Goal: Information Seeking & Learning: Learn about a topic

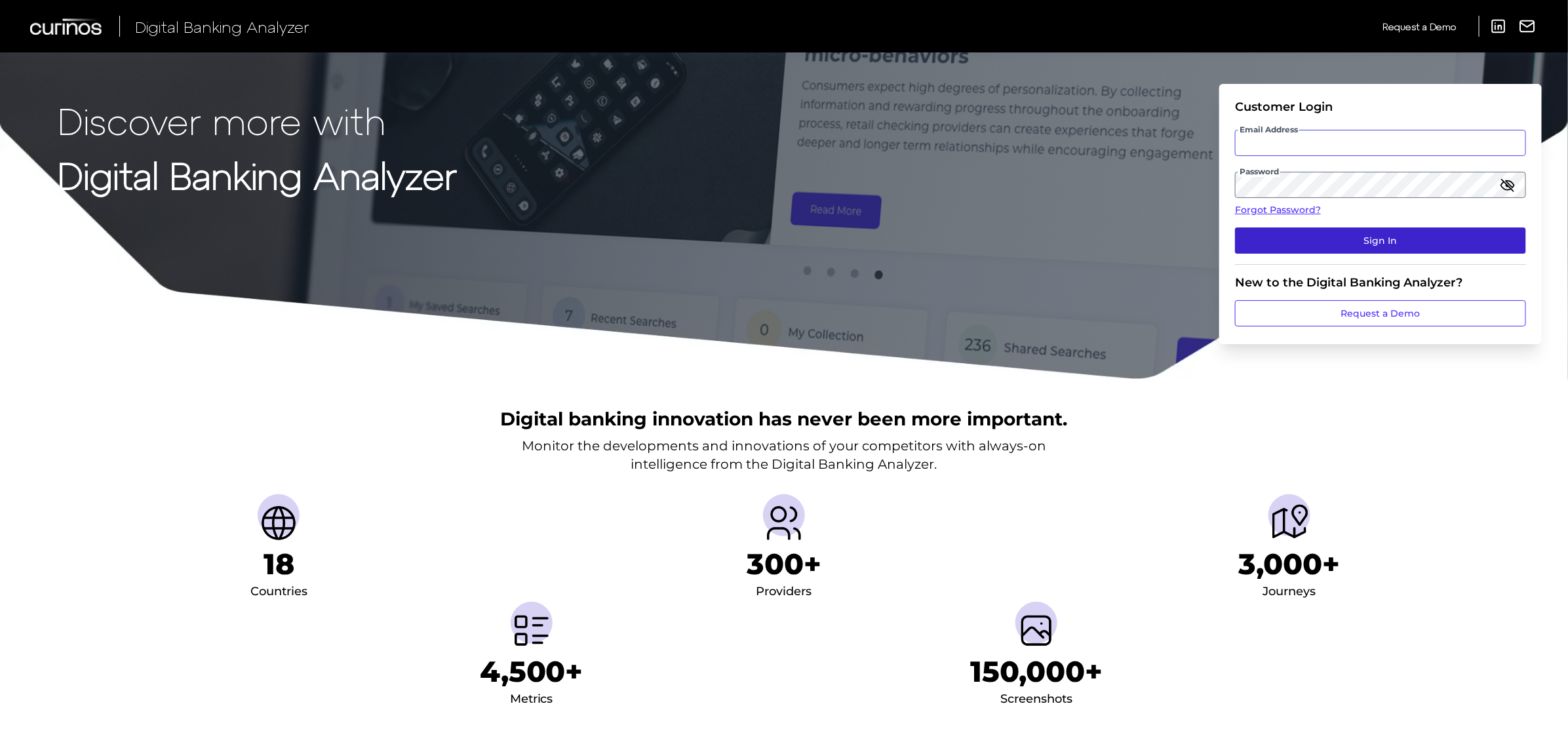
type input "[PERSON_NAME][EMAIL_ADDRESS][PERSON_NAME][DOMAIN_NAME]"
click at [1392, 246] on button "Sign In" at bounding box center [1380, 240] width 291 height 26
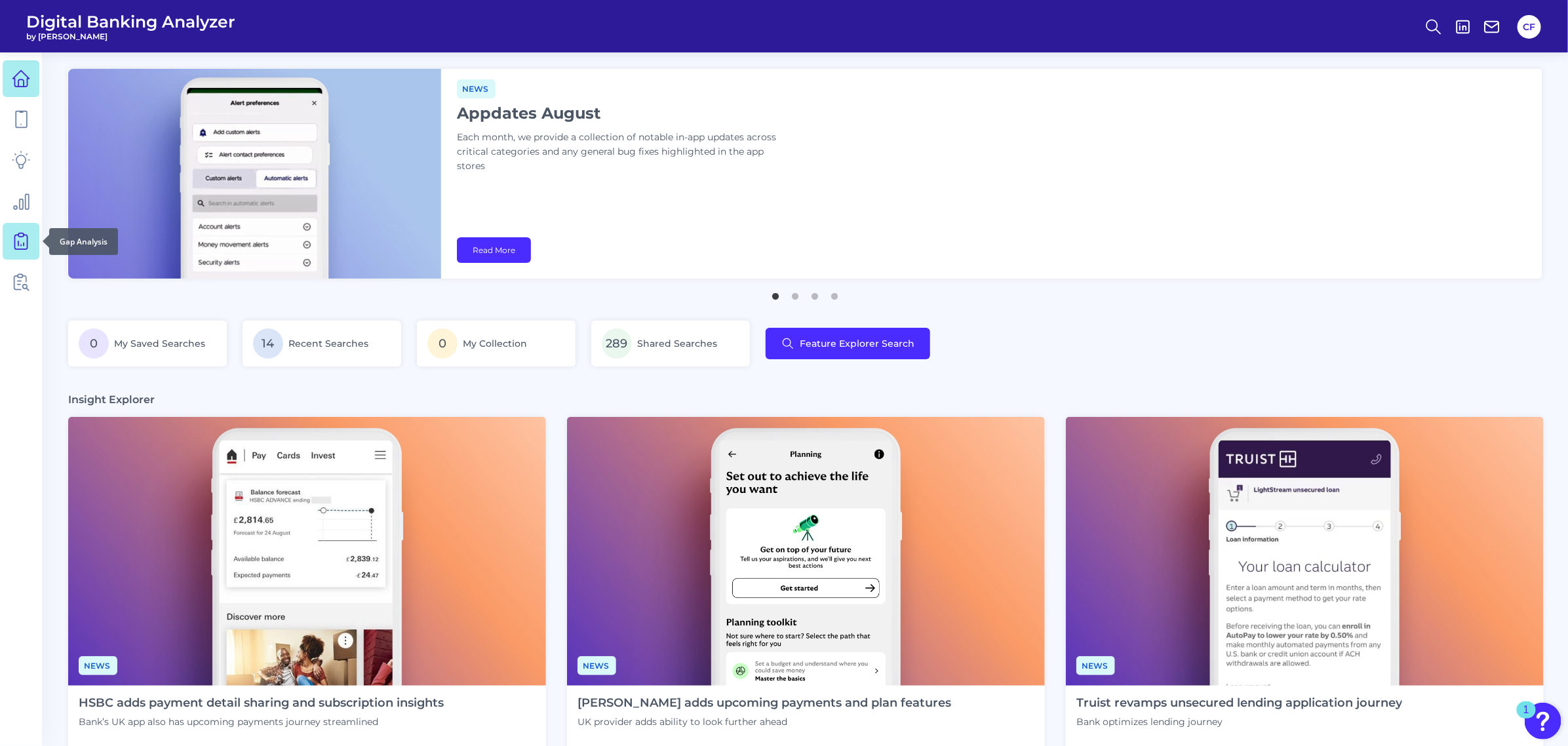
click at [17, 240] on icon at bounding box center [21, 241] width 18 height 18
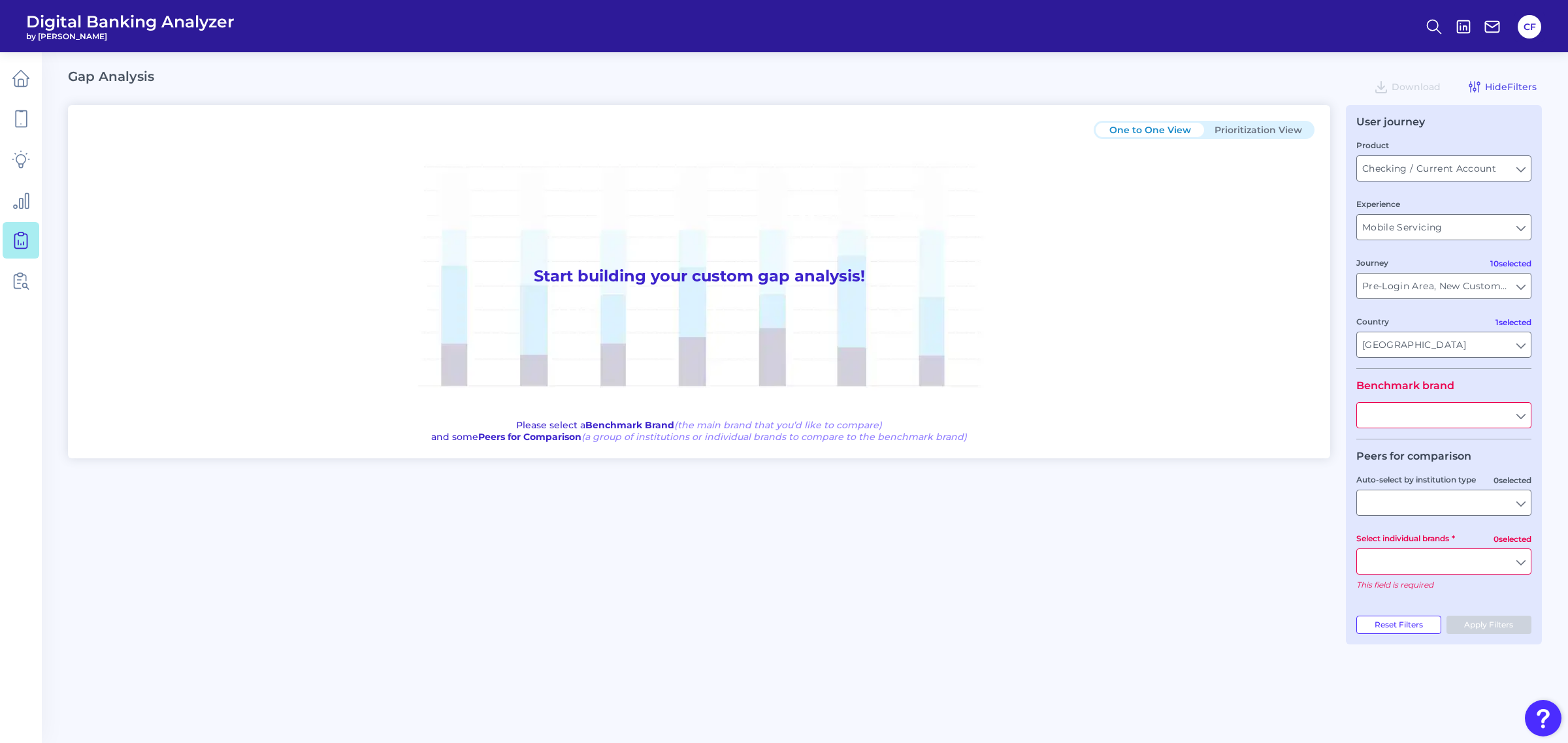
type input "All Journeys"
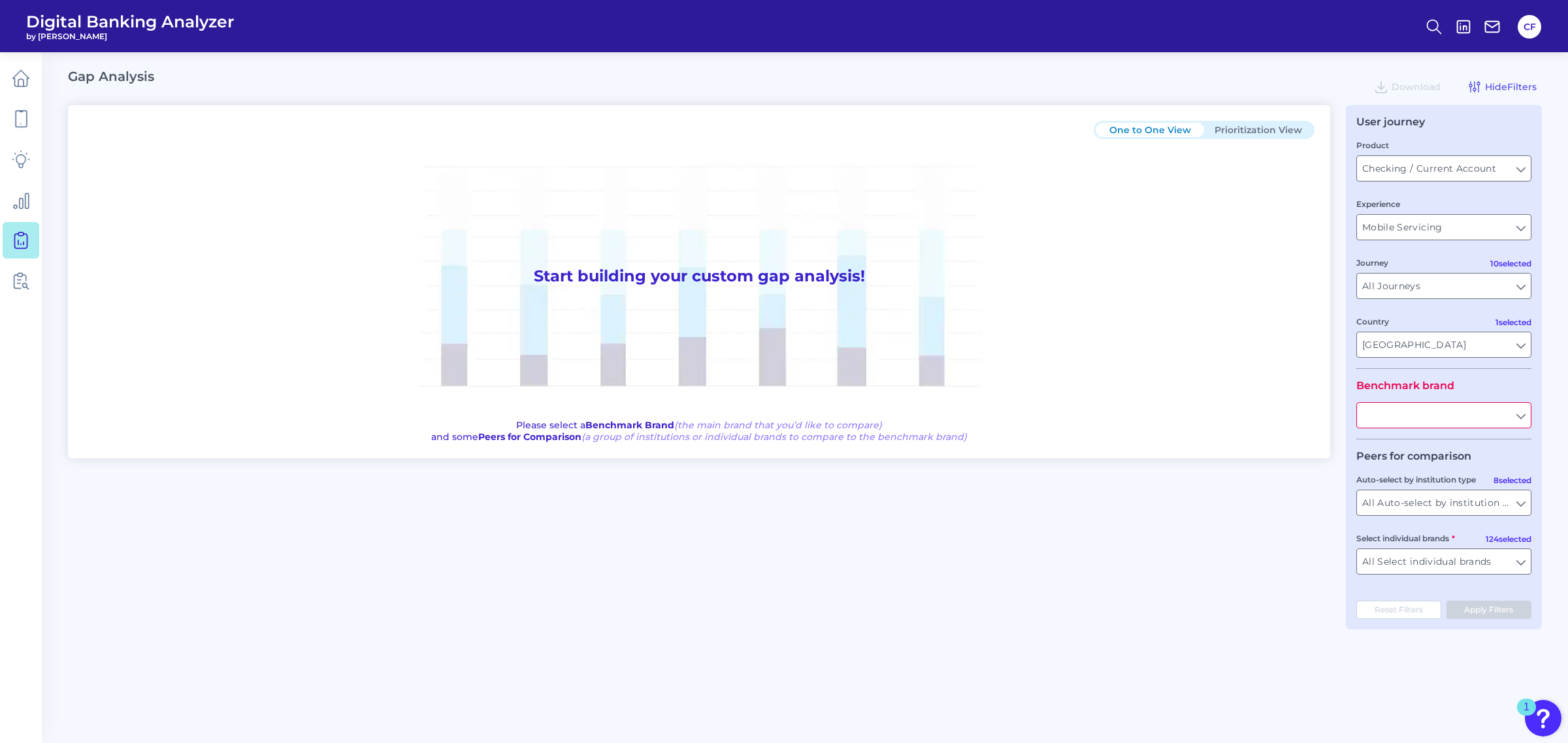
click at [1519, 416] on input "text" at bounding box center [1443, 416] width 174 height 25
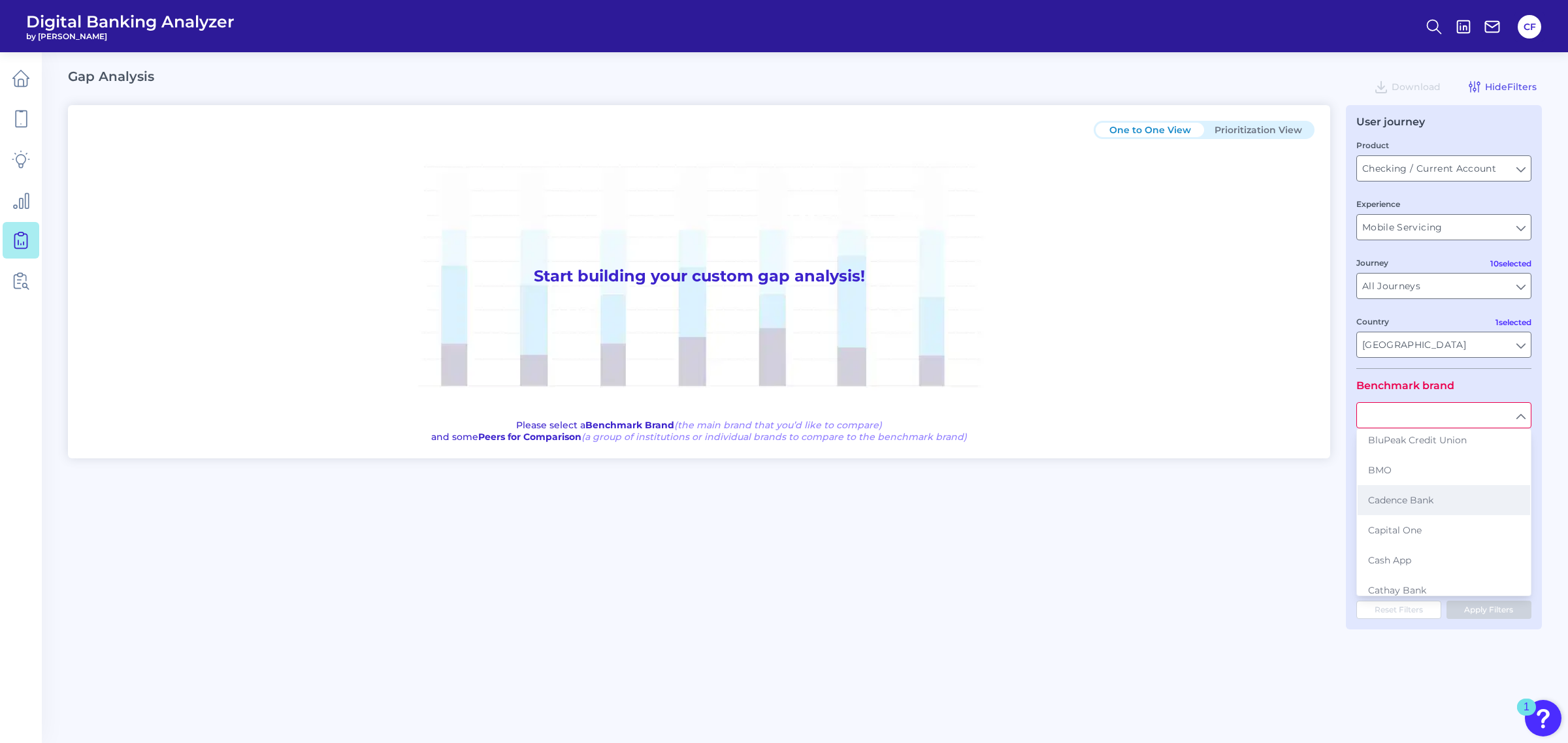
scroll to position [571, 0]
click at [1142, 574] on div "One to One View Prioritization View Start building your custom gap analysis! Pl…" at bounding box center [805, 367] width 1474 height 524
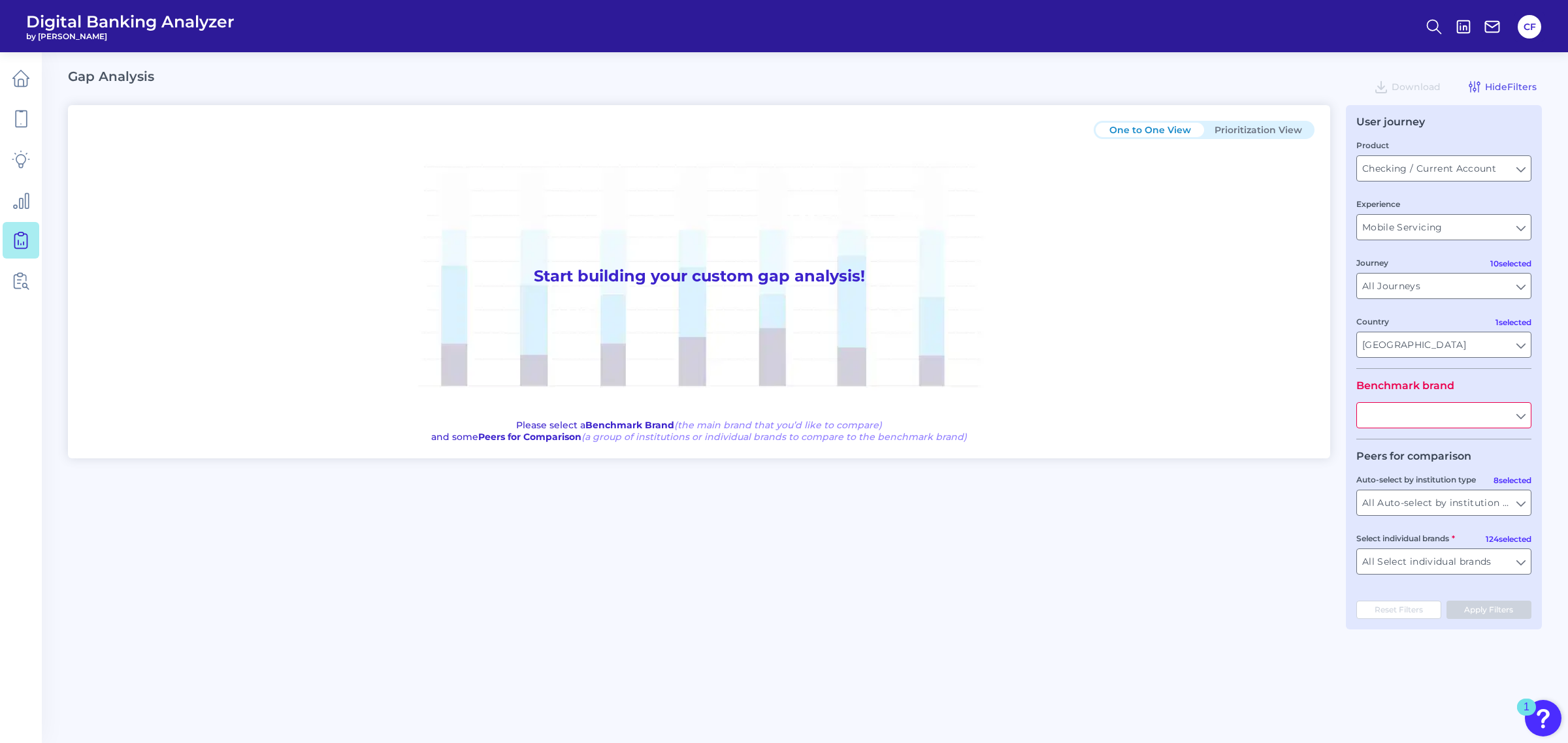
click at [1523, 416] on input "text" at bounding box center [1443, 416] width 174 height 25
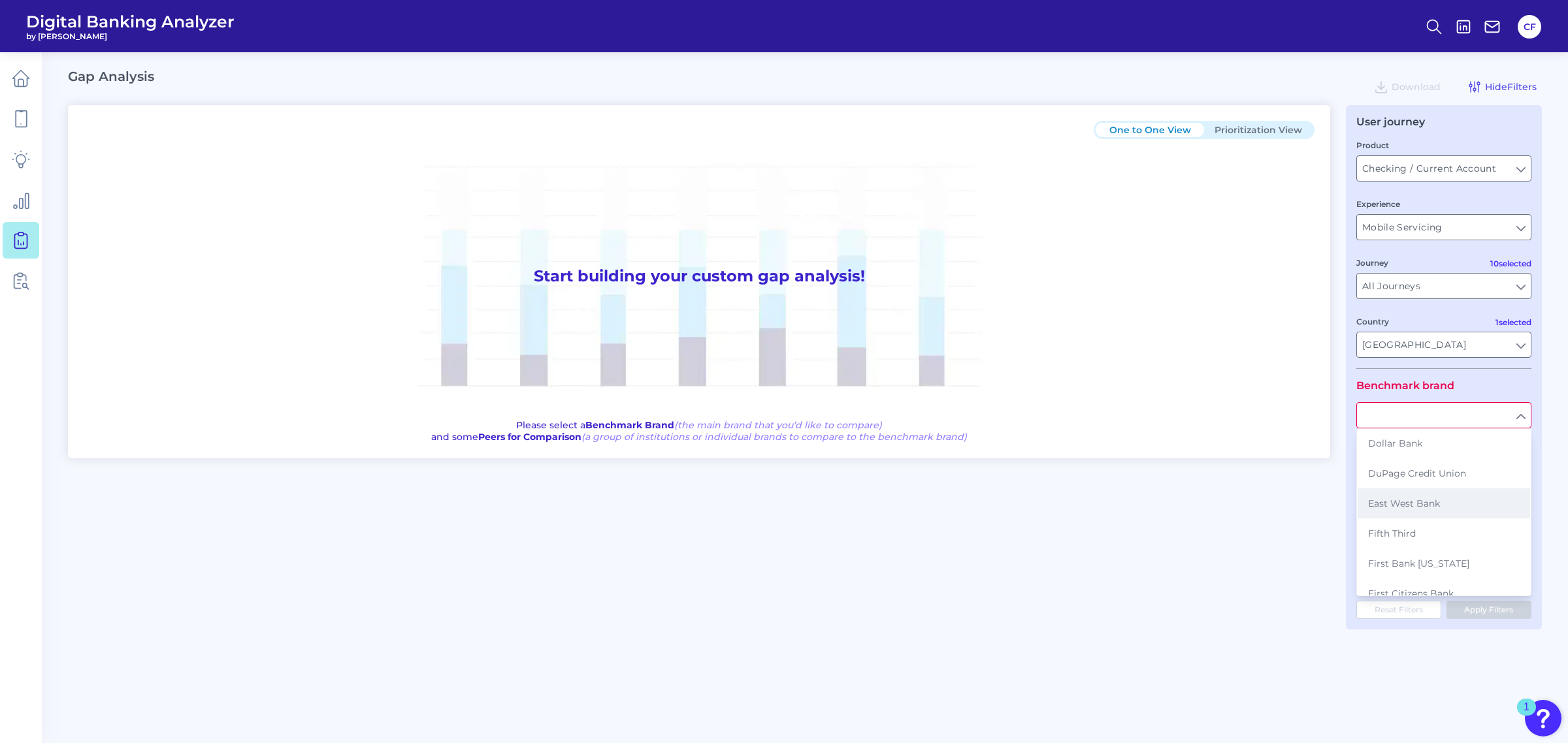
scroll to position [1306, 0]
click at [1202, 560] on div "One to One View Prioritization View Start building your custom gap analysis! Pl…" at bounding box center [805, 367] width 1474 height 524
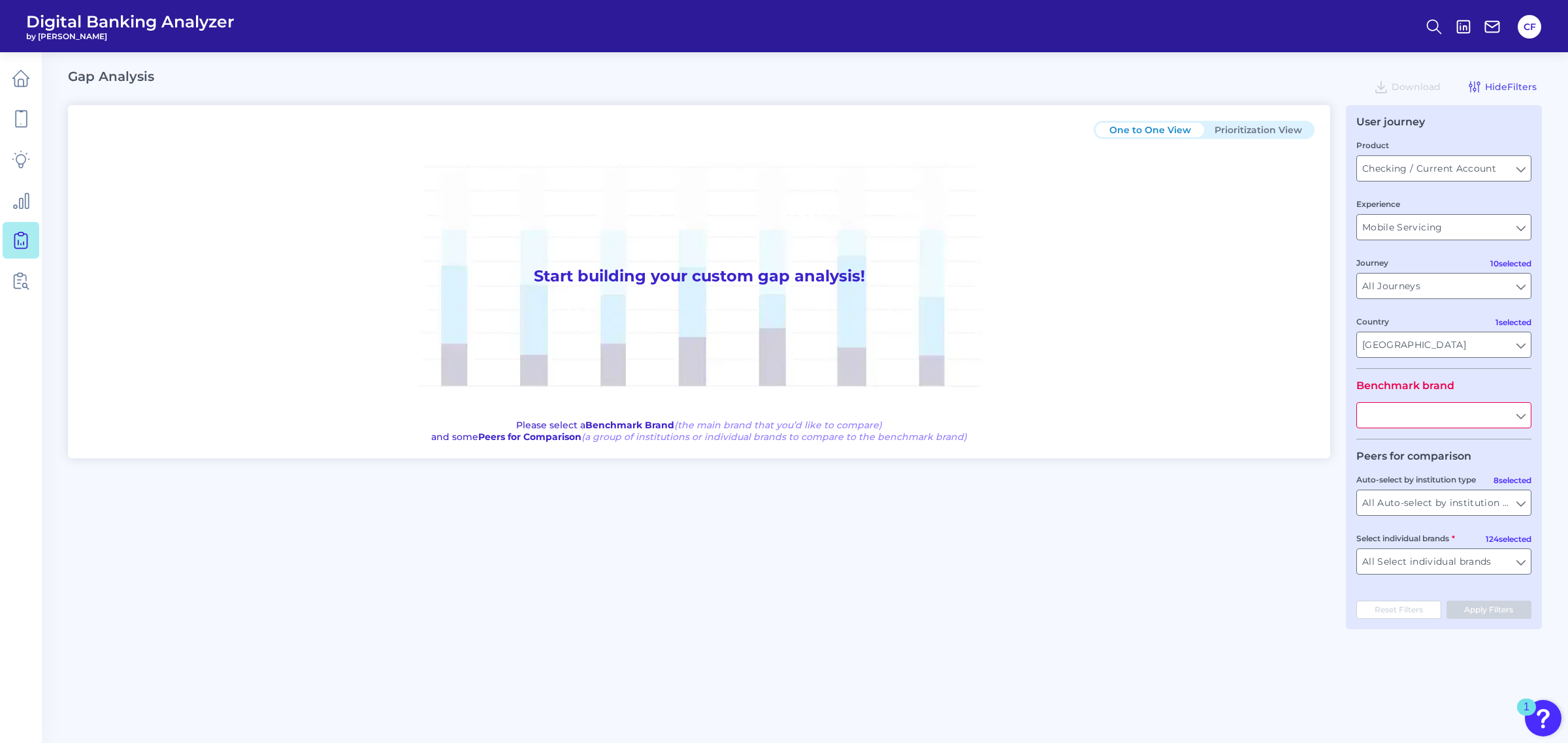
click at [1522, 416] on input "text" at bounding box center [1443, 416] width 174 height 25
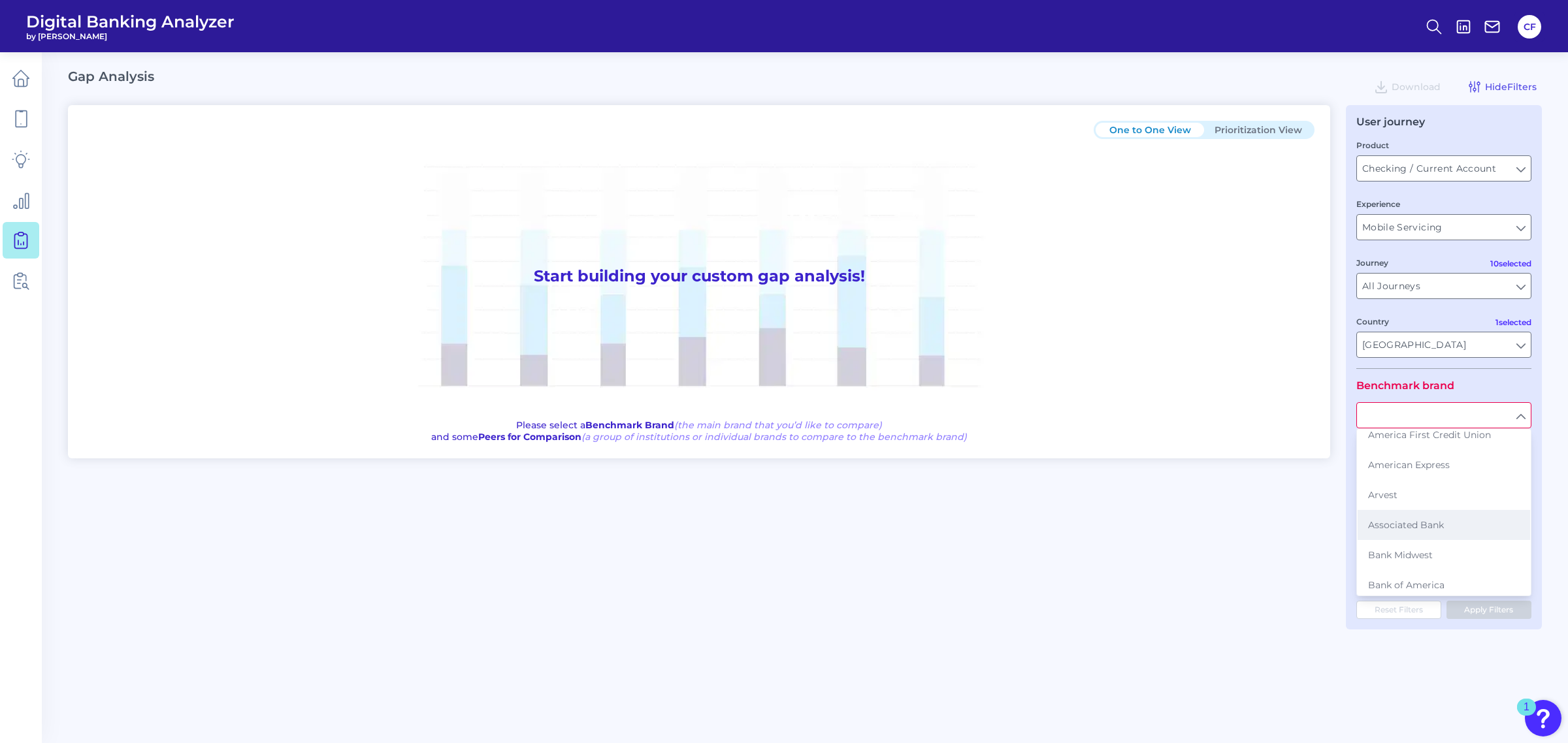
scroll to position [245, 0]
click at [1445, 526] on button "Bank Midwest" at bounding box center [1444, 530] width 173 height 30
type input "Bank Midwest"
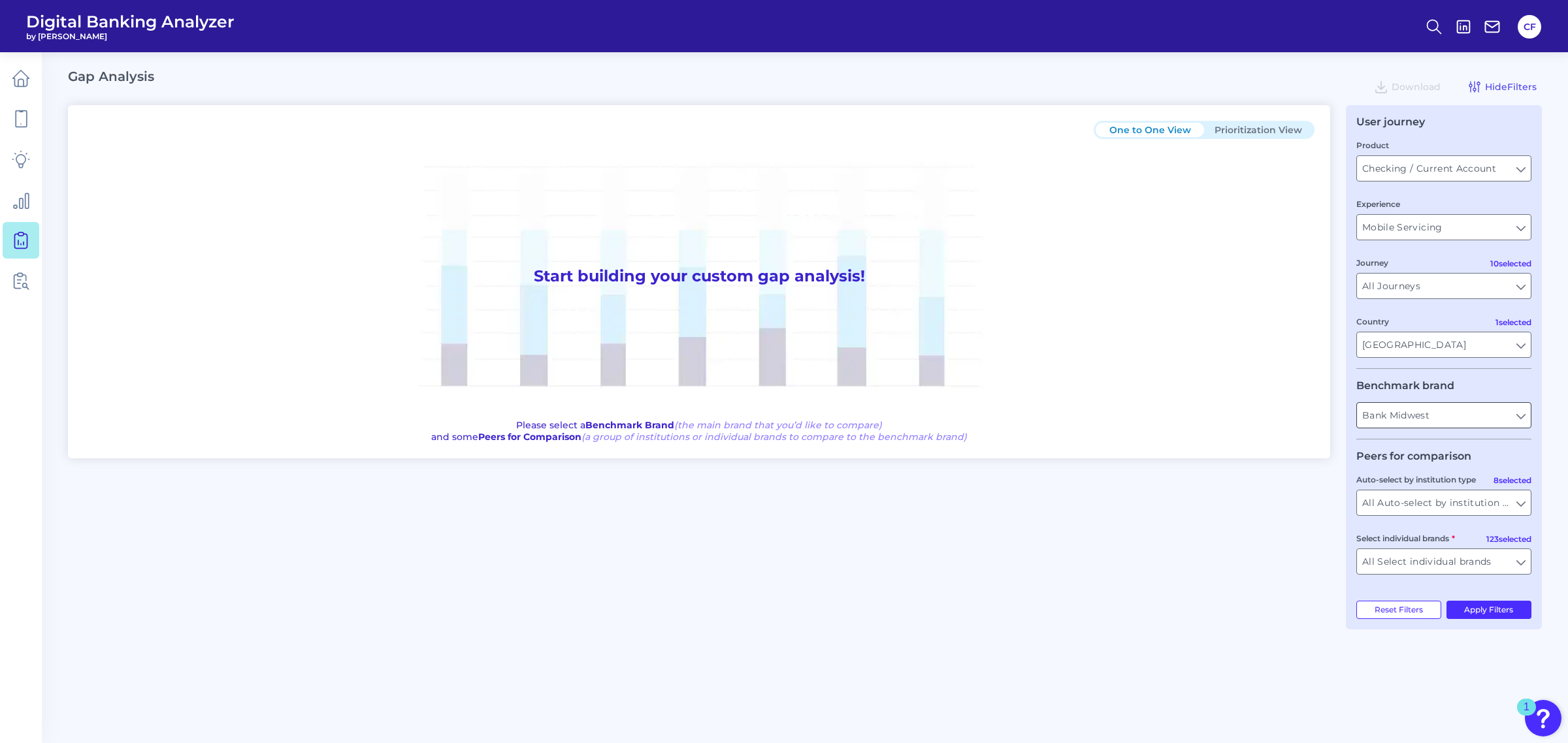
click at [1521, 421] on input "Bank Midwest" at bounding box center [1443, 416] width 174 height 25
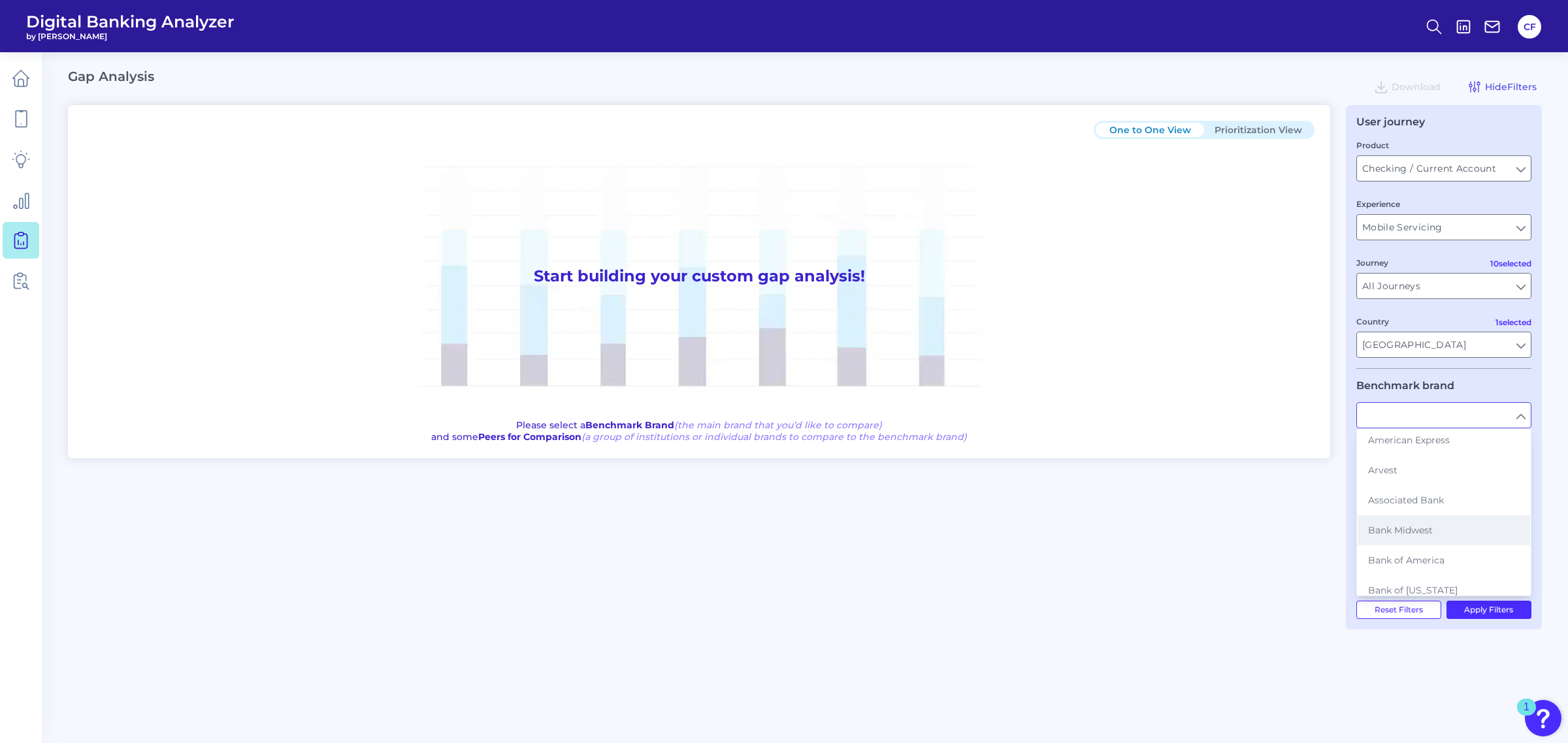
click at [1423, 530] on span "Bank Midwest" at bounding box center [1400, 530] width 65 height 12
type input "Bank Midwest"
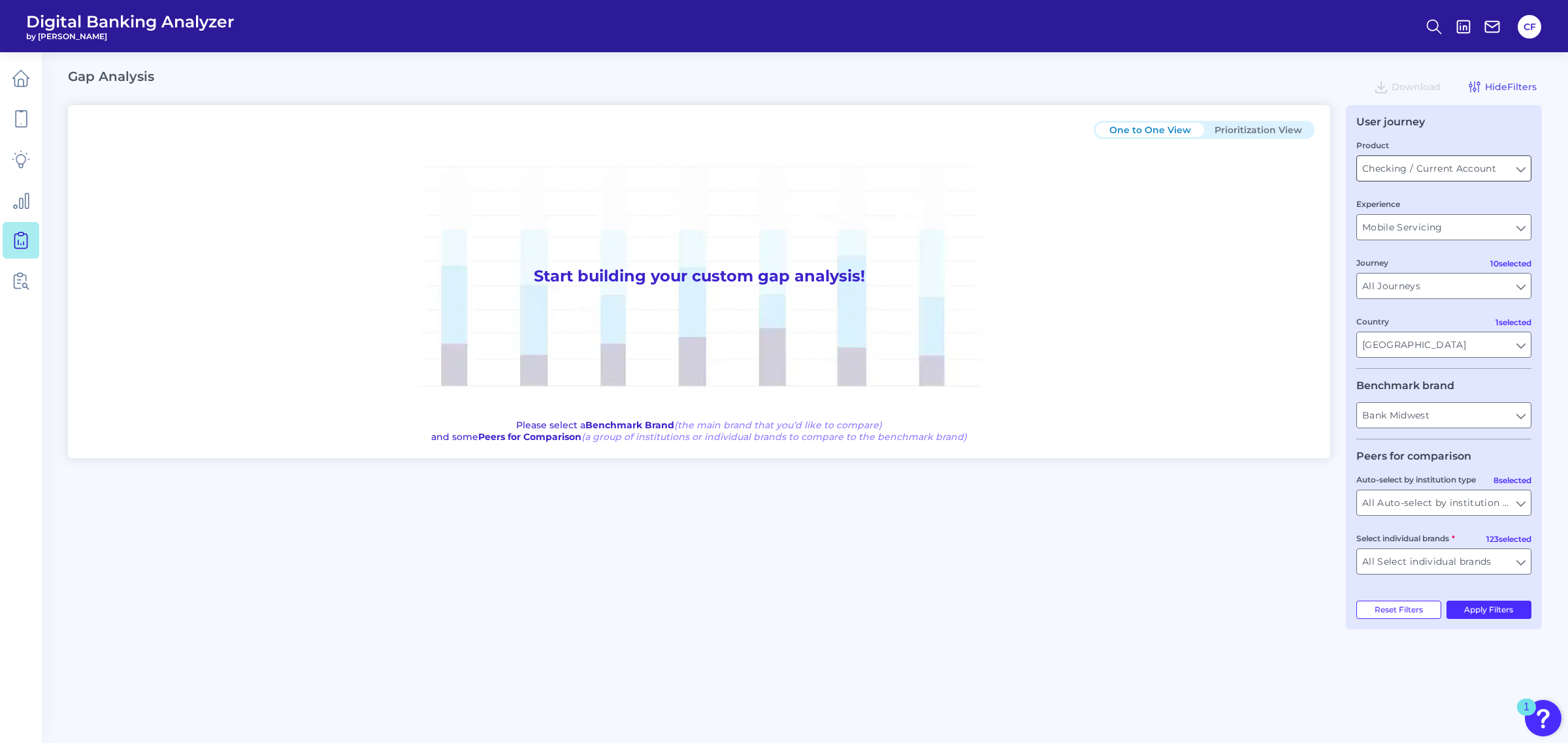
click at [1519, 166] on input "Checking / Current Account" at bounding box center [1443, 169] width 174 height 25
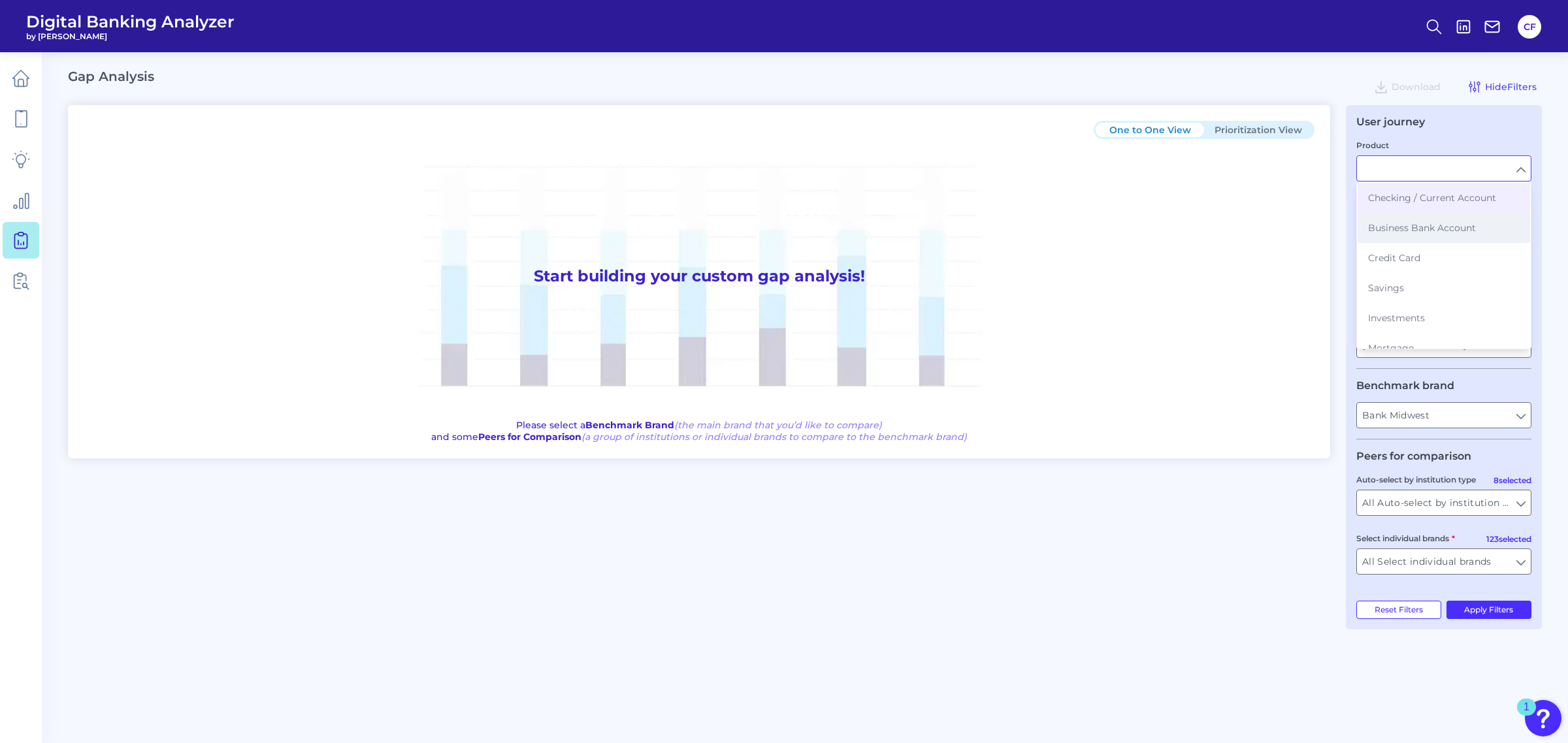
click at [1461, 219] on button "Business Bank Account" at bounding box center [1444, 228] width 173 height 30
type input "Business Bank Account"
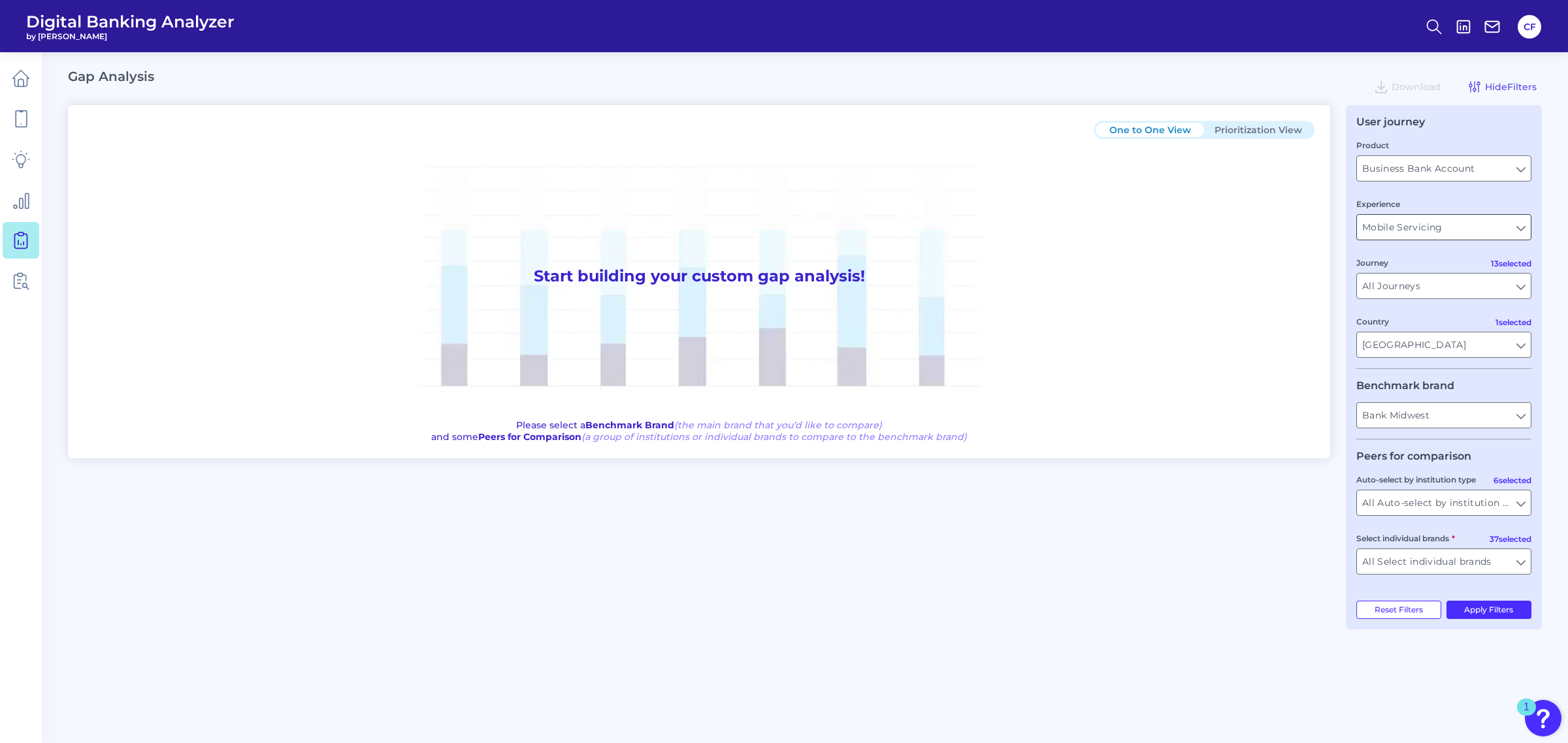
click at [1520, 223] on input "Mobile Servicing" at bounding box center [1443, 227] width 174 height 25
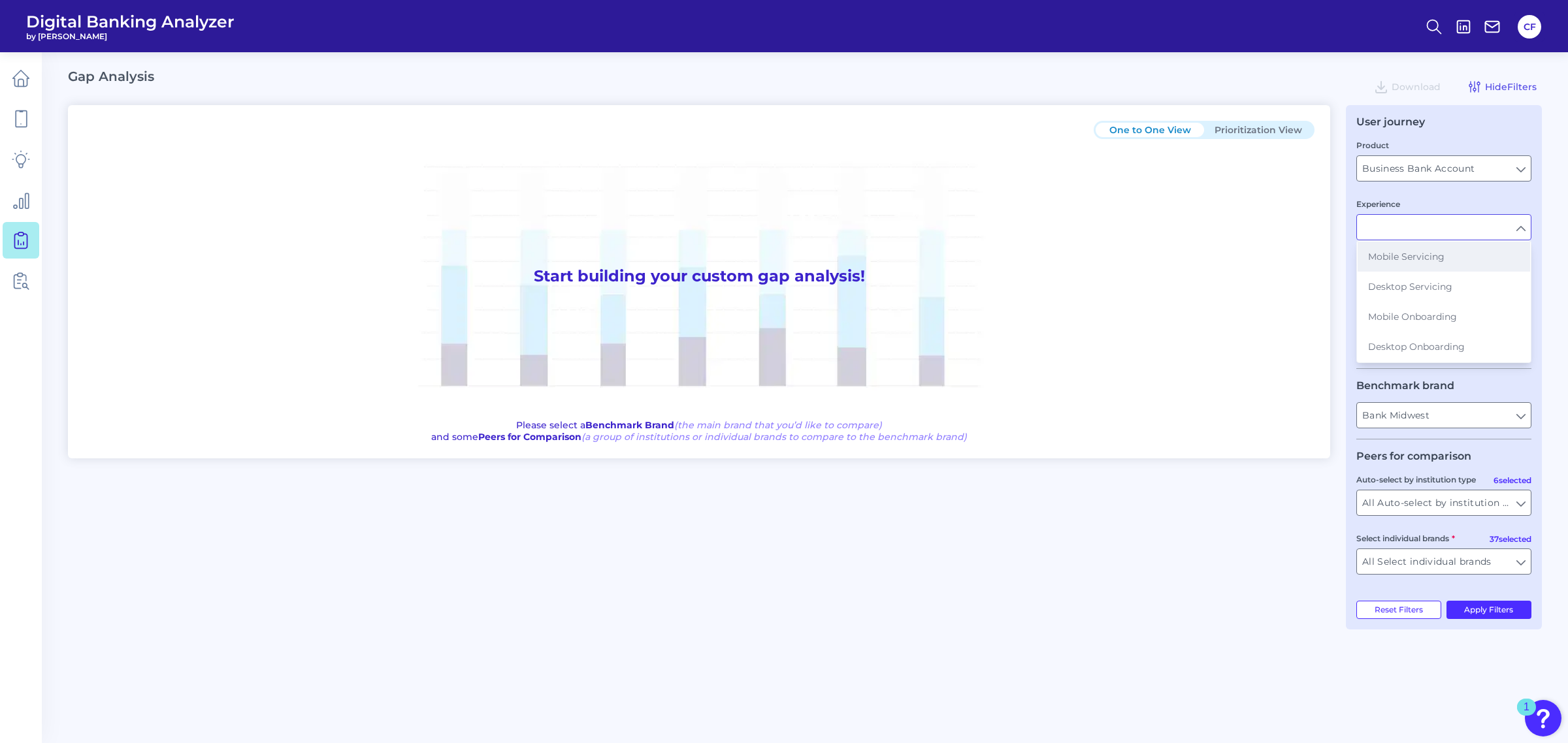
click at [1454, 265] on button "Mobile Servicing" at bounding box center [1444, 257] width 173 height 30
type input "Mobile Servicing"
click at [1439, 288] on input "All Journeys" at bounding box center [1443, 286] width 174 height 25
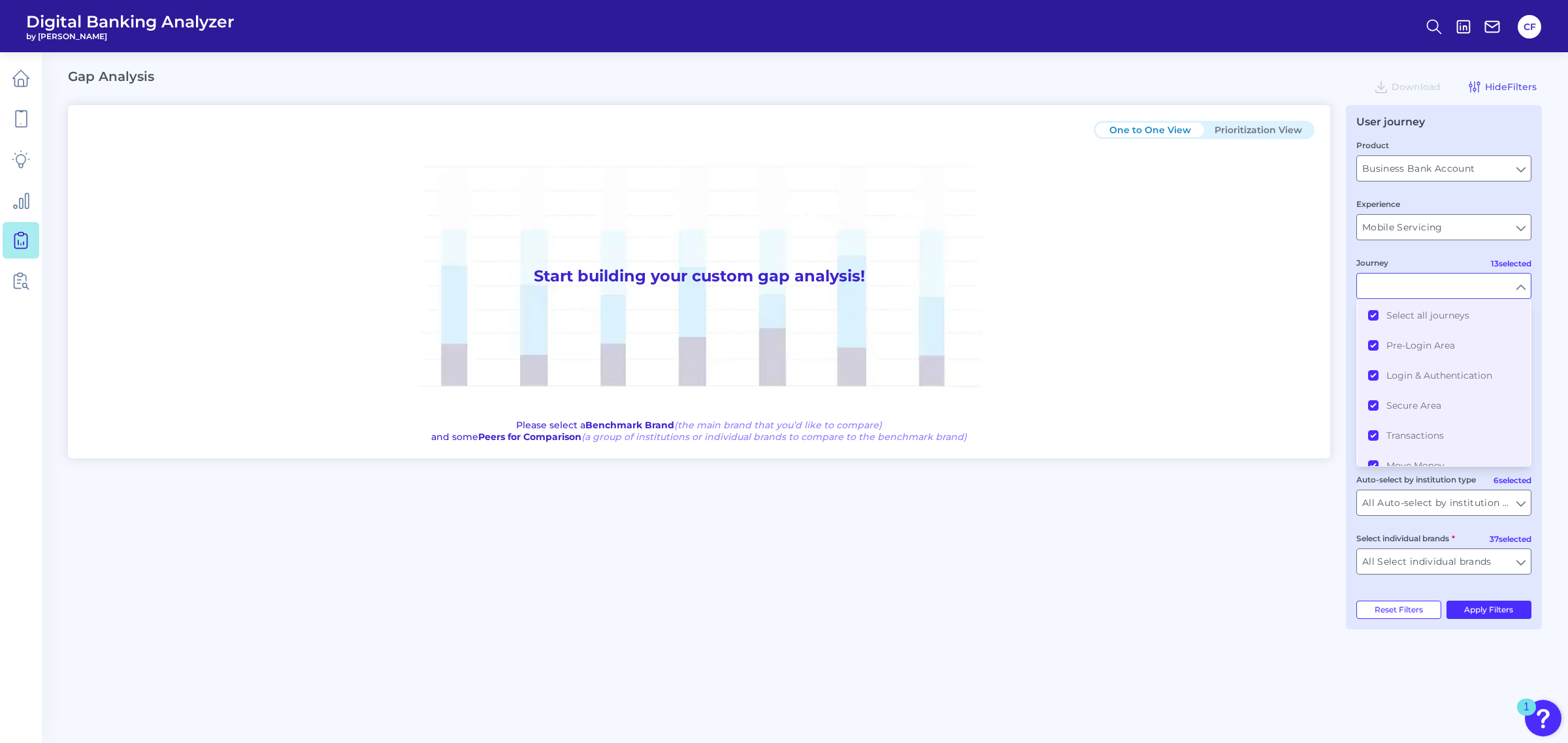
click at [1430, 248] on fieldset "Product Business Bank Account Business Bank Account Experience Mobile Servicing…" at bounding box center [1444, 253] width 175 height 230
type input "All Journeys"
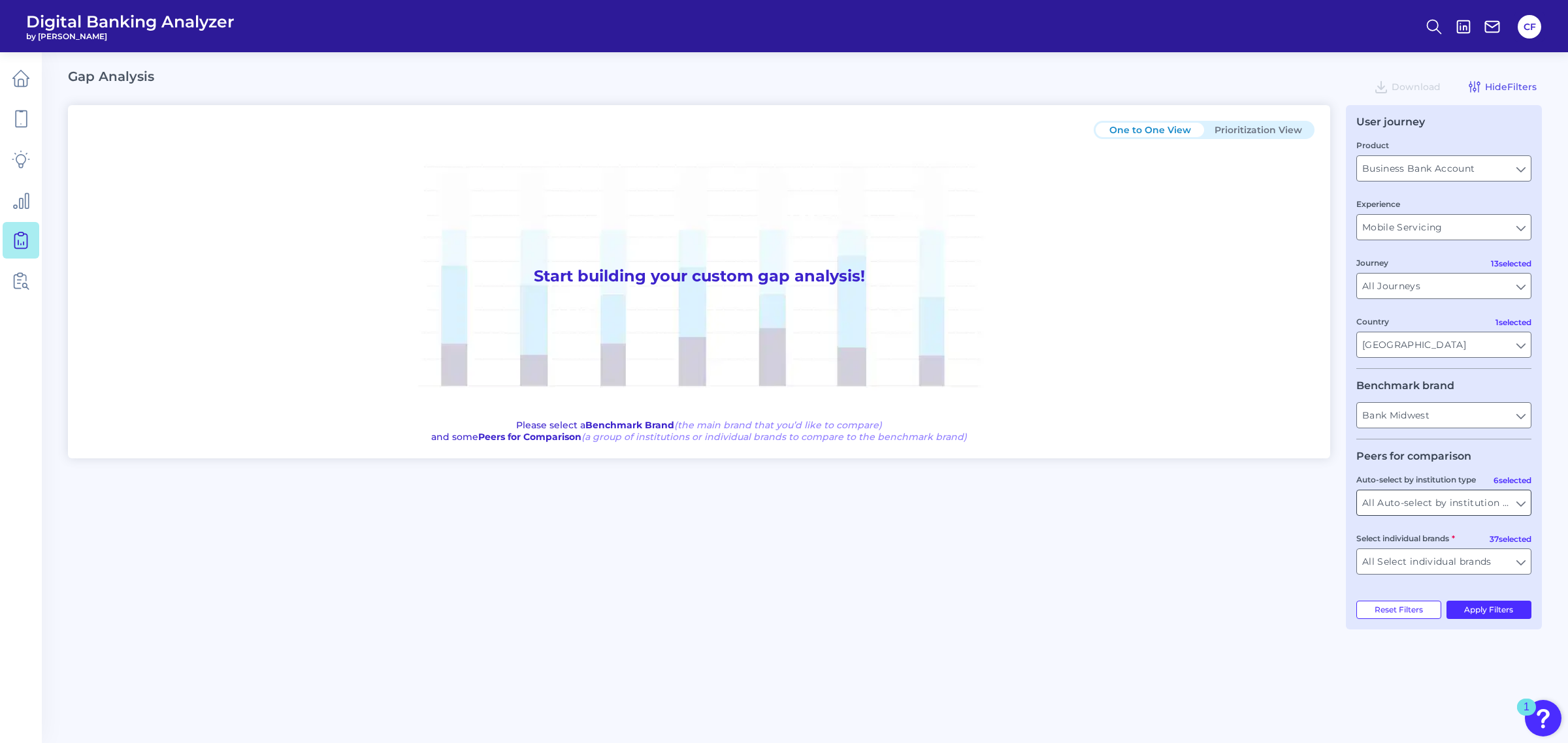
click at [1413, 516] on div "All Auto-select by institution types All Auto-select by institution types" at bounding box center [1444, 503] width 175 height 26
click at [1411, 509] on input "All Auto-select by institution types" at bounding box center [1443, 503] width 174 height 25
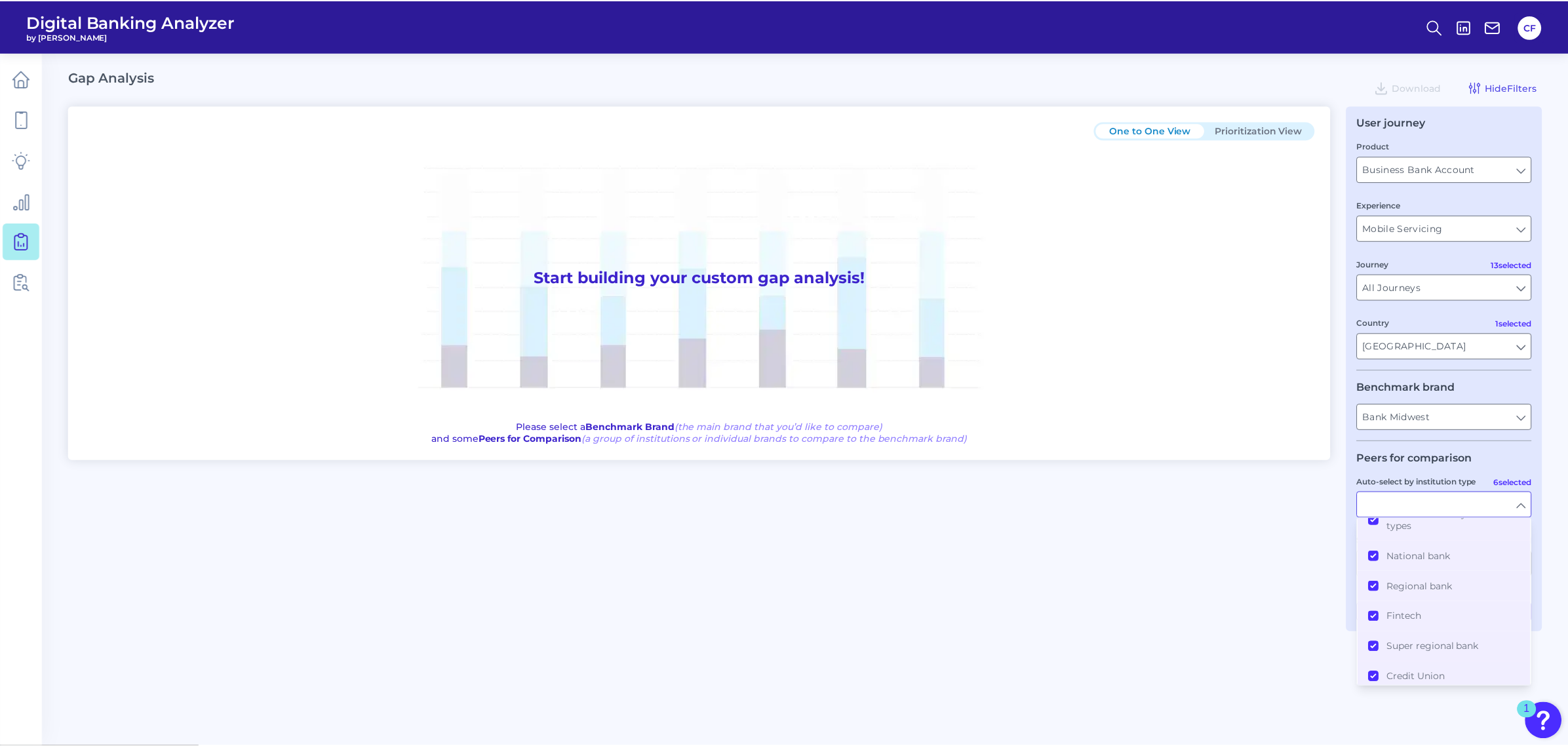
scroll to position [0, 0]
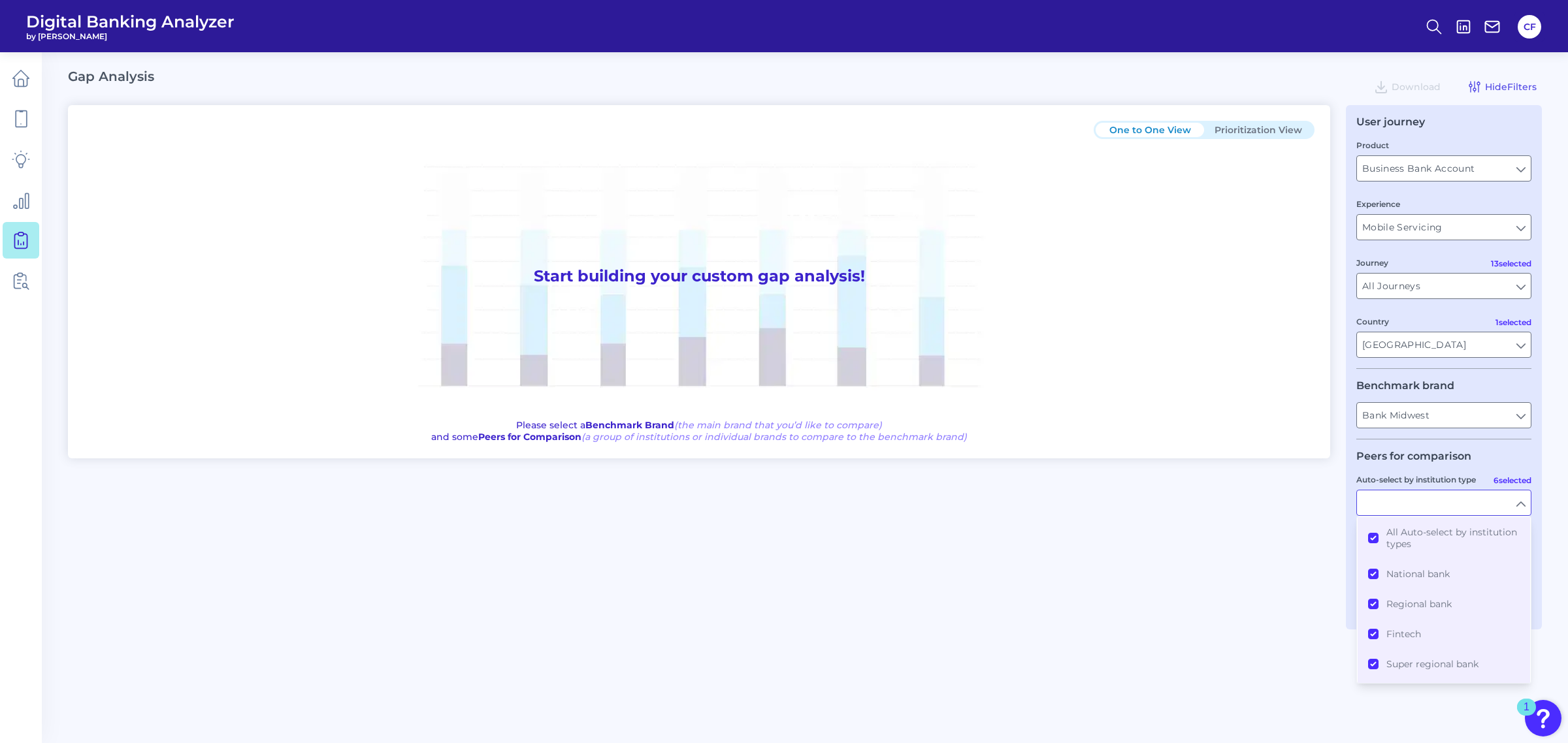
click at [1296, 550] on div "One to One View Prioritization View Start building your custom gap analysis! Pl…" at bounding box center [805, 367] width 1474 height 524
type input "All Auto-select by institution types"
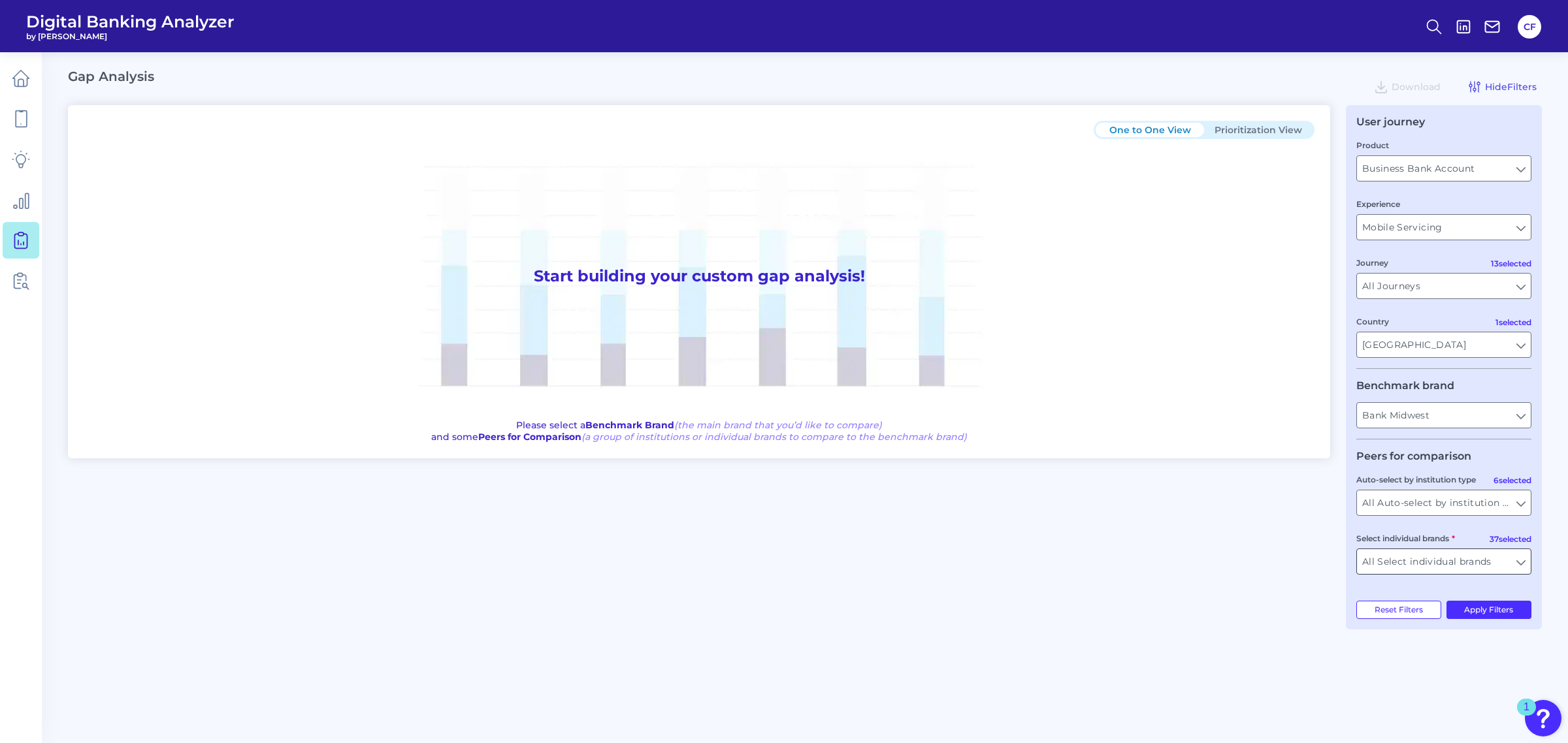
click at [1389, 557] on input "All Select individual brands" at bounding box center [1443, 561] width 174 height 25
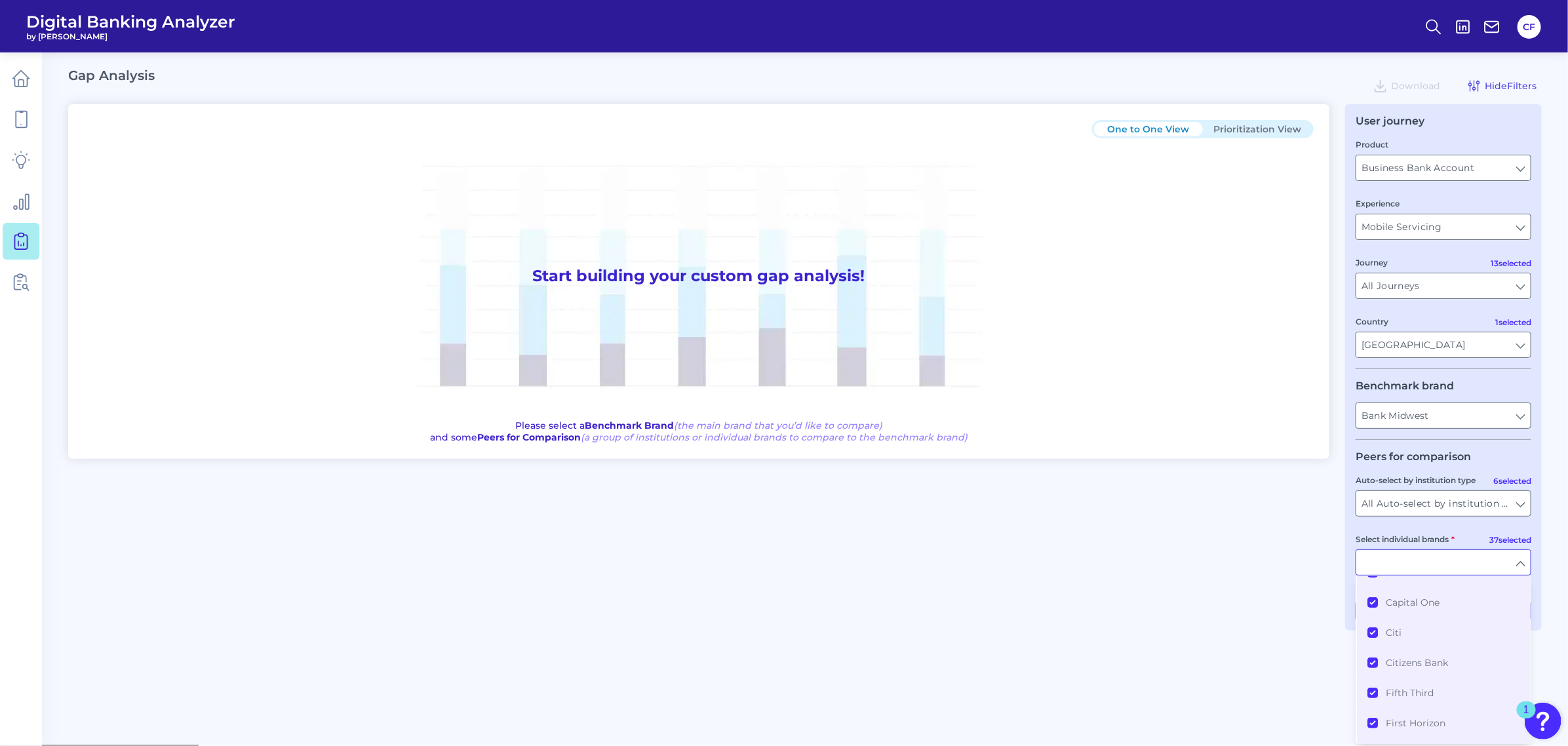
scroll to position [328, 0]
click at [1167, 615] on div "One to One View Prioritization View Start building your custom gap analysis! Pl…" at bounding box center [805, 367] width 1474 height 526
type input "All Select individual brands"
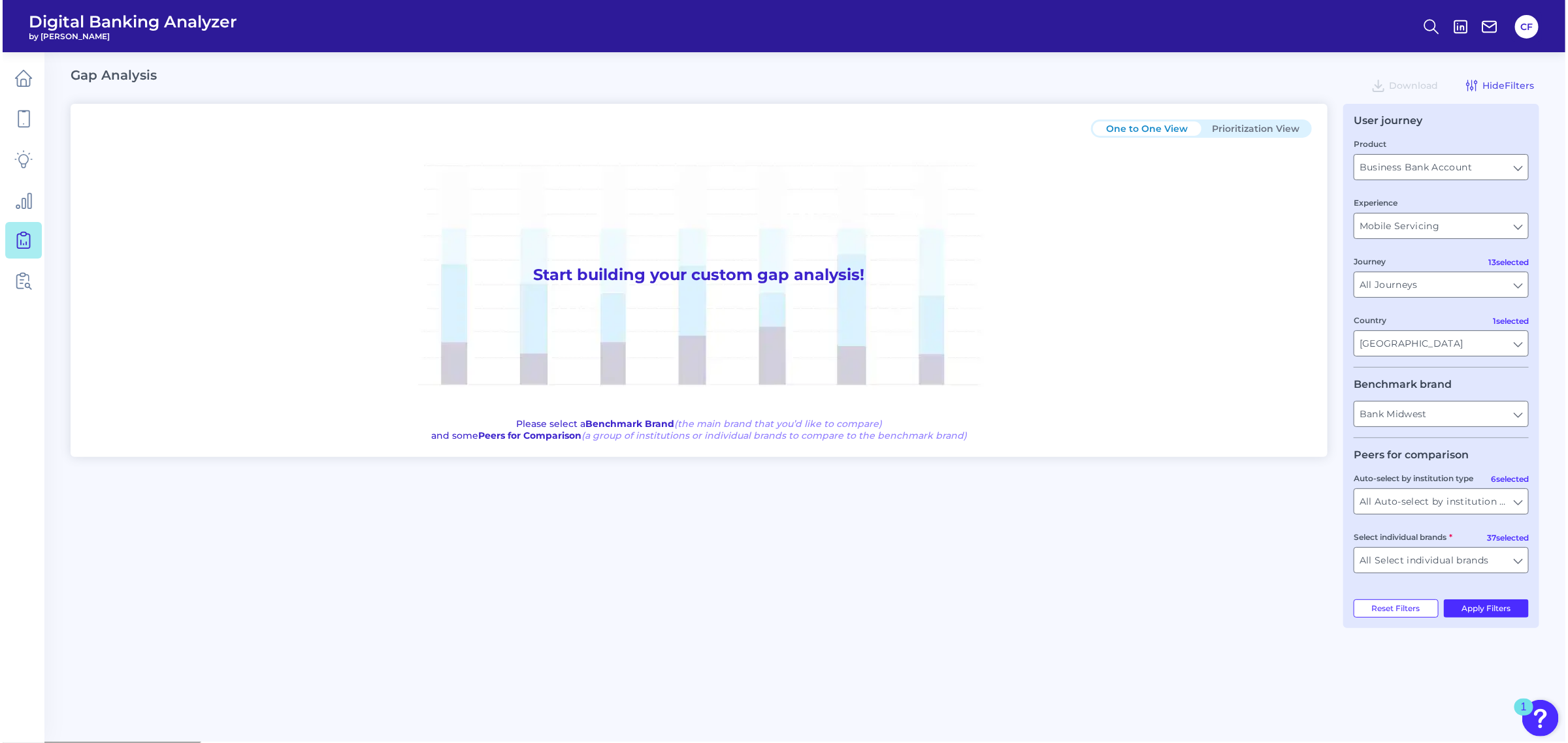
scroll to position [0, 0]
click at [1465, 511] on input "All Auto-select by institution types" at bounding box center [1443, 503] width 174 height 25
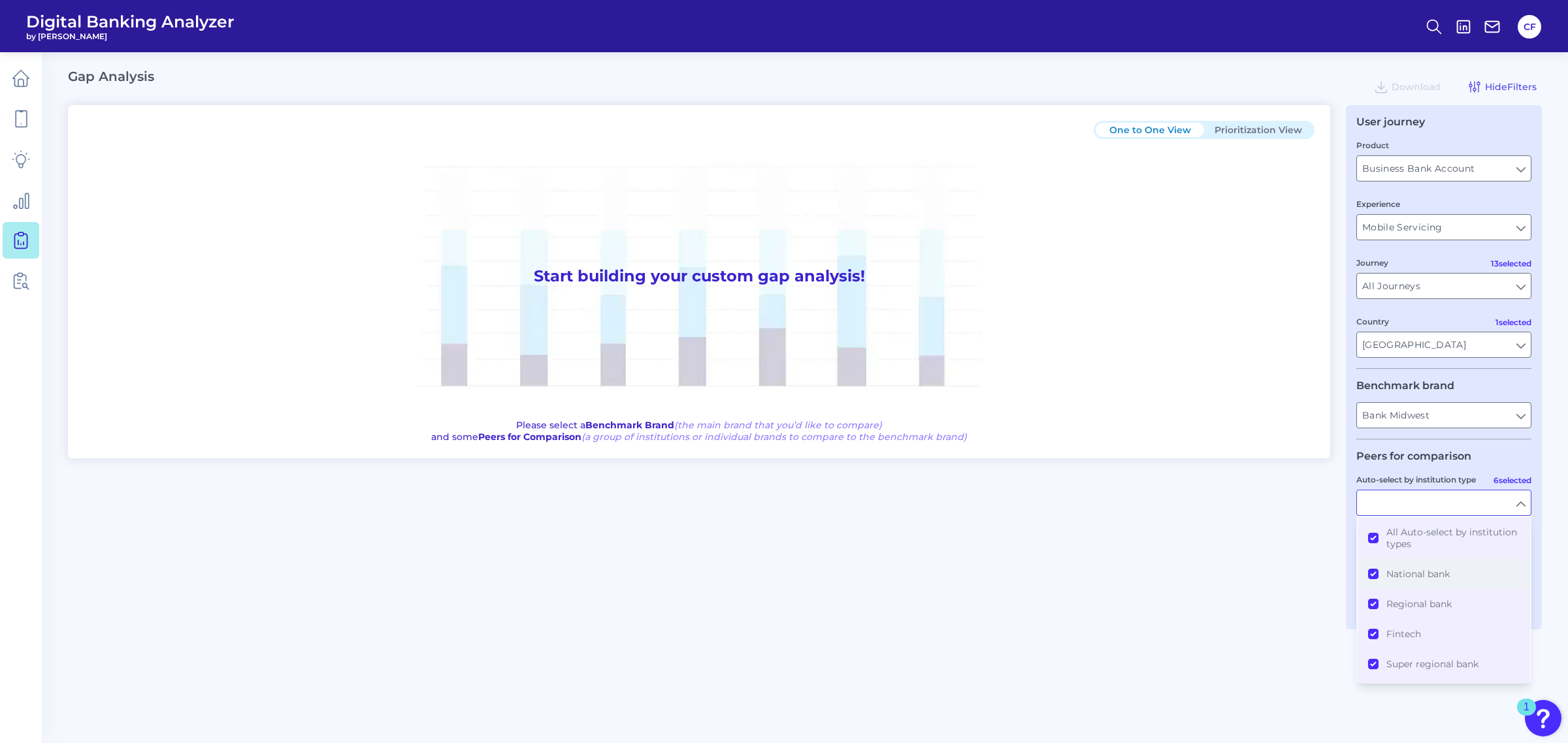
click at [1372, 577] on button "National bank" at bounding box center [1444, 574] width 173 height 30
click at [1370, 666] on button "Other institution" at bounding box center [1444, 671] width 173 height 30
type input "Ameris Bank, Associated Bank, Axos Bank, Sterling National Bank, [PERSON_NAME] …"
click at [1281, 629] on div "One to One View Prioritization View Start building your custom gap analysis! Pl…" at bounding box center [805, 367] width 1474 height 524
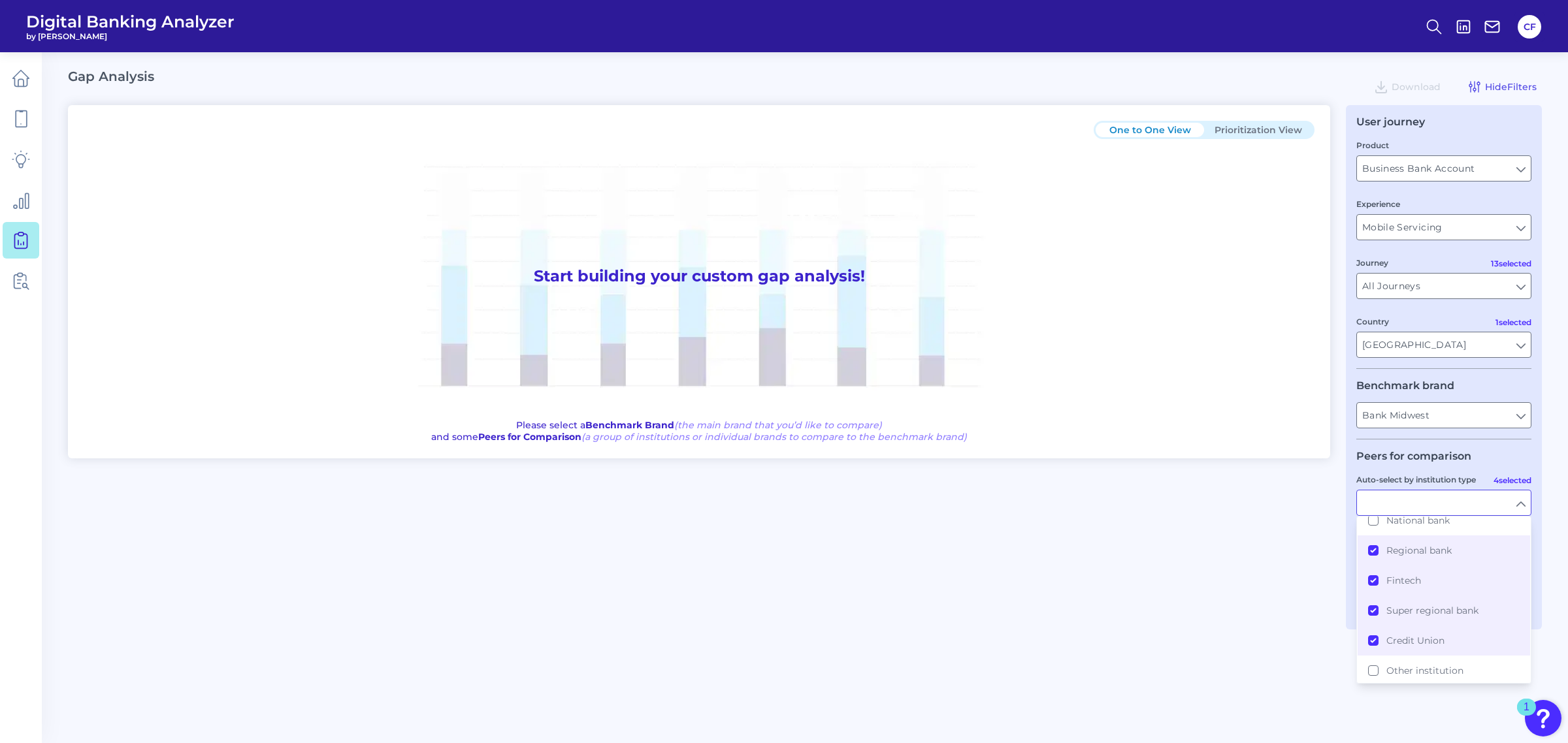
type input "Regional bank, Fintech, Super regional bank, Credit Union"
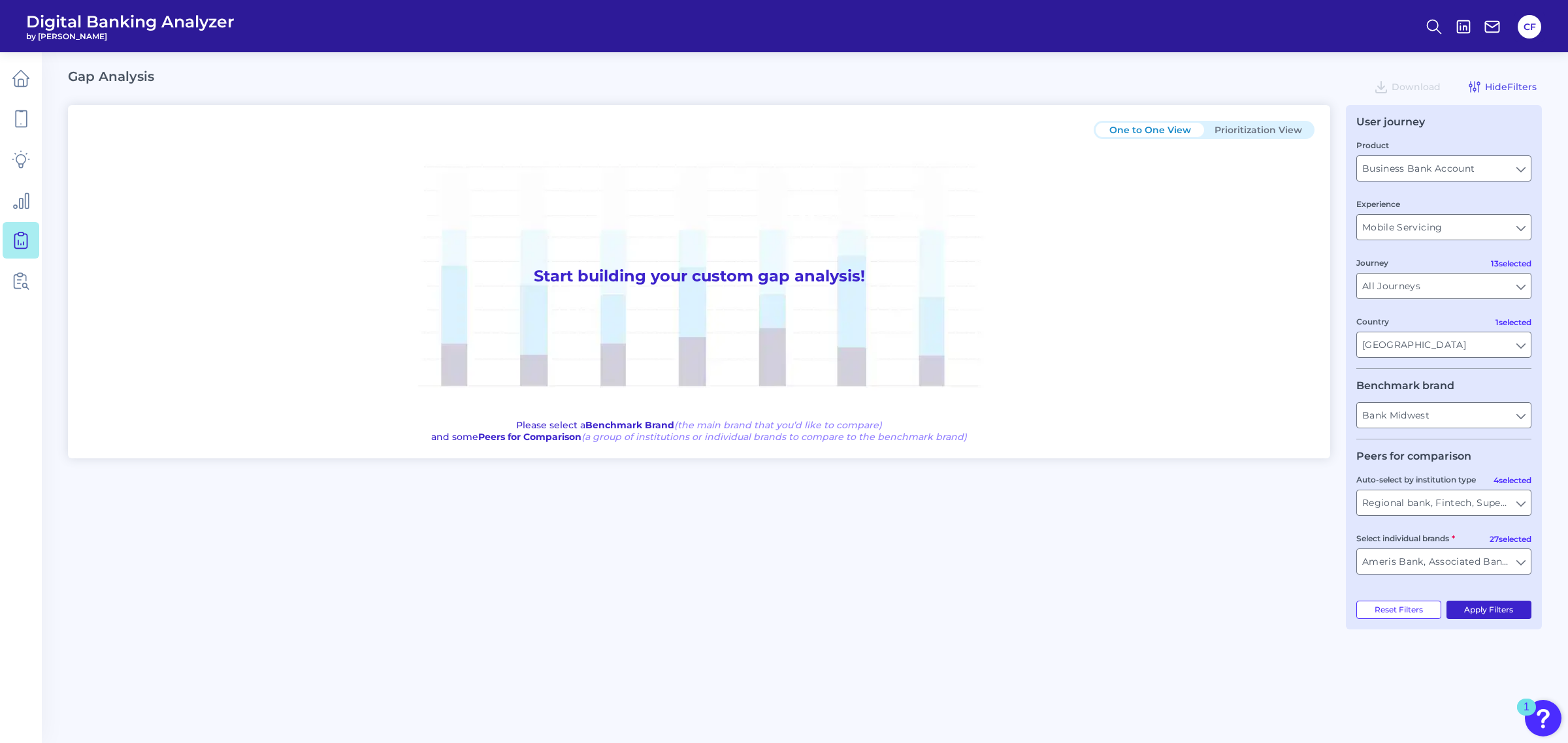
click at [1473, 617] on button "Apply Filters" at bounding box center [1489, 610] width 86 height 18
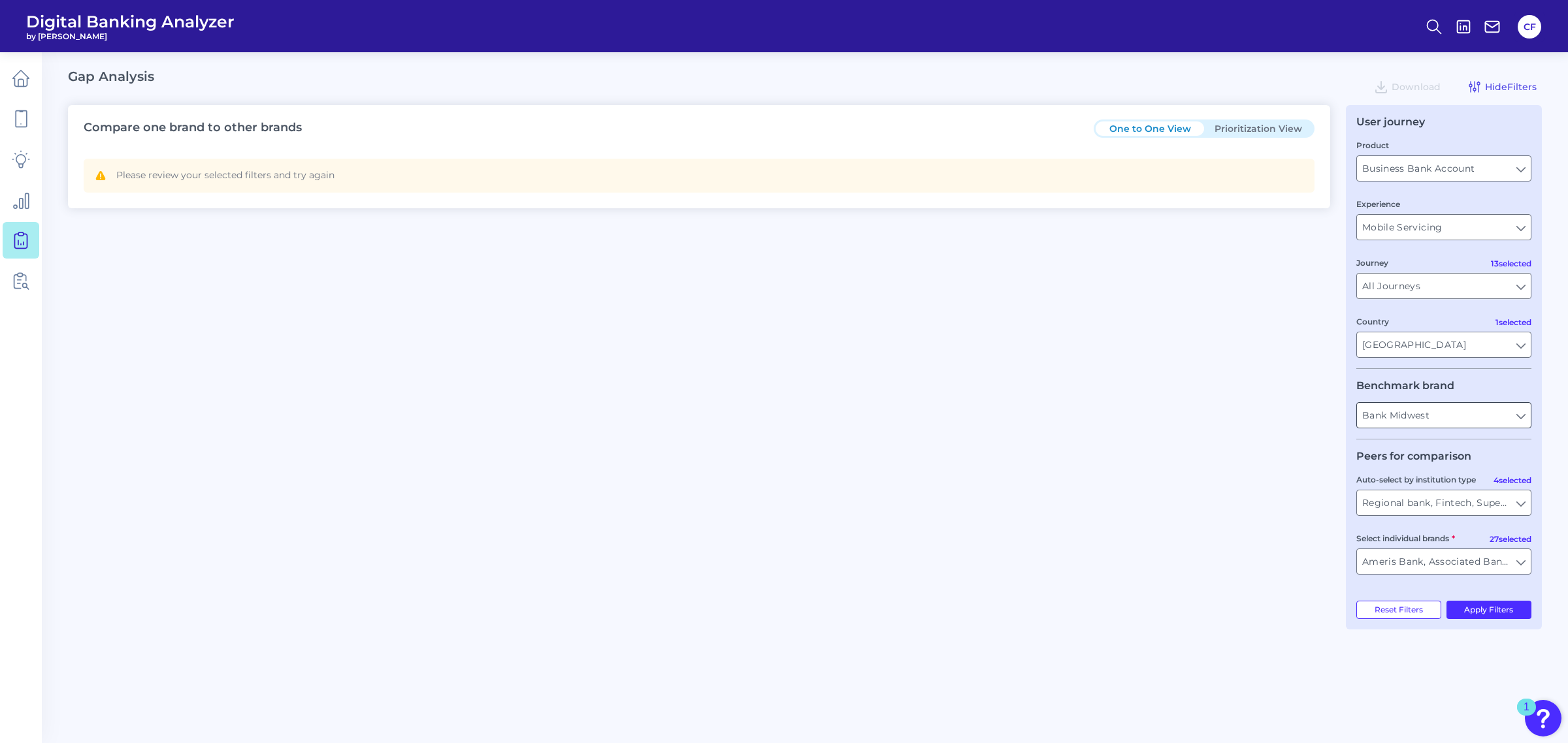
click at [1449, 408] on input "Bank Midwest" at bounding box center [1443, 416] width 174 height 25
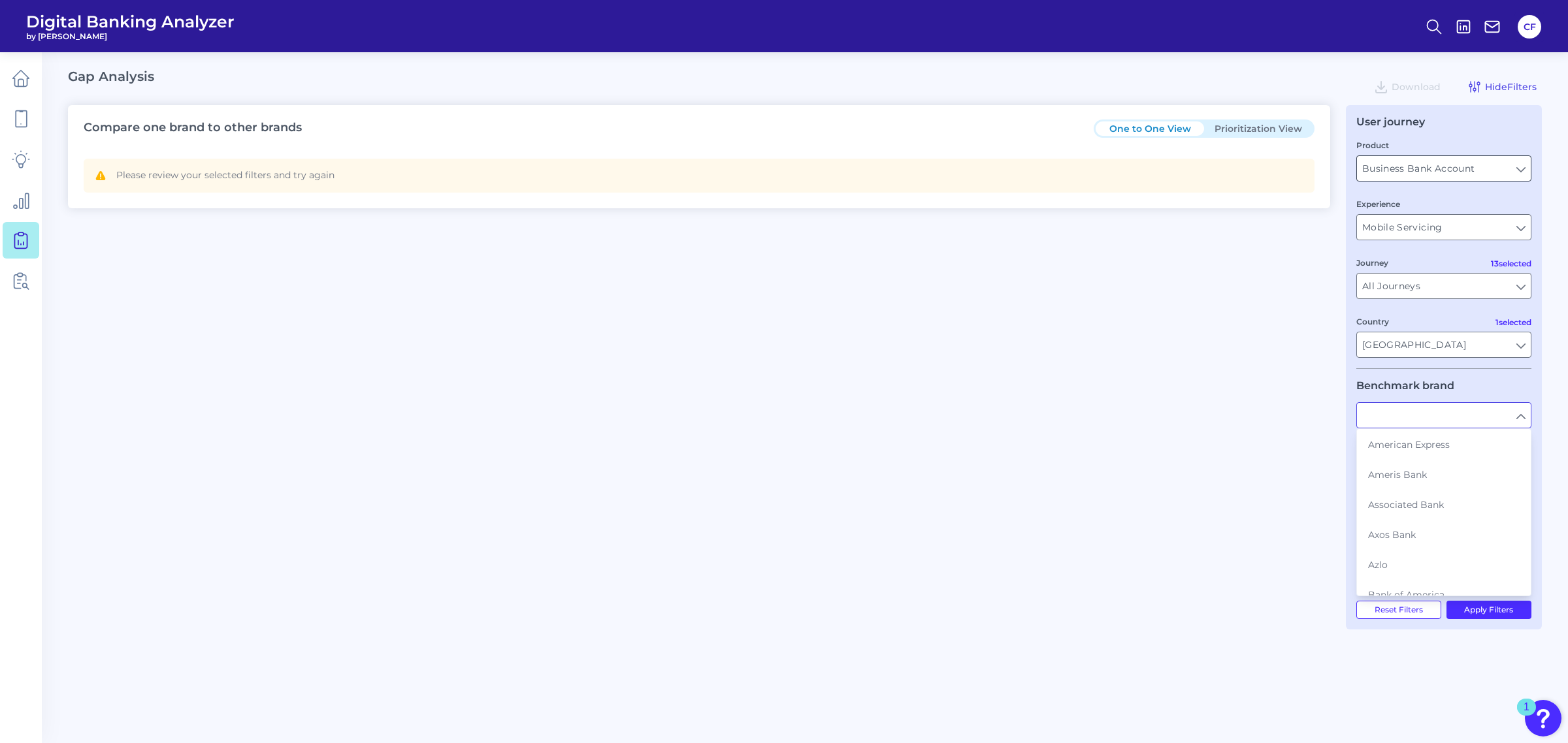
click at [1425, 160] on input "Business Bank Account" at bounding box center [1443, 169] width 174 height 25
type input "Bank Midwest"
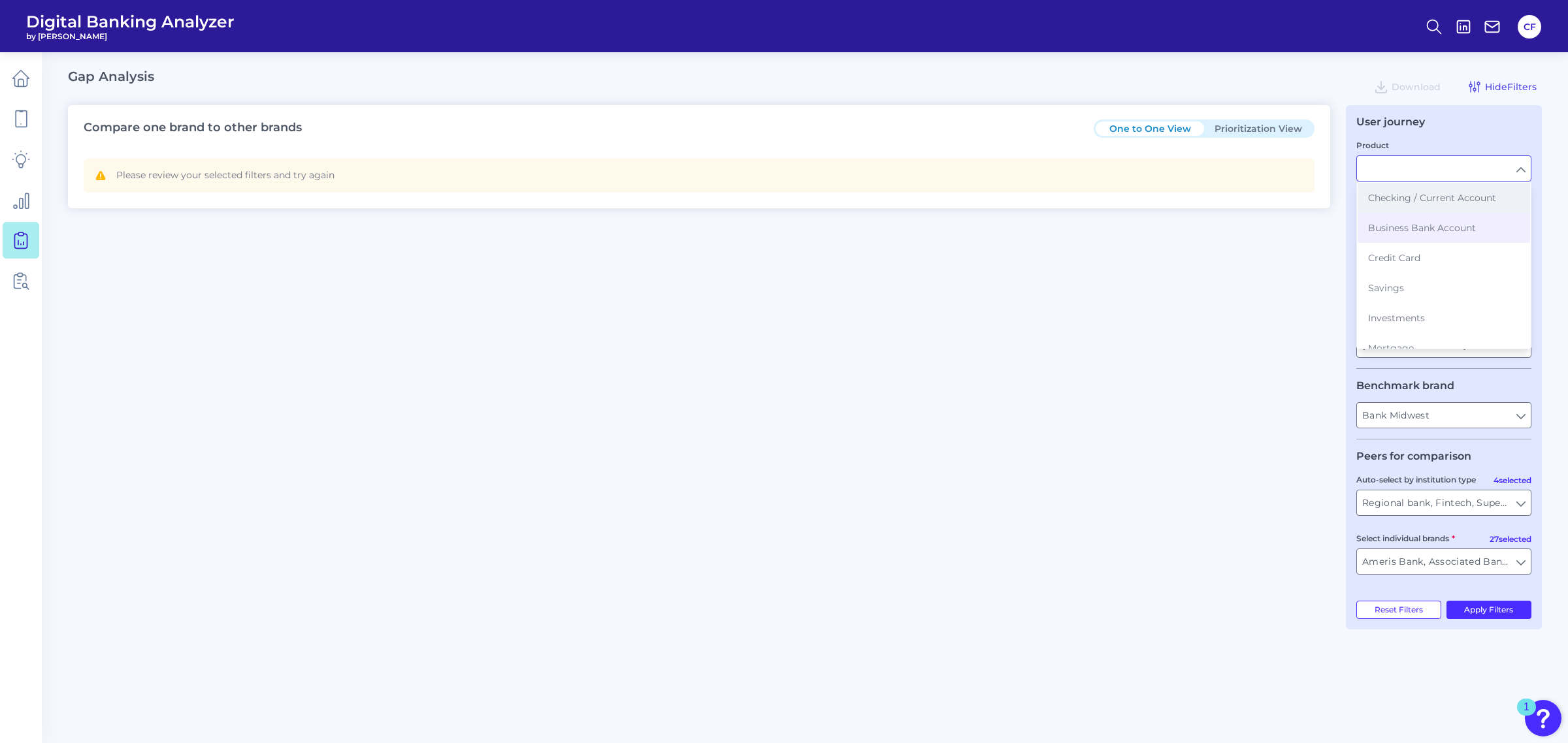
click at [1420, 193] on span "Checking / Current Account" at bounding box center [1432, 197] width 128 height 12
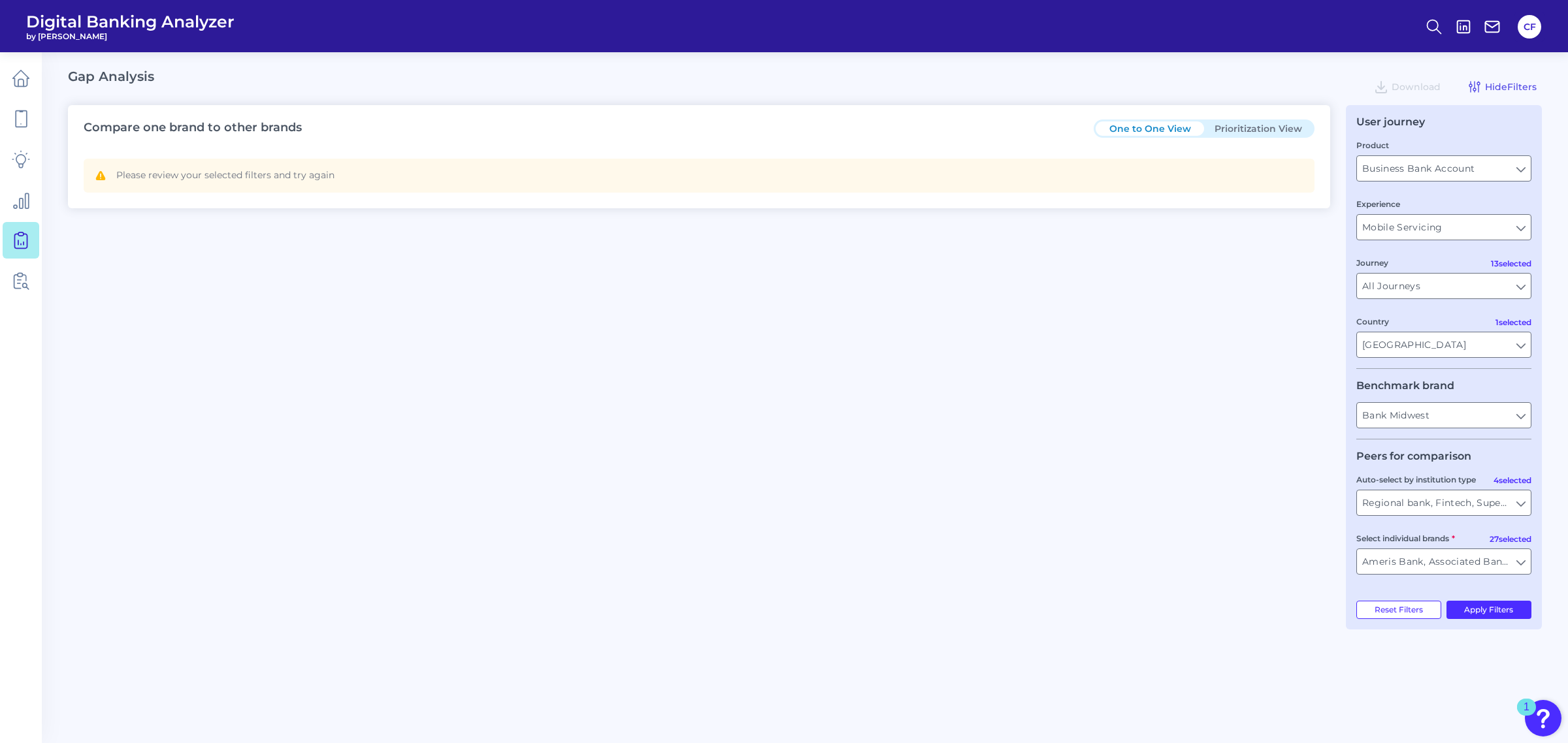
type input "Checking / Current Account"
type input "All Auto-select by institution types"
type input "All Select individual brands"
click at [1484, 503] on input "All Auto-select by institution types" at bounding box center [1443, 503] width 174 height 25
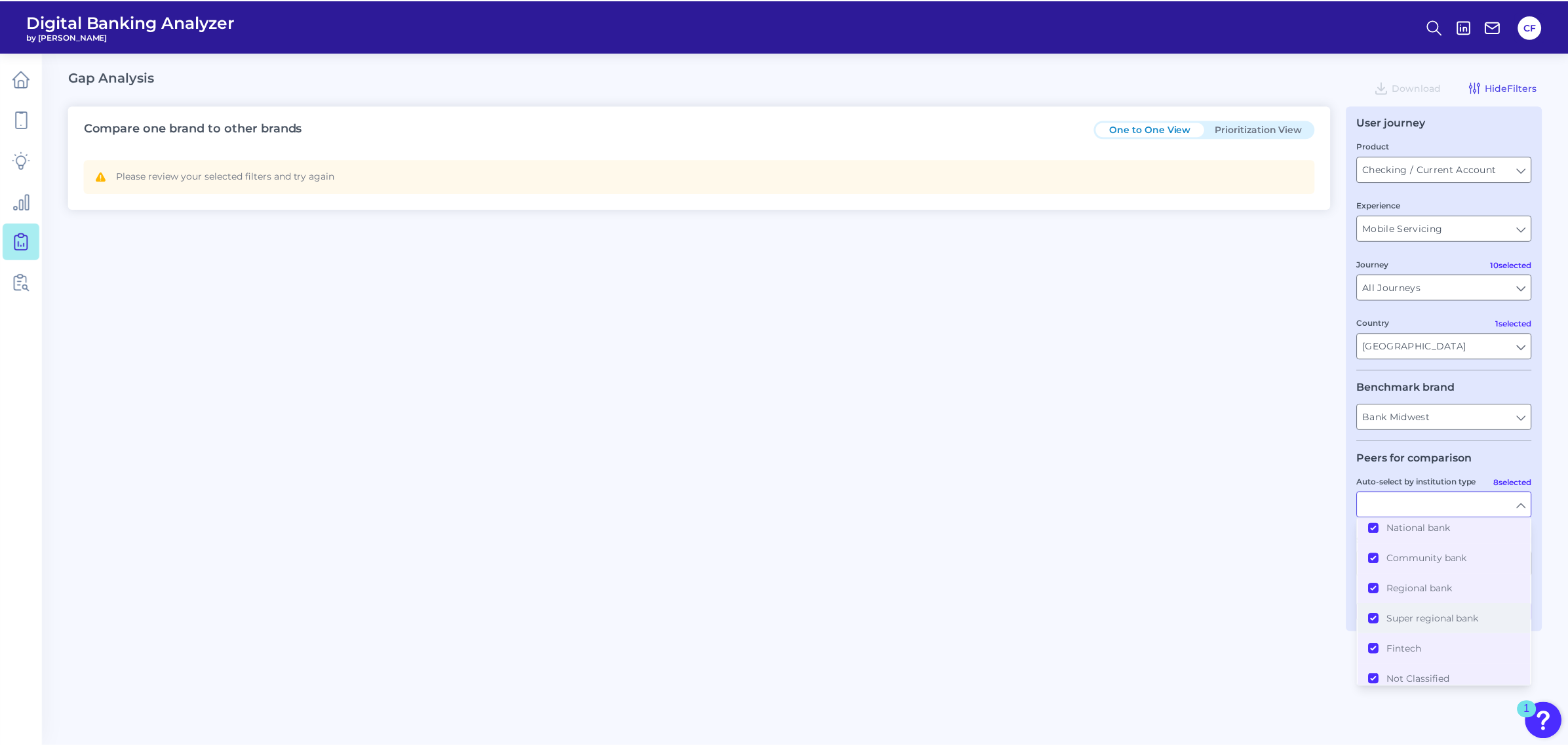
scroll to position [113, 0]
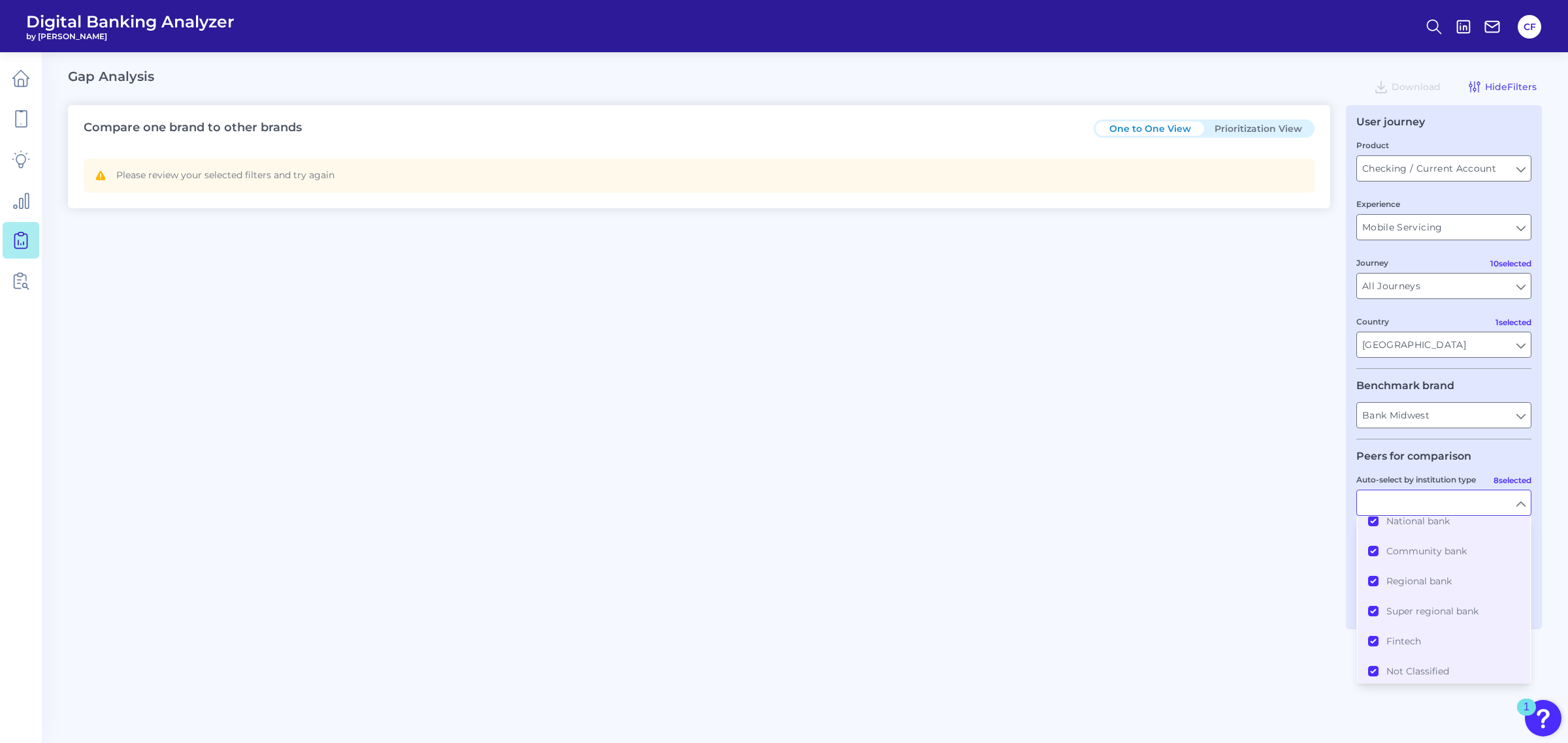
click at [1255, 584] on div "Compare one brand to other brands One to One View Prioritization View Please re…" at bounding box center [805, 367] width 1474 height 524
type input "All Auto-select by institution types"
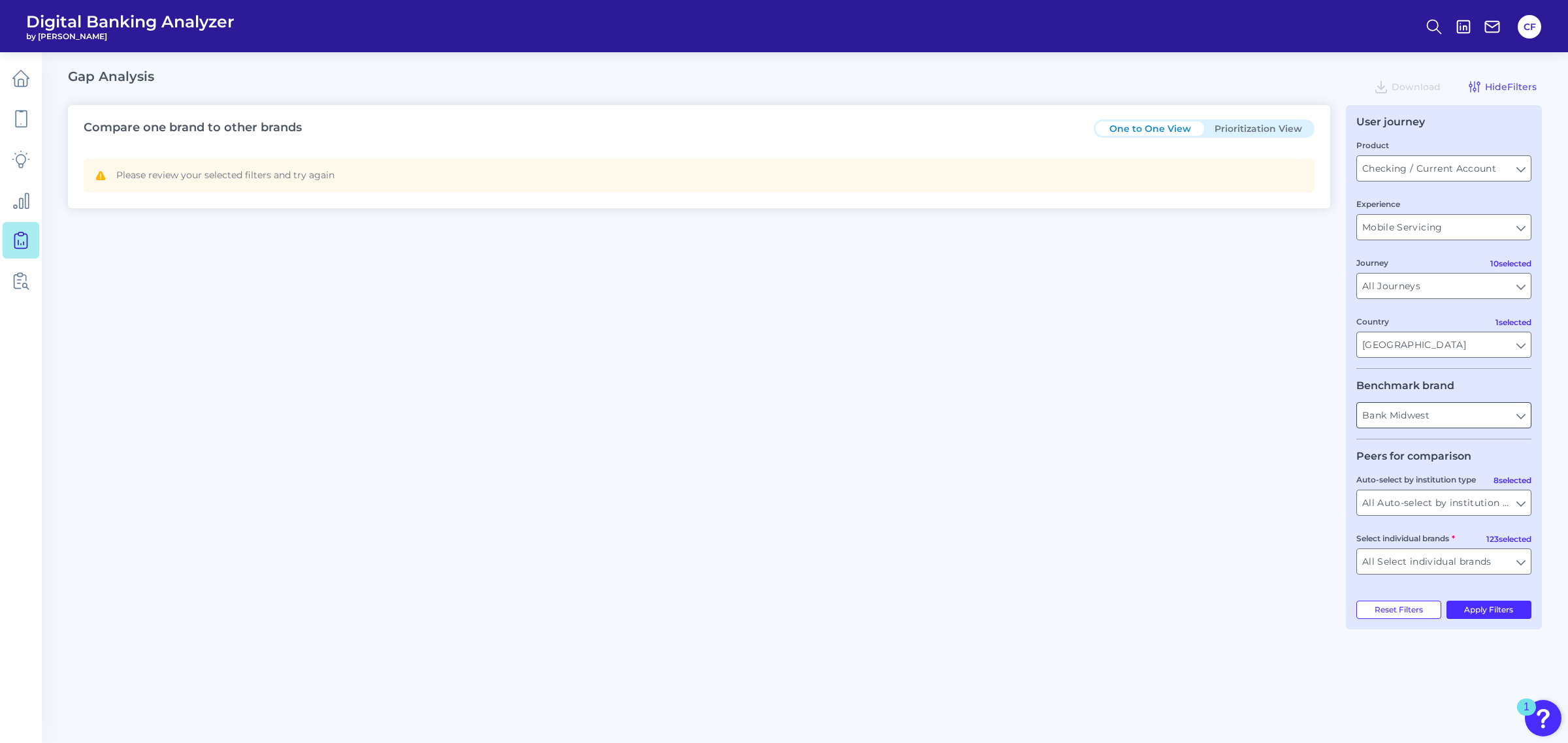
click at [1471, 413] on input "Bank Midwest" at bounding box center [1443, 416] width 174 height 25
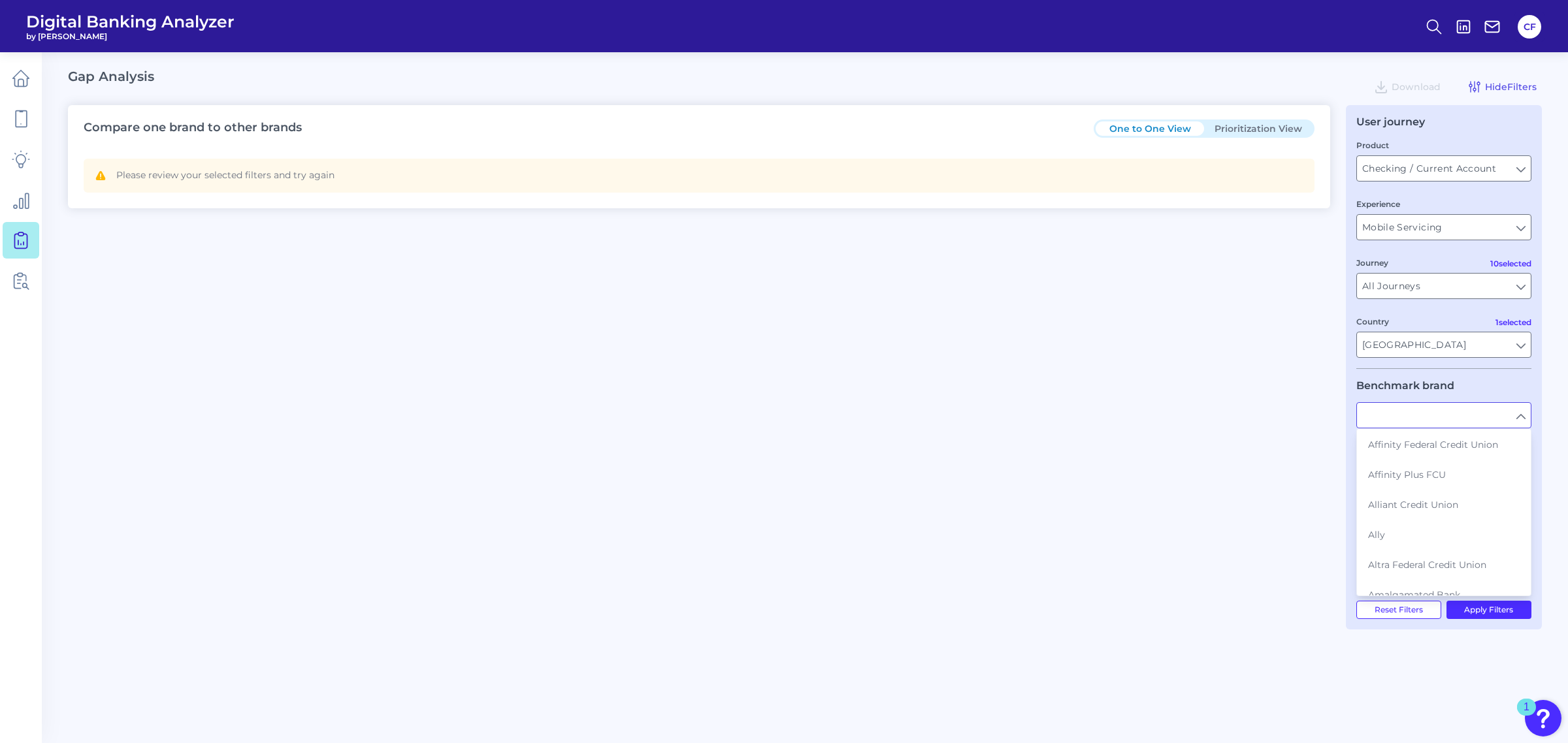
click at [1325, 495] on div "Compare one brand to other brands One to One View Prioritization View Please re…" at bounding box center [805, 367] width 1474 height 524
type input "Bank Midwest"
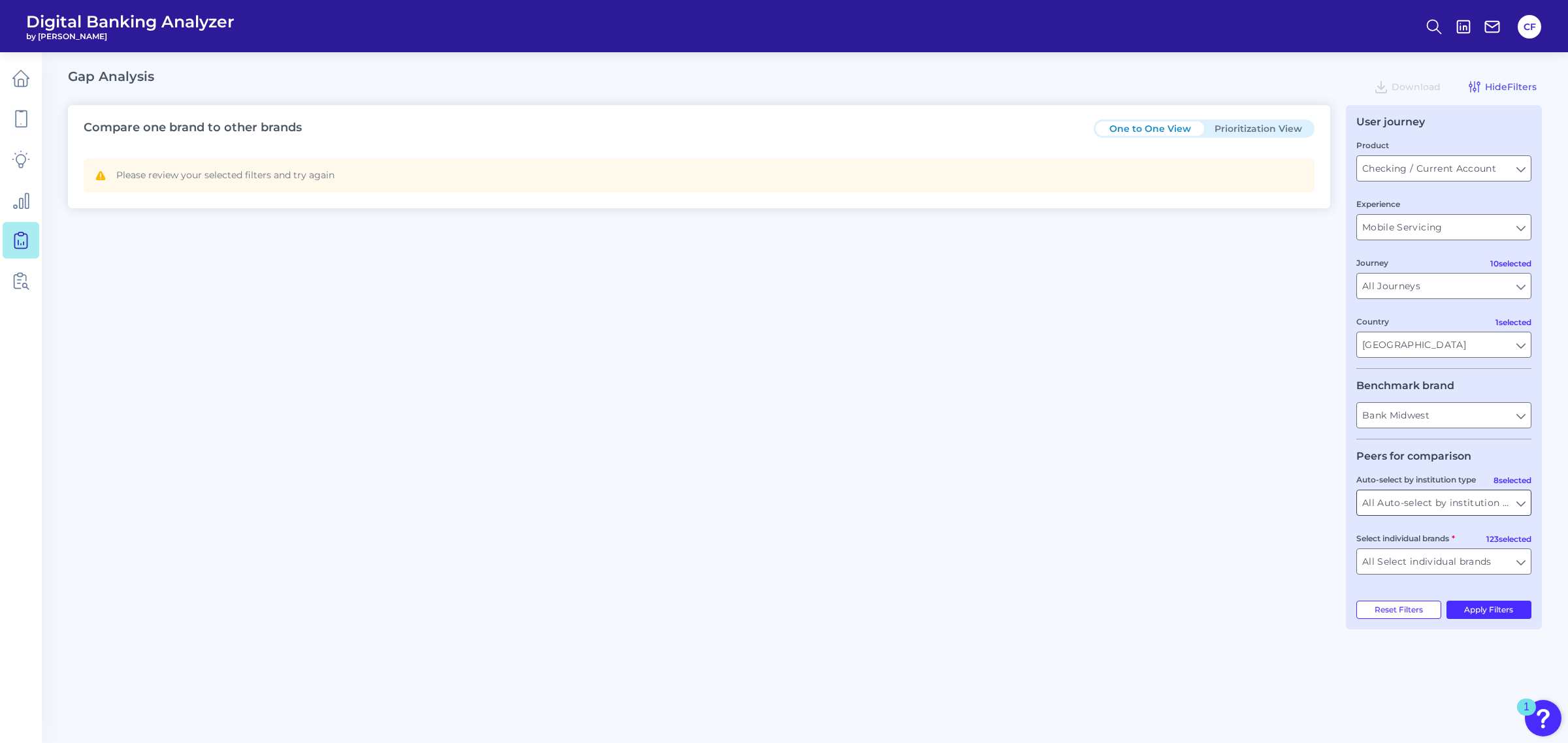
click at [1457, 498] on input "All Auto-select by institution types" at bounding box center [1443, 503] width 174 height 25
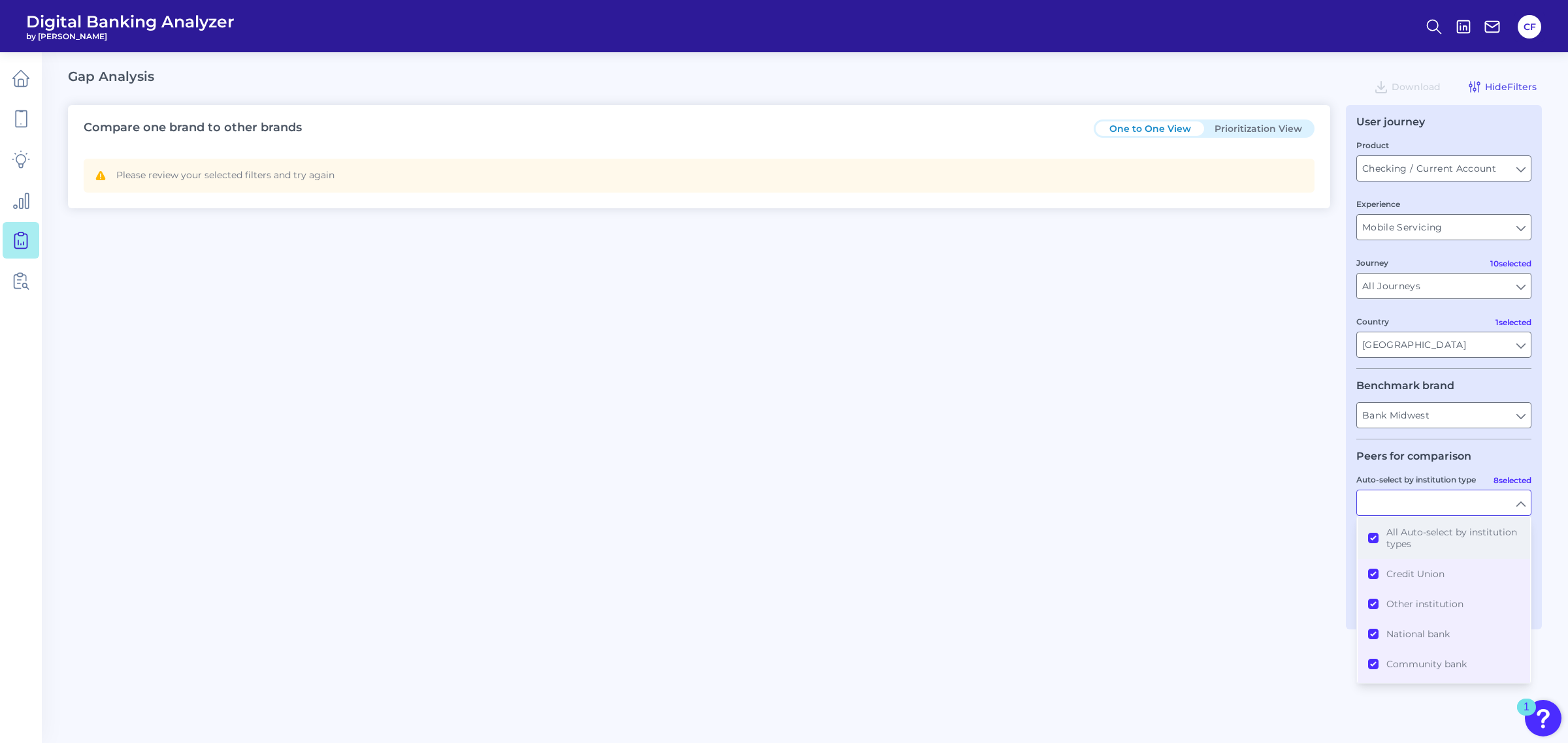
click at [1372, 543] on button "All Auto-select by institution types" at bounding box center [1444, 538] width 173 height 42
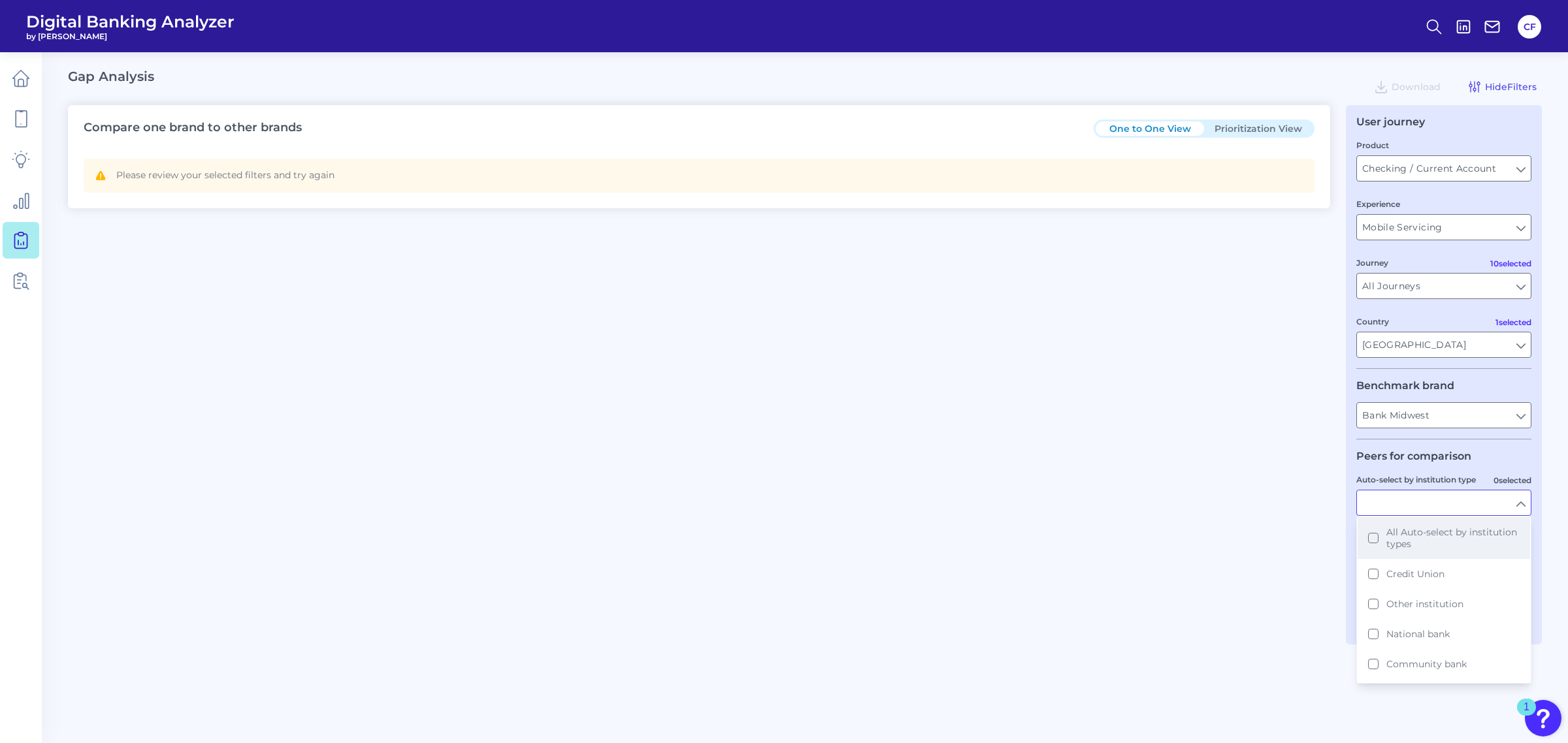
click at [1372, 536] on button "All Auto-select by institution types" at bounding box center [1444, 538] width 173 height 42
type input "All Select individual brands"
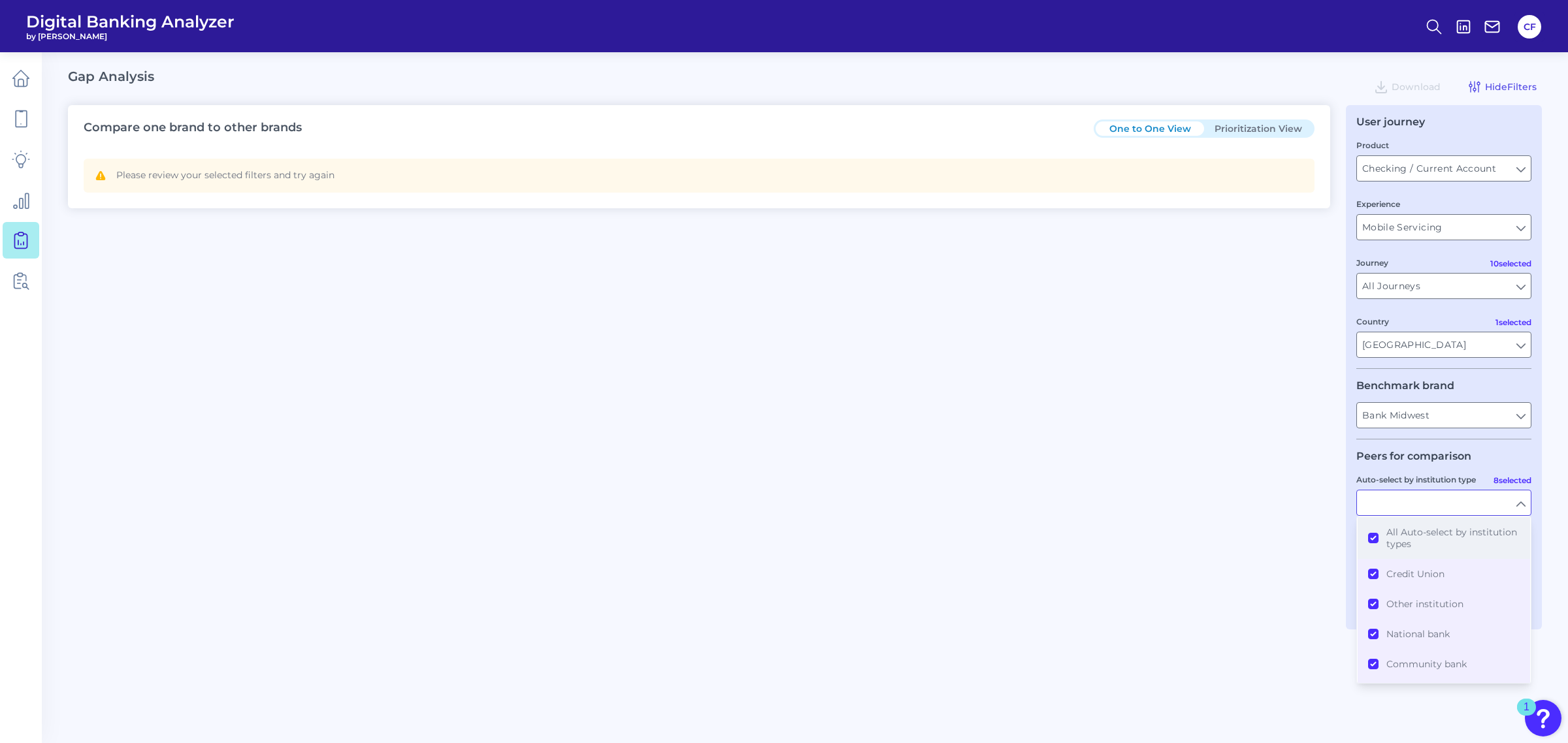
click at [1372, 536] on button "All Auto-select by institution types" at bounding box center [1444, 538] width 173 height 42
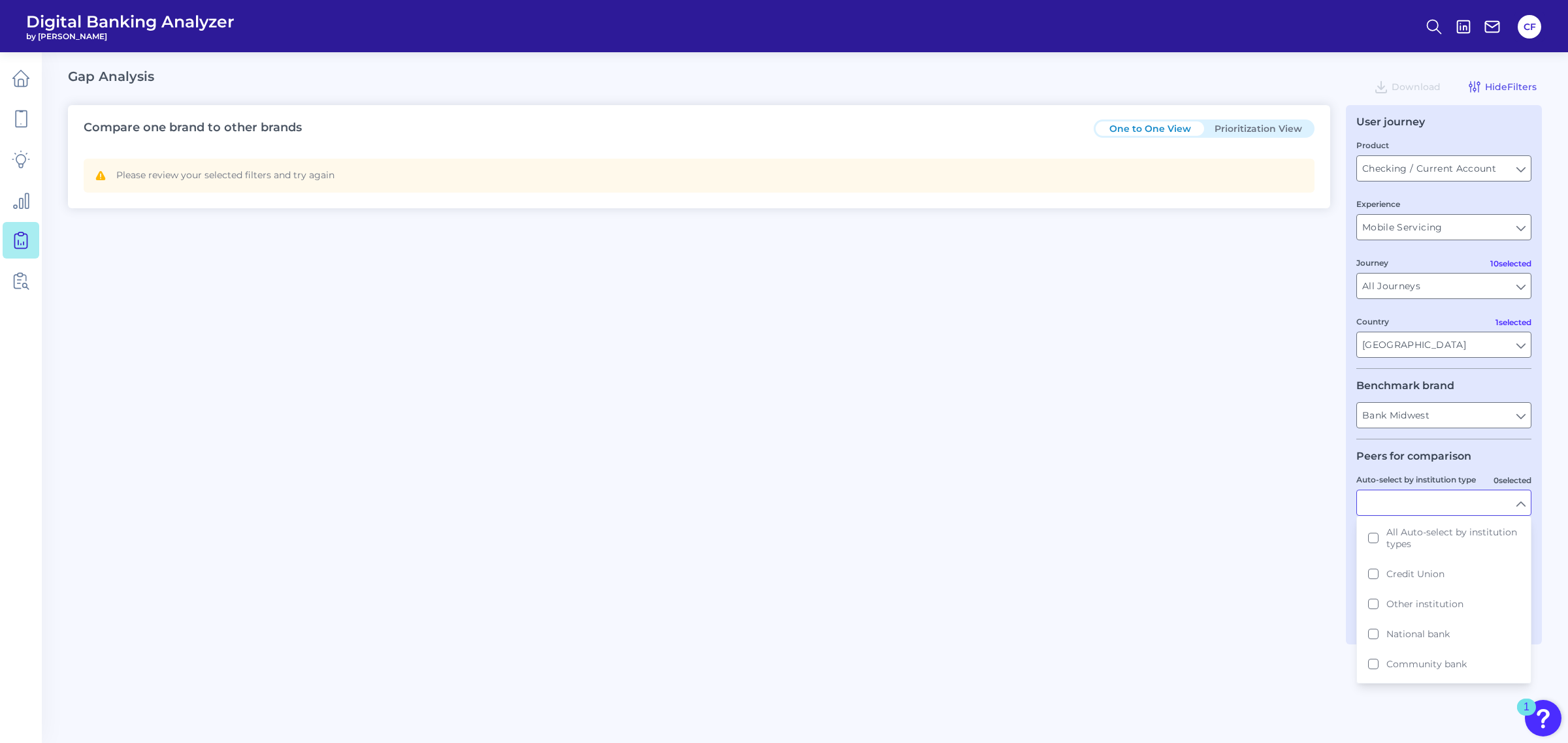
click at [1286, 625] on div "Compare one brand to other brands One to One View Prioritization View Please re…" at bounding box center [805, 375] width 1474 height 540
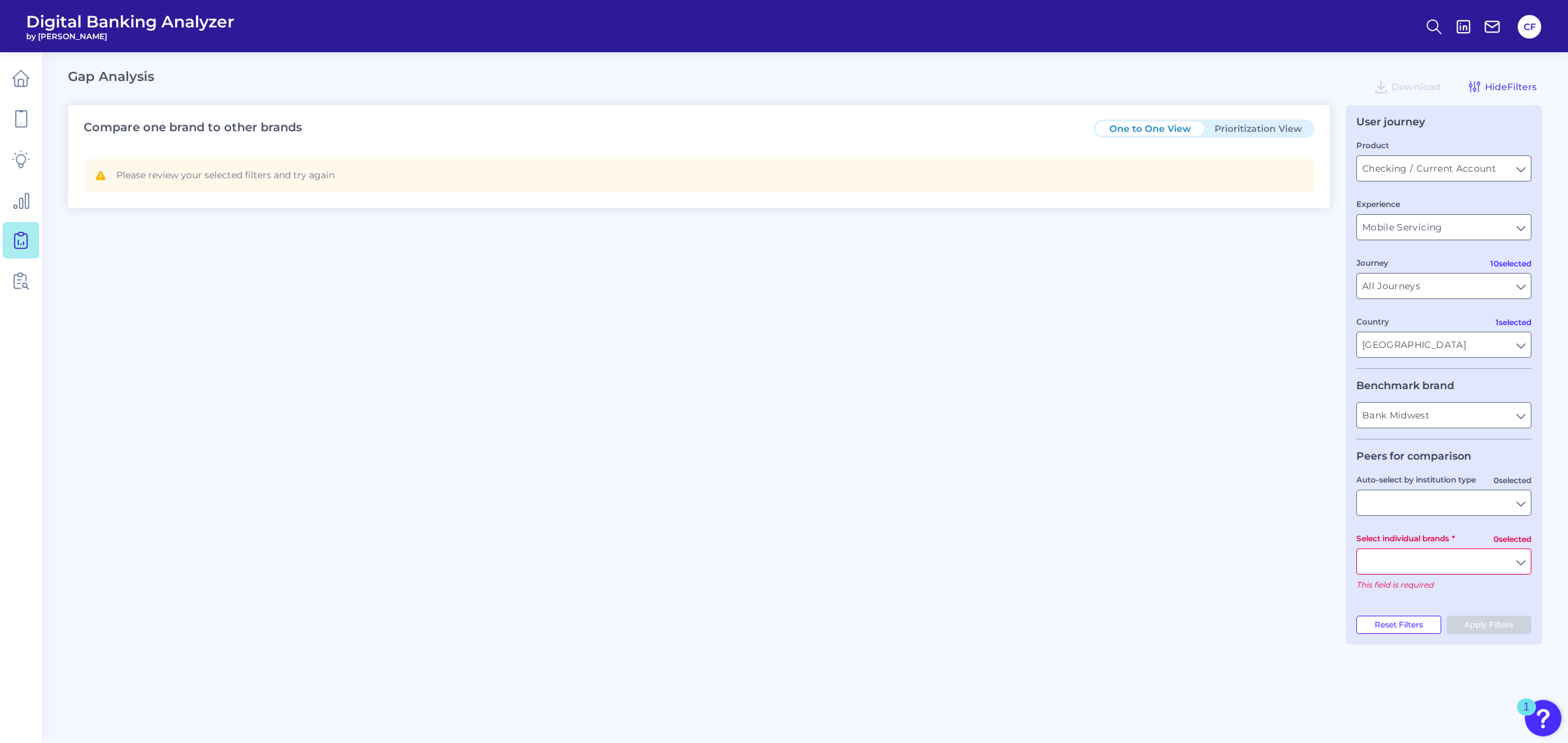
click at [1266, 132] on button "Prioritization View" at bounding box center [1259, 128] width 109 height 14
type input "Business Bank Account"
type input "Pre-Login Area, Login & Authentication, Secure Area, Transactions, Move Money, …"
type input "Ameris Bank, Associated Bank, Axos Bank, Sterling National Bank, [PERSON_NAME] …"
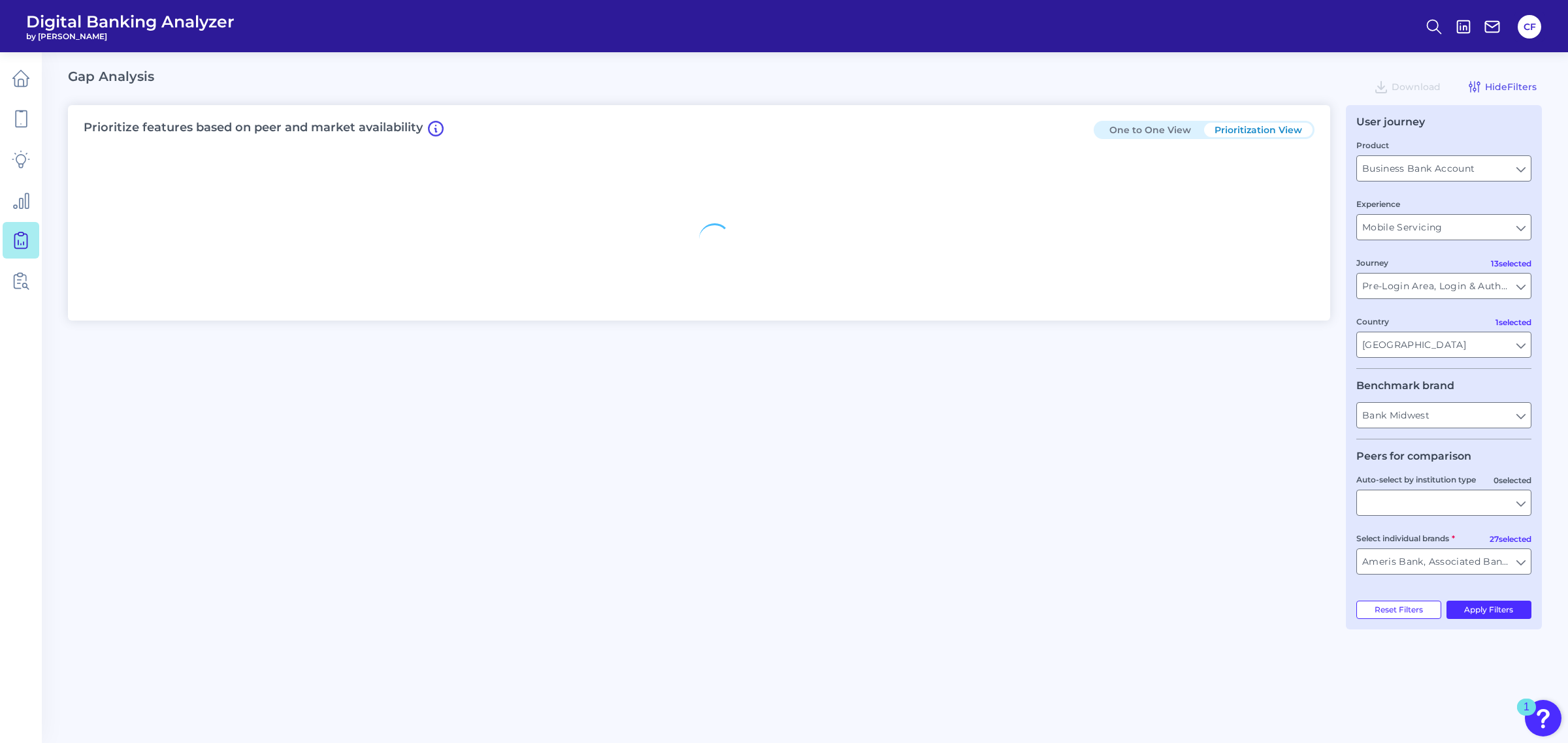
type input "All Auto-select by institution types"
type input "All Select individual brands"
type input "All Journeys"
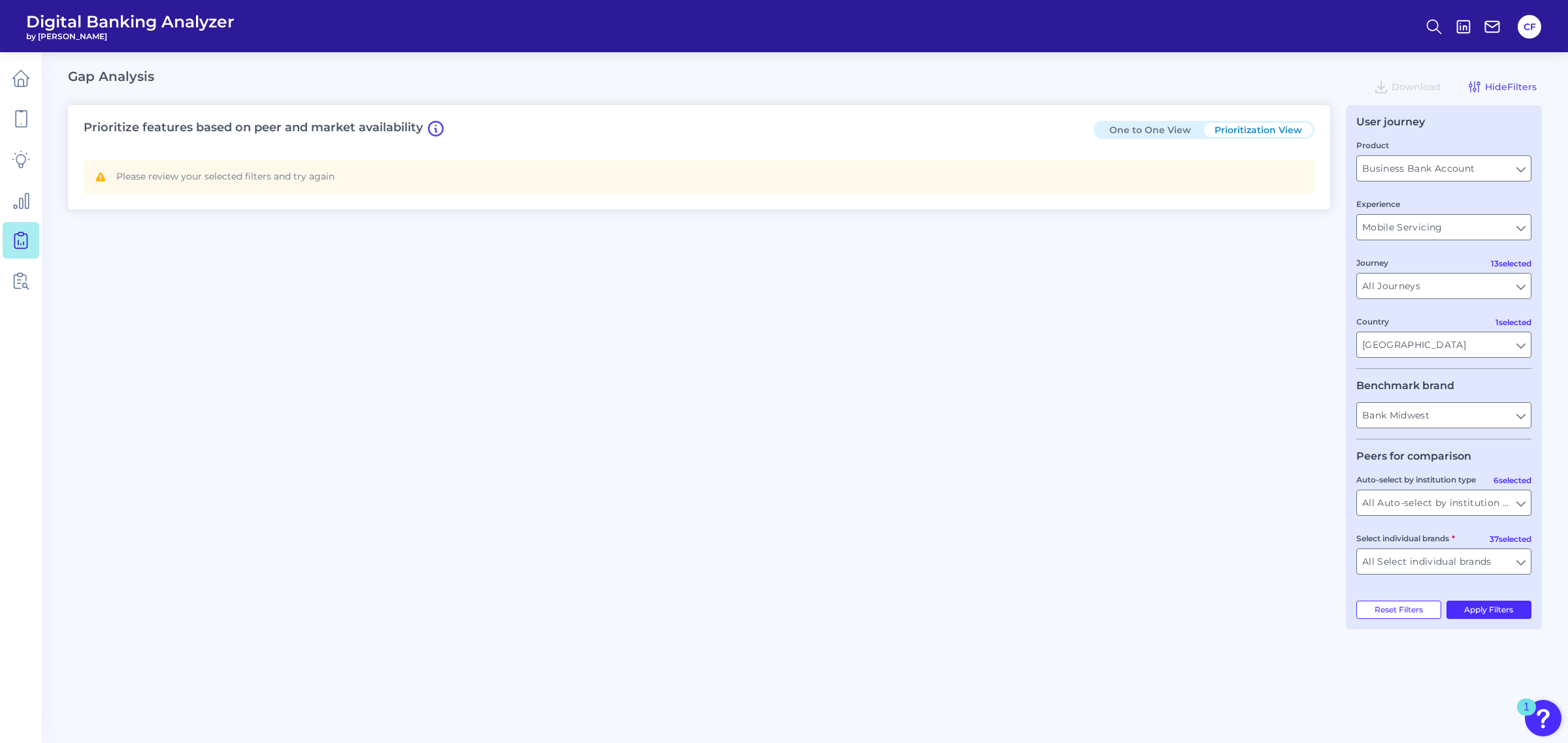
click at [1164, 125] on button "One to One View" at bounding box center [1150, 129] width 109 height 14
type input "Ameris Bank, Associated Bank, Axos Bank, Sterling National Bank, [PERSON_NAME] …"
click at [1475, 174] on input "Business Bank Account" at bounding box center [1443, 169] width 174 height 25
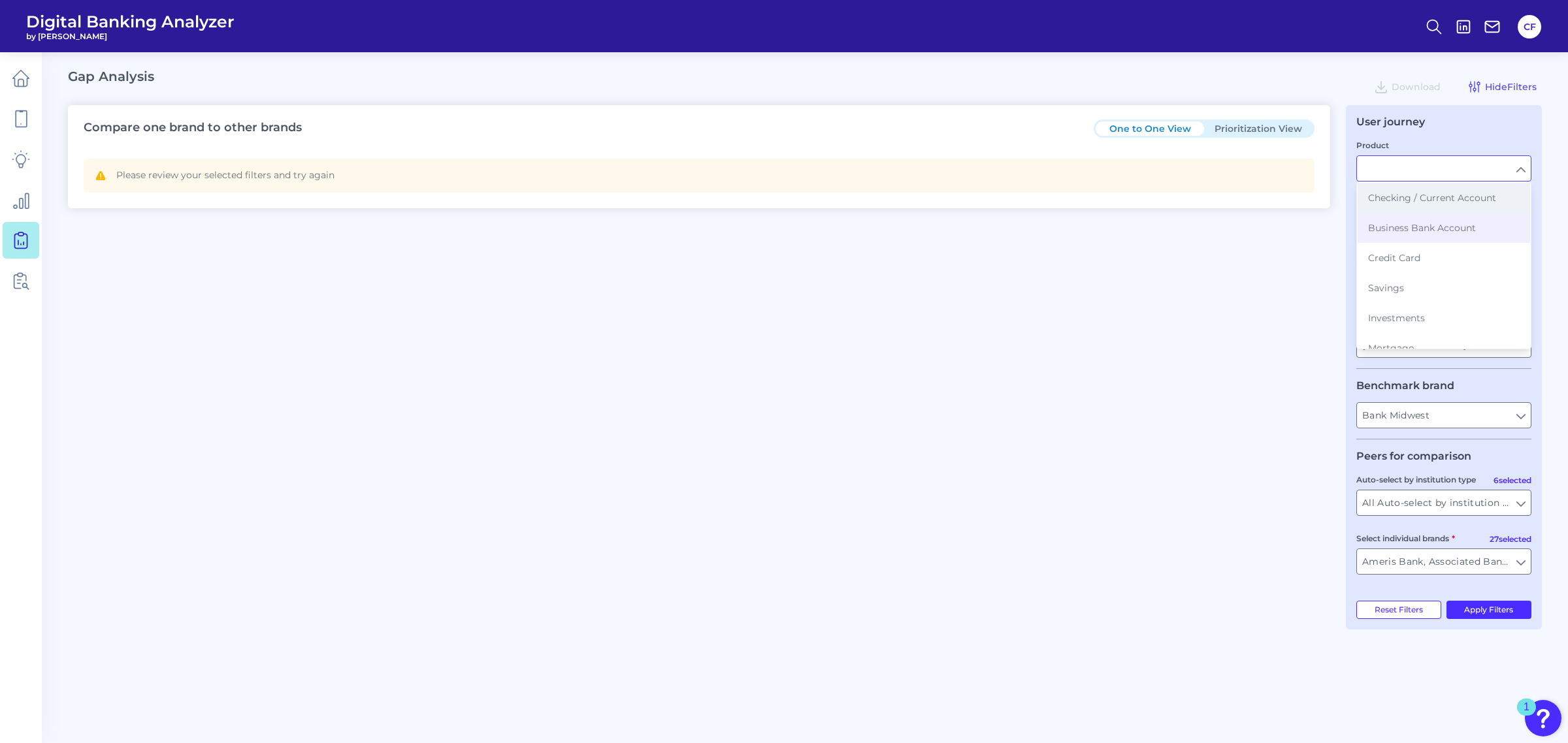
click at [1462, 200] on span "Checking / Current Account" at bounding box center [1432, 197] width 128 height 12
type input "Checking / Current Account"
type input "All Select individual brands"
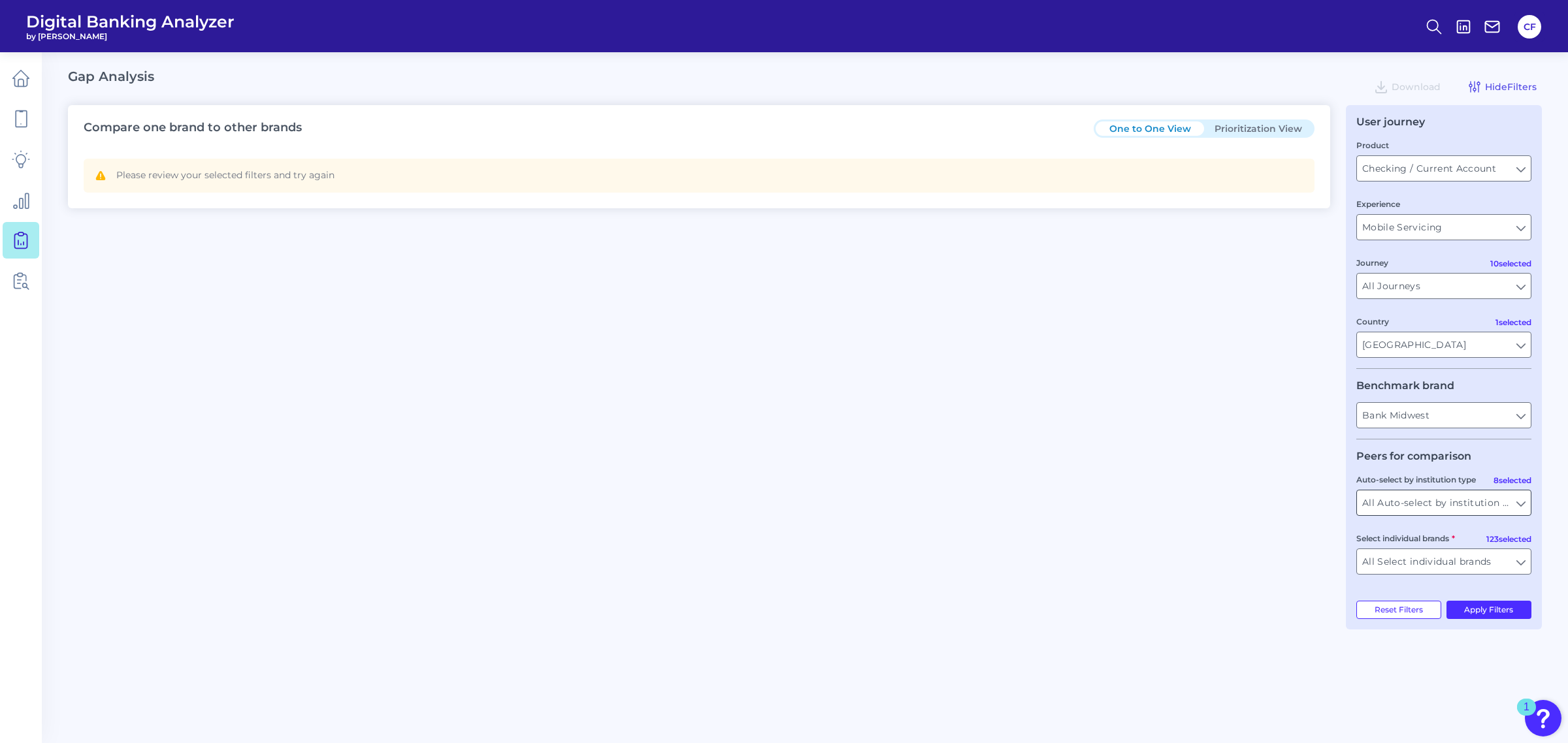
click at [1467, 505] on input "All Auto-select by institution types" at bounding box center [1443, 503] width 174 height 25
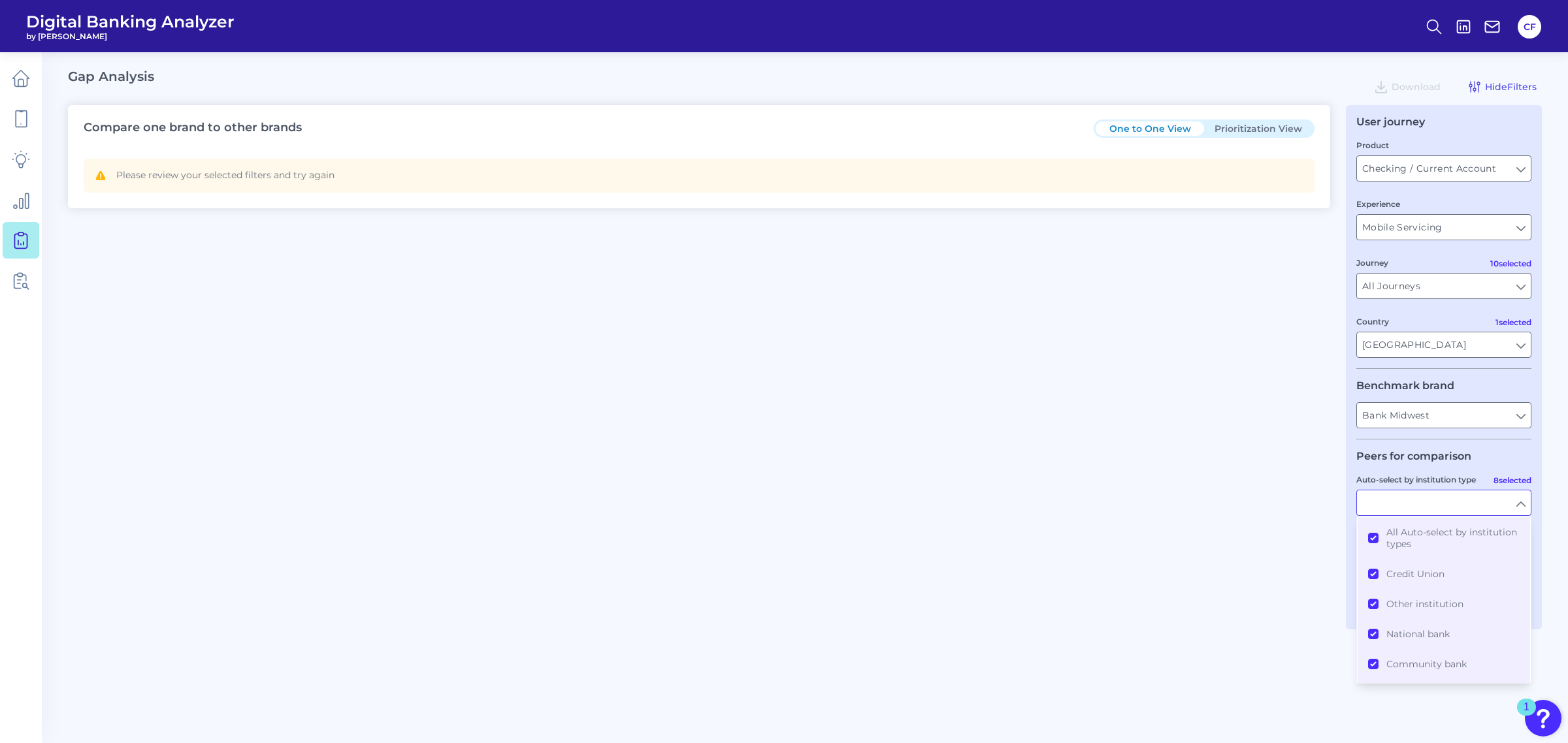
click at [1288, 549] on div "Compare one brand to other brands One to One View Prioritization View Please re…" at bounding box center [805, 367] width 1474 height 524
type input "All Auto-select by institution types"
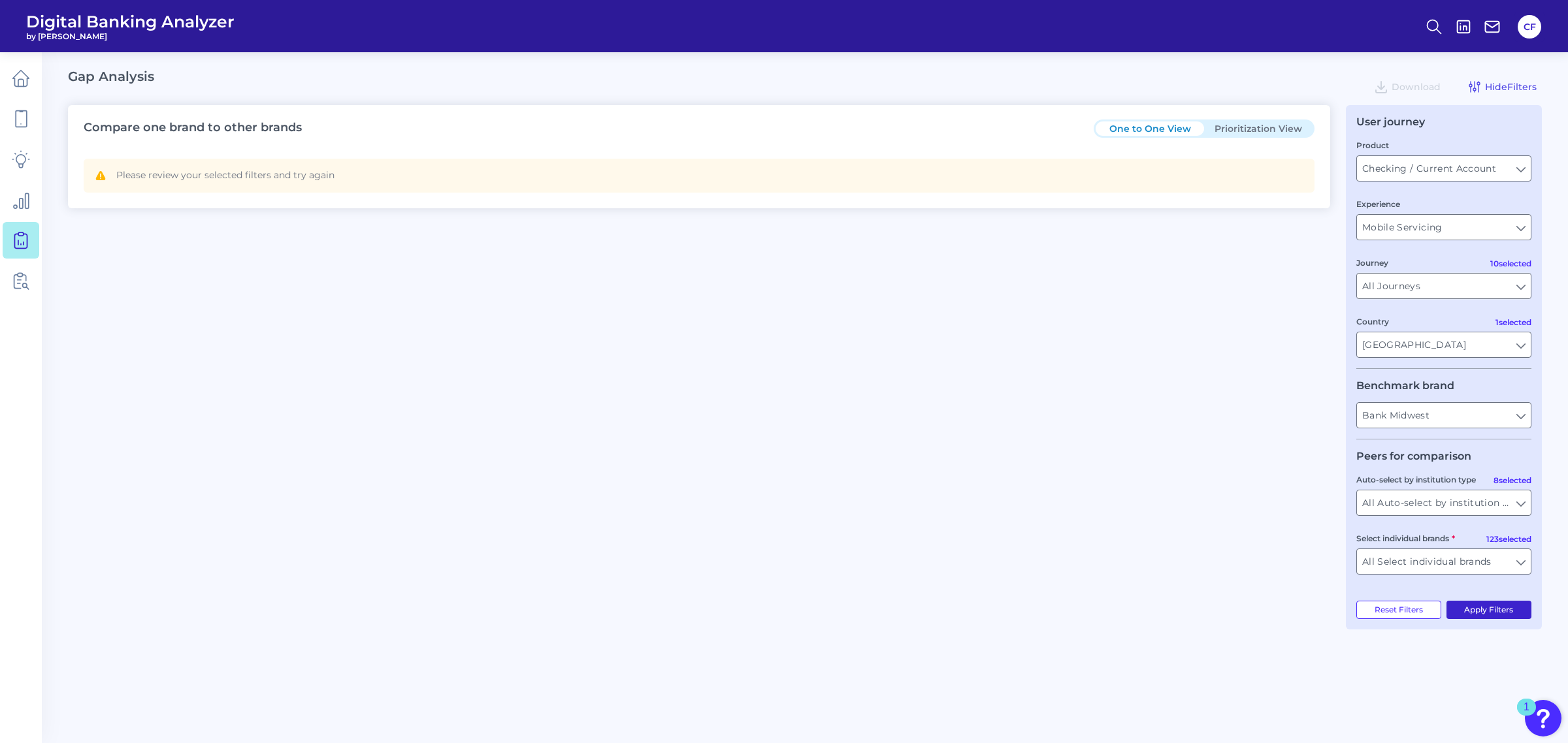
click at [1491, 614] on button "Apply Filters" at bounding box center [1489, 610] width 86 height 18
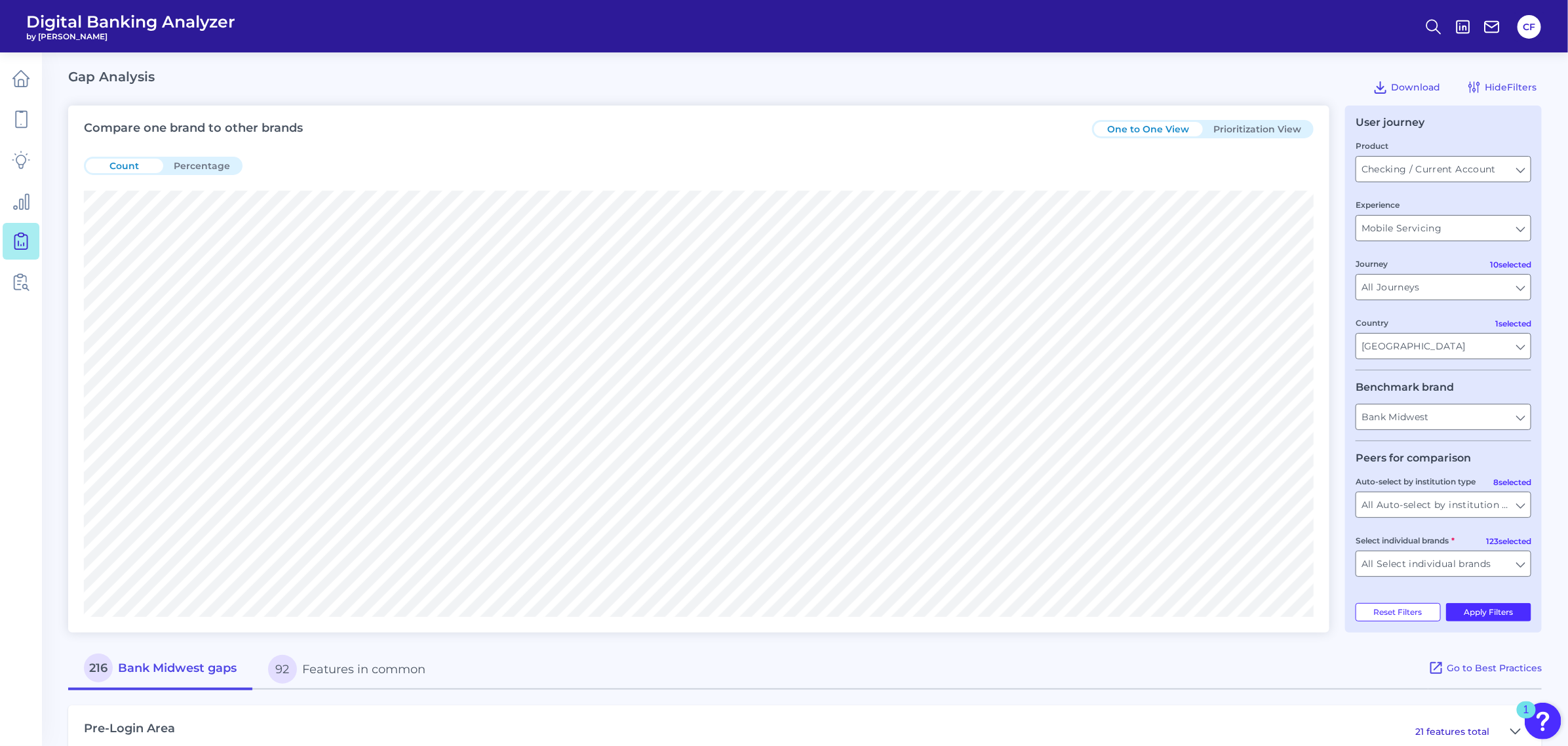
click at [202, 164] on button "Percentage" at bounding box center [202, 165] width 78 height 14
click at [116, 164] on button "Count" at bounding box center [125, 165] width 78 height 14
click at [216, 162] on button "Percentage" at bounding box center [202, 165] width 78 height 14
click at [116, 161] on button "Count" at bounding box center [125, 165] width 78 height 14
click at [1243, 132] on button "Prioritization View" at bounding box center [1257, 129] width 109 height 14
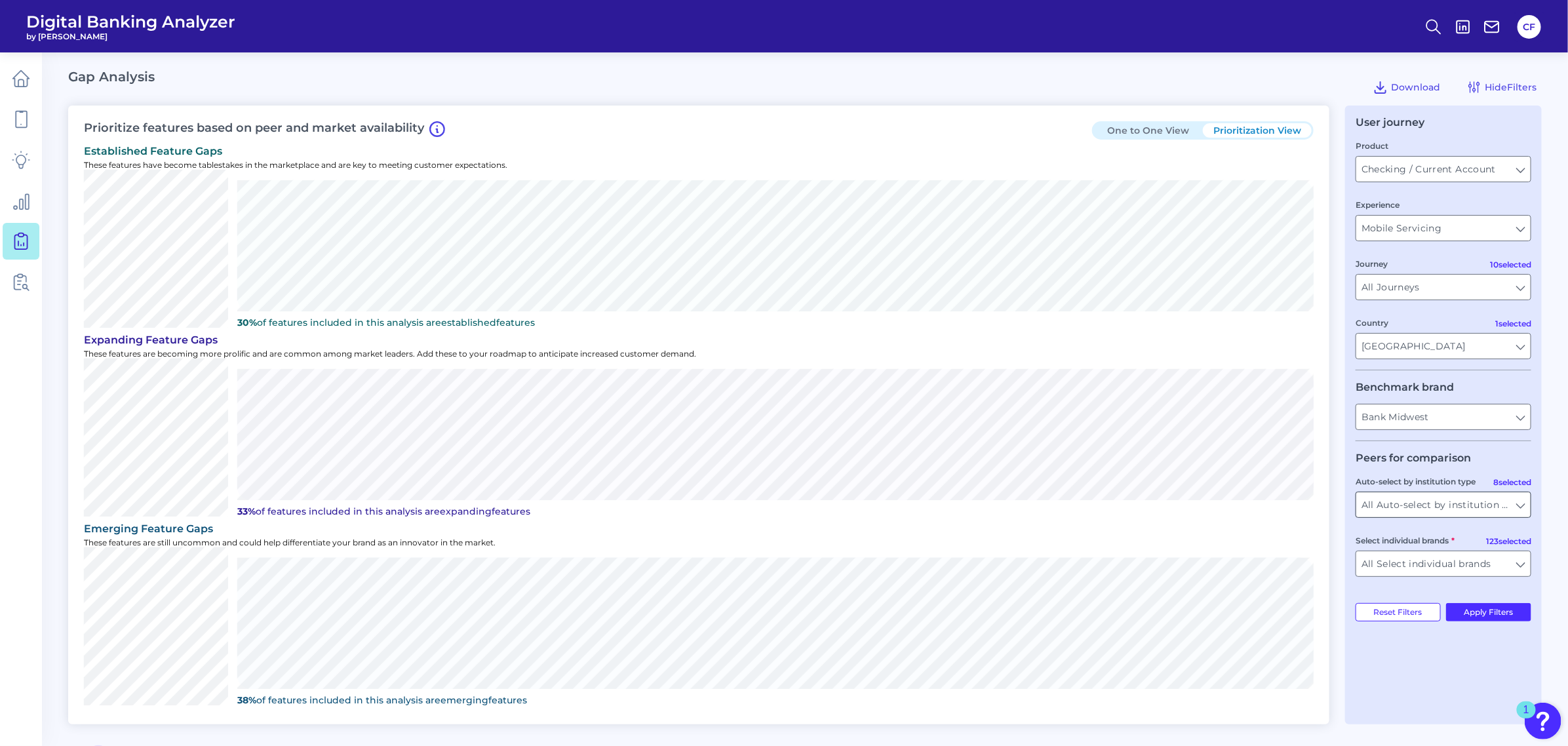
click at [1392, 497] on input "All Auto-select by institution types" at bounding box center [1443, 505] width 174 height 25
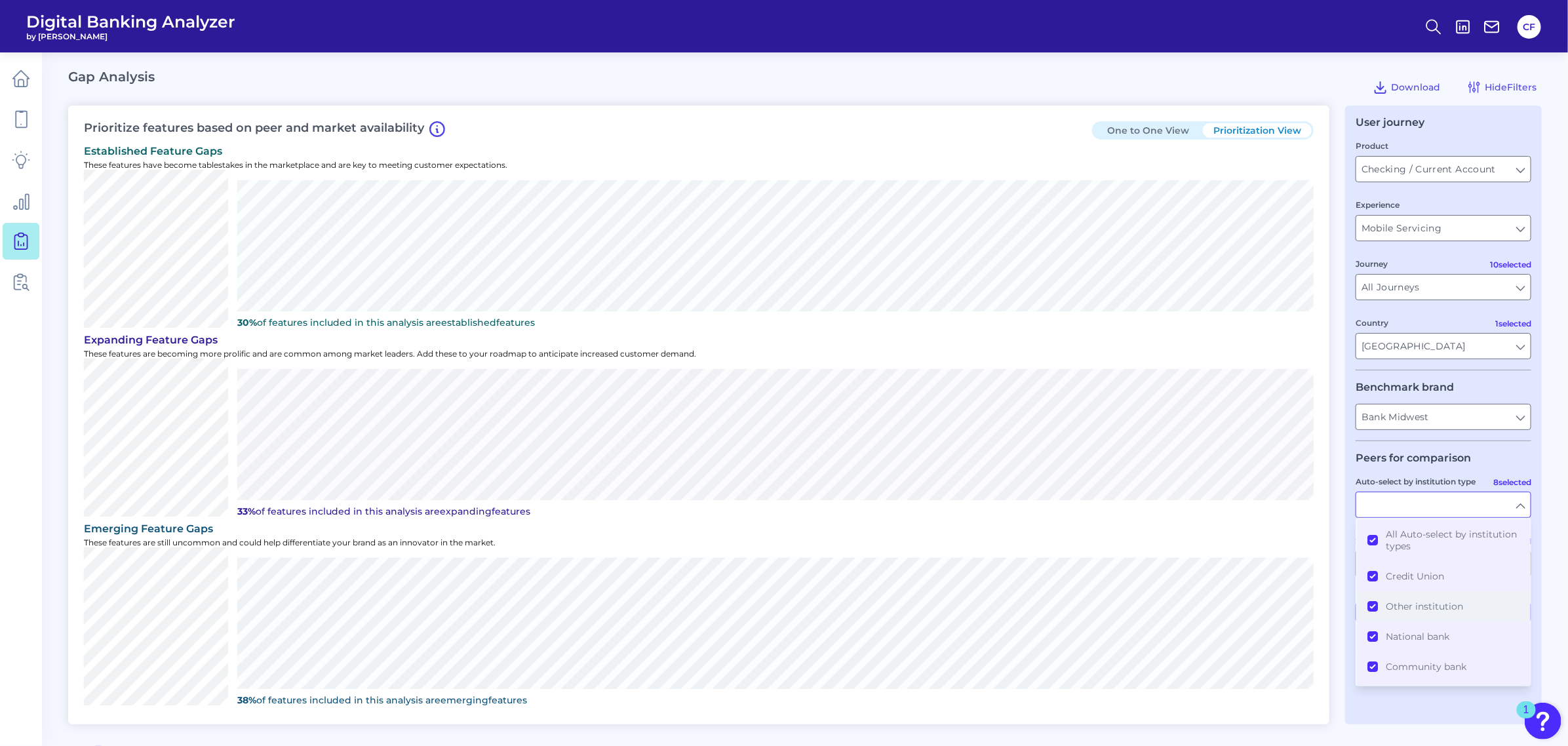
click at [1371, 609] on button "Other institution" at bounding box center [1444, 606] width 173 height 31
click at [1371, 634] on button "National bank" at bounding box center [1444, 636] width 173 height 31
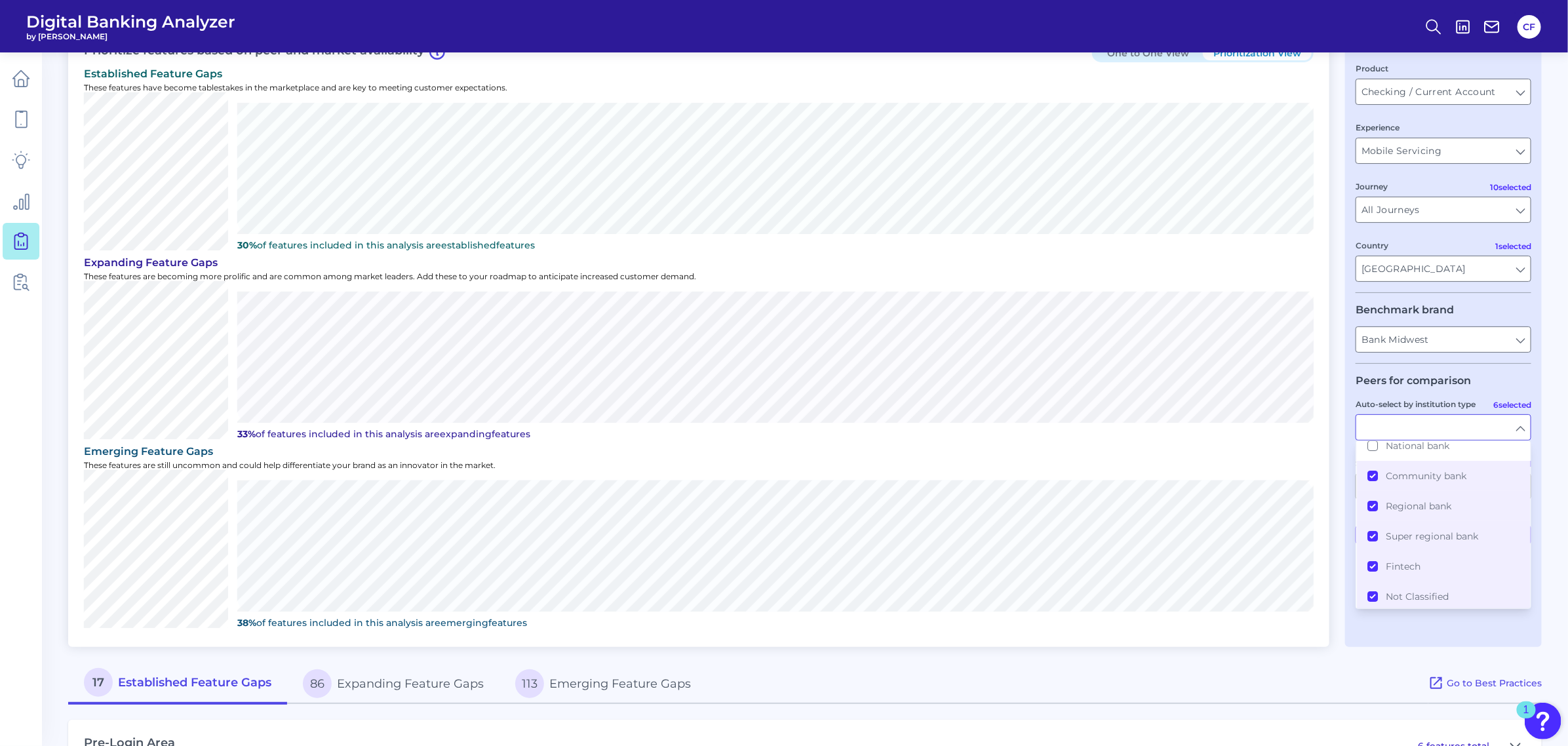
scroll to position [82, 0]
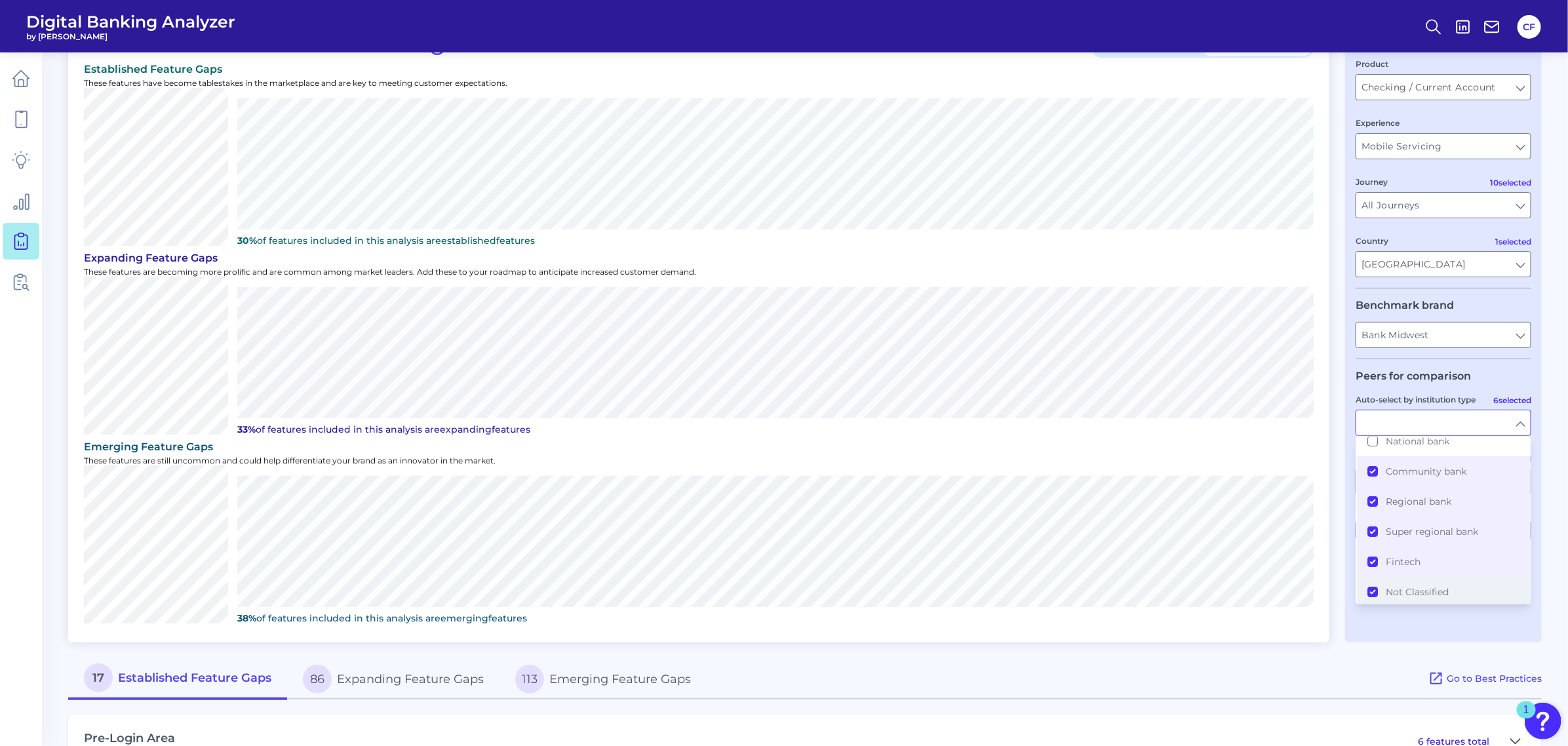
click at [1374, 587] on button "Not Classified" at bounding box center [1444, 592] width 173 height 31
click at [1374, 558] on button "Fintech" at bounding box center [1444, 562] width 173 height 31
type input "Affinity Federal Credit Union, Alliant Credit Union, Altra Federal Credit Union…"
click at [1295, 682] on div "17 Established Feature Gaps 86 Expanding Feature Gaps 113 Emerging Feature Gaps" at bounding box center [748, 679] width 1361 height 41
type input "Credit Union, Community bank, Regional bank, Super regional bank"
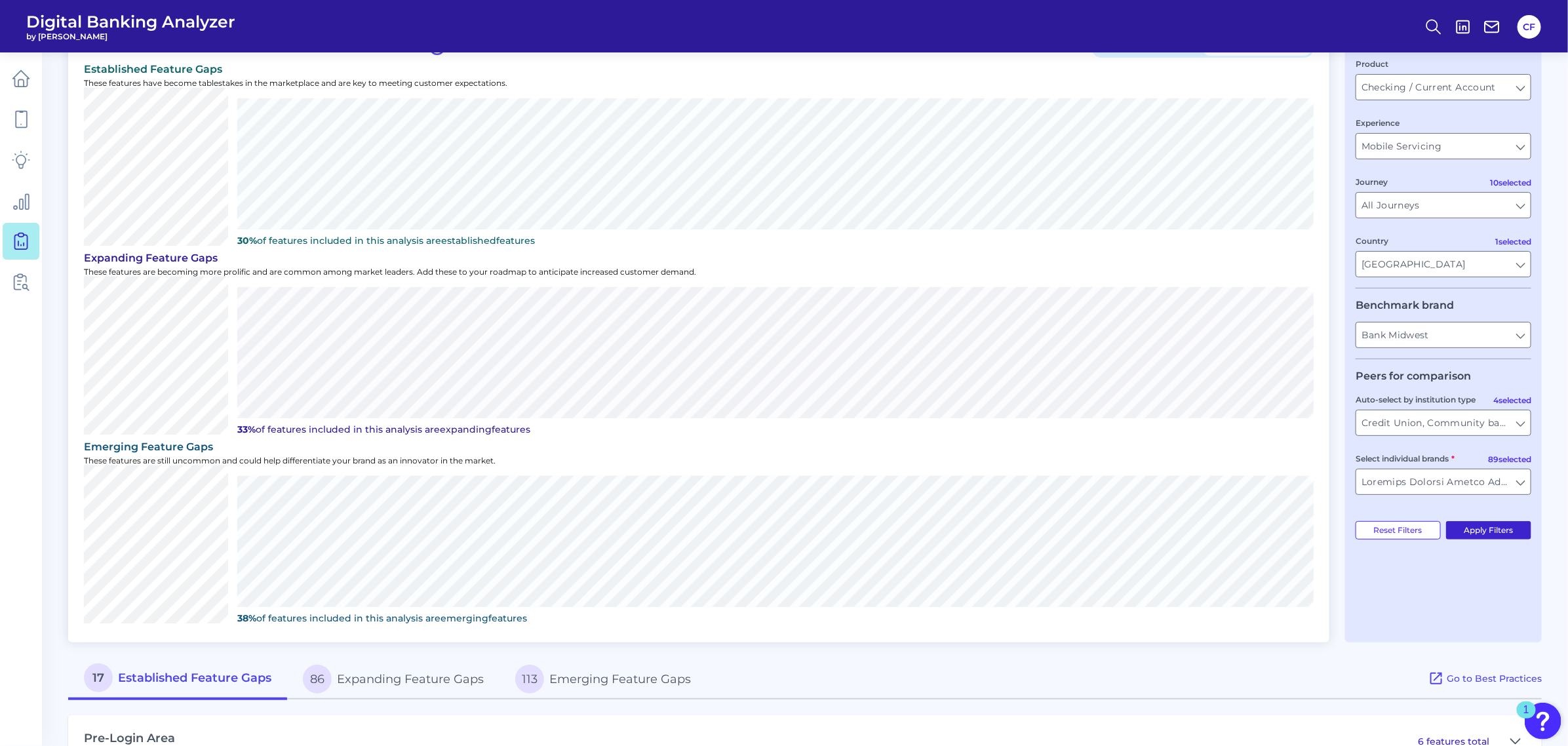
click at [1486, 536] on button "Apply Filters" at bounding box center [1490, 530] width 86 height 18
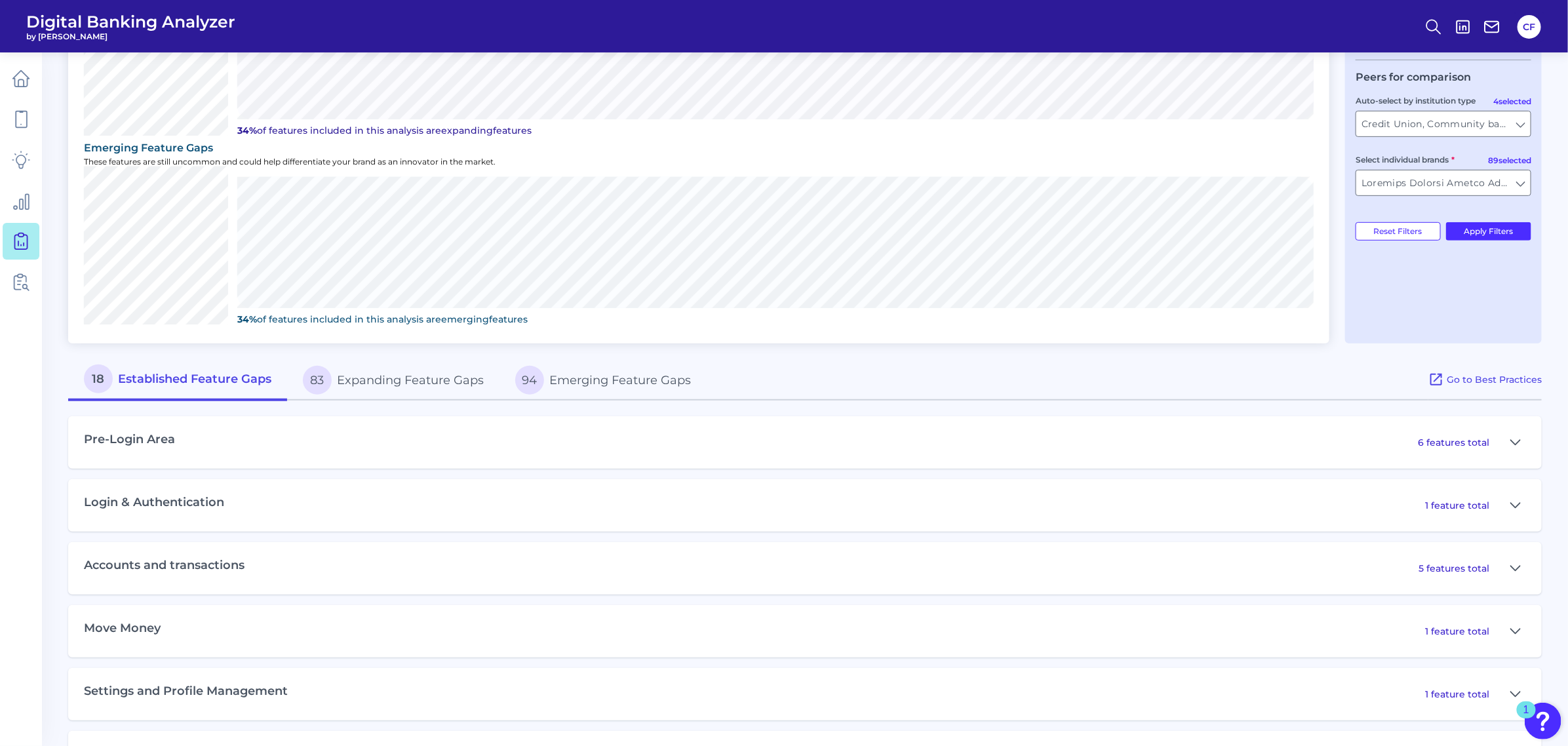
scroll to position [492, 0]
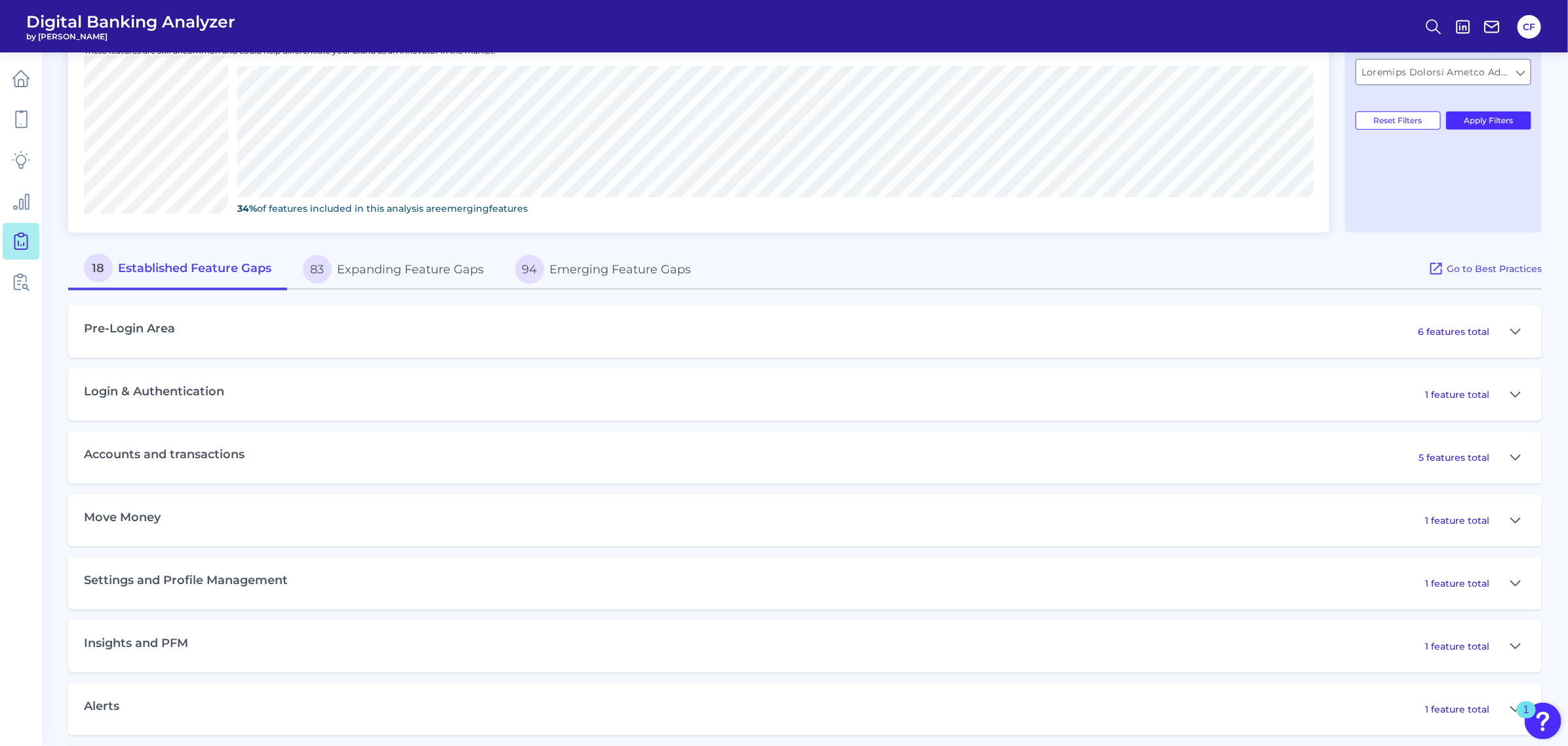
click at [1497, 326] on div "6 features total" at bounding box center [1472, 331] width 108 height 21
click at [1511, 324] on icon at bounding box center [1516, 331] width 11 height 16
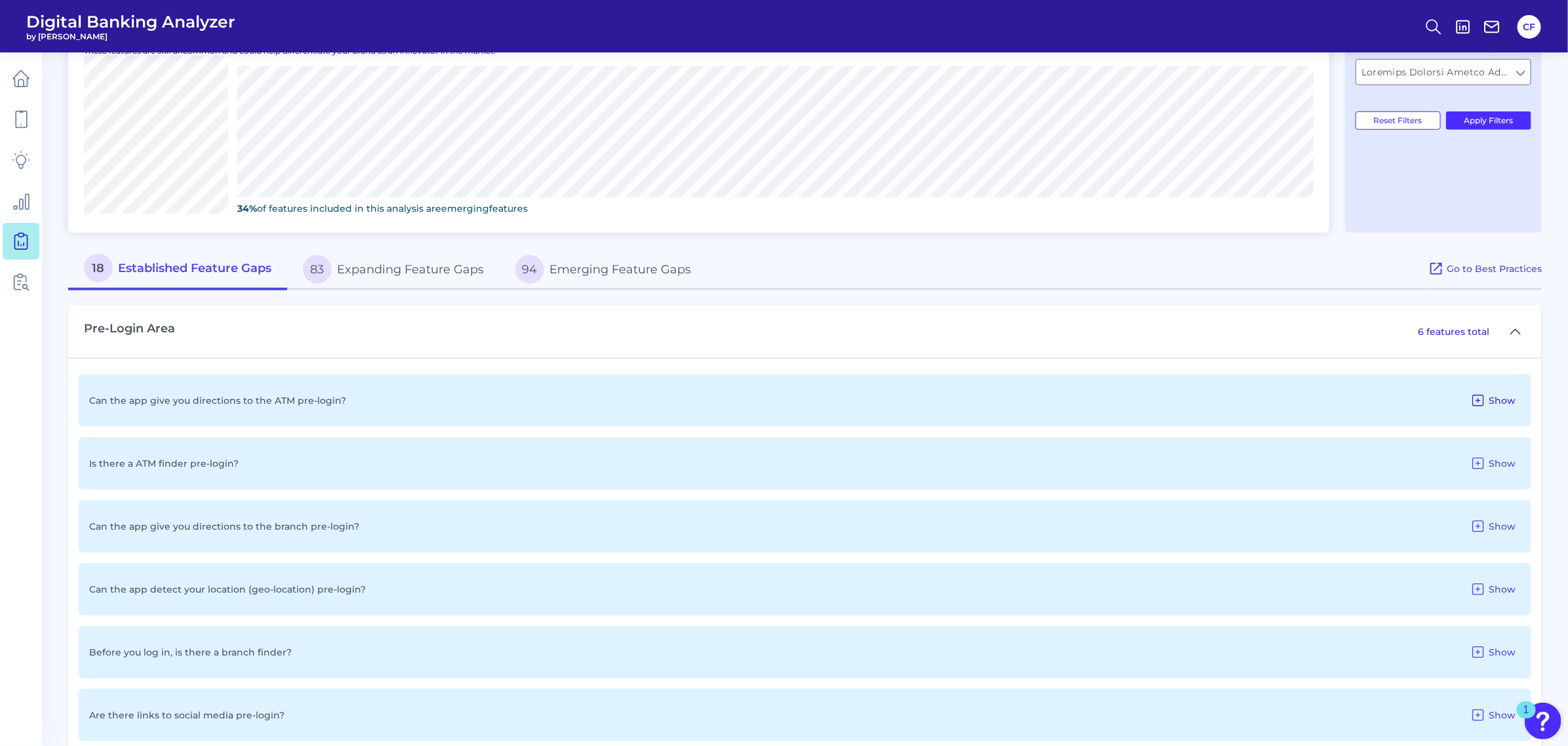
click at [1495, 395] on span "Show" at bounding box center [1502, 401] width 27 height 12
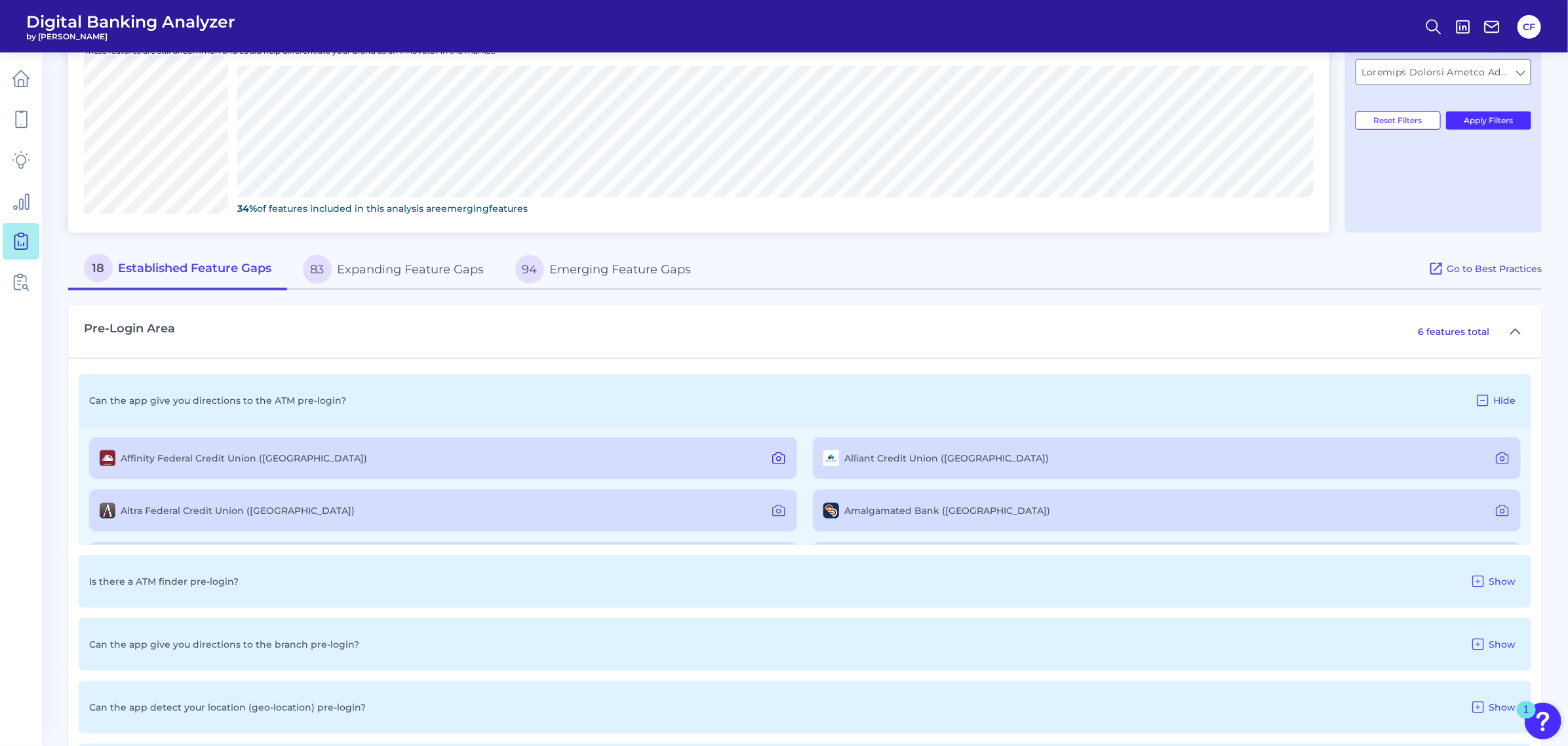
click at [779, 450] on icon at bounding box center [778, 458] width 16 height 16
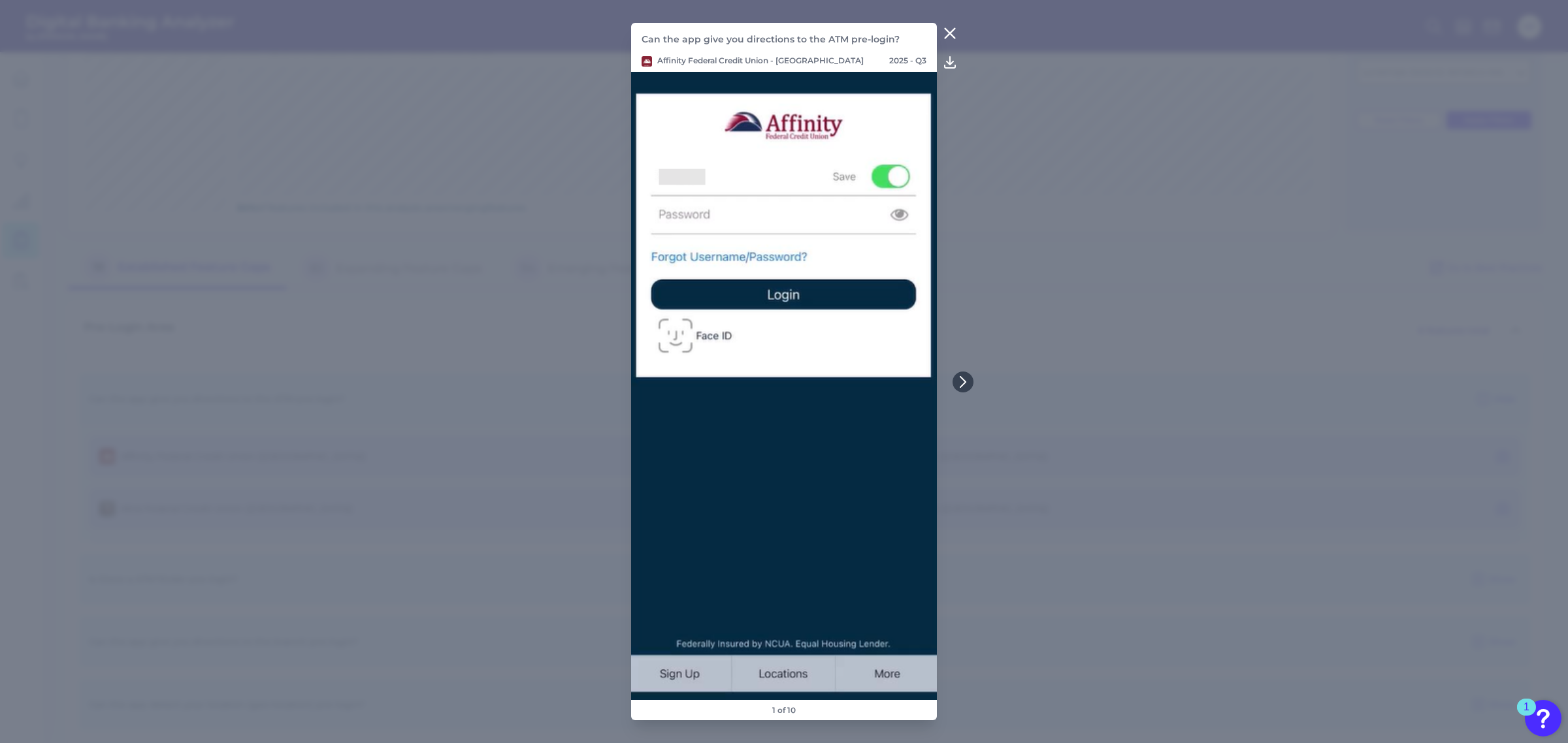
drag, startPoint x: 948, startPoint y: 27, endPoint x: 941, endPoint y: 36, distance: 11.4
click at [947, 27] on icon at bounding box center [949, 33] width 16 height 16
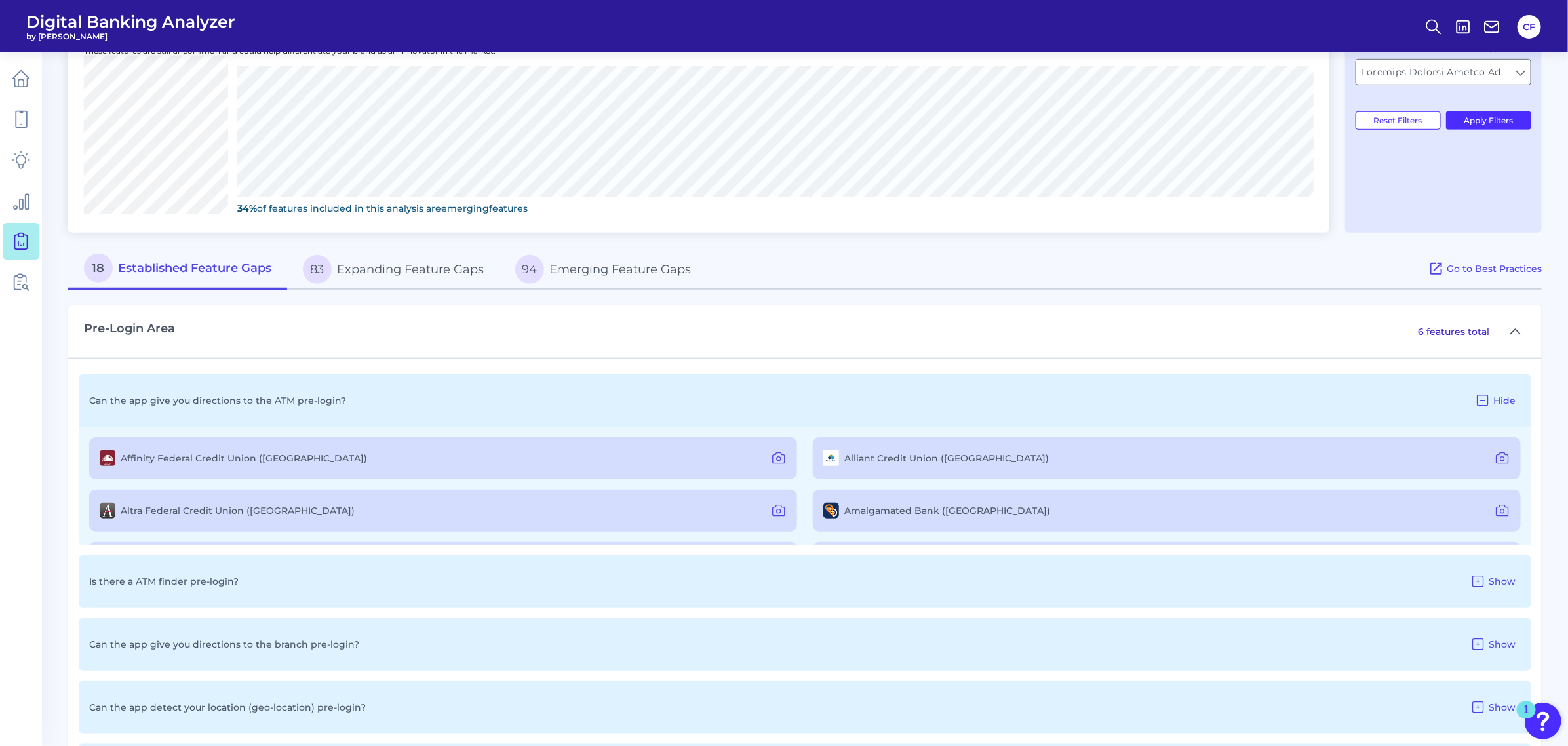
click at [917, 453] on label "Alliant Credit Union ([GEOGRAPHIC_DATA])" at bounding box center [947, 459] width 205 height 12
click at [1485, 399] on icon at bounding box center [1483, 400] width 16 height 16
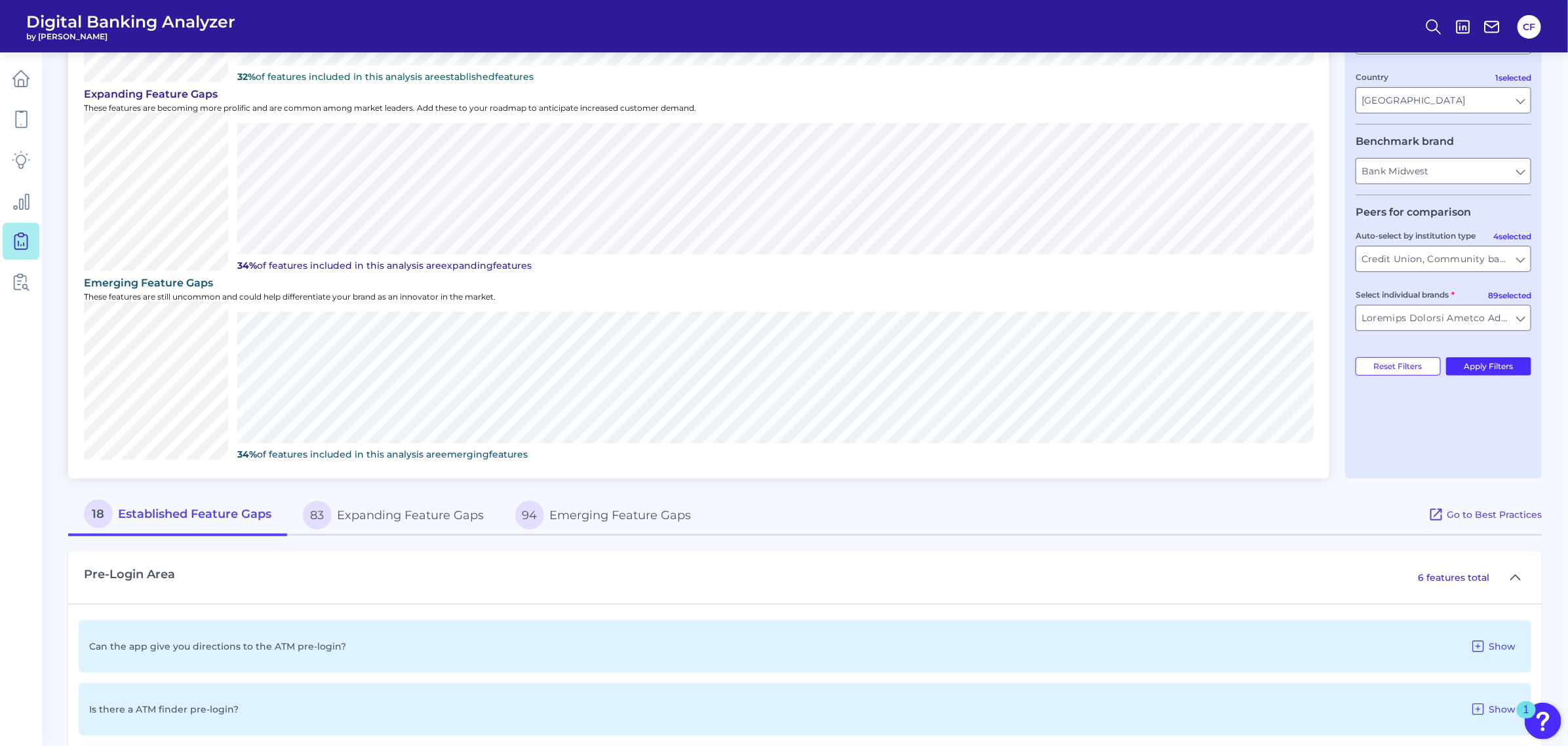
scroll to position [0, 0]
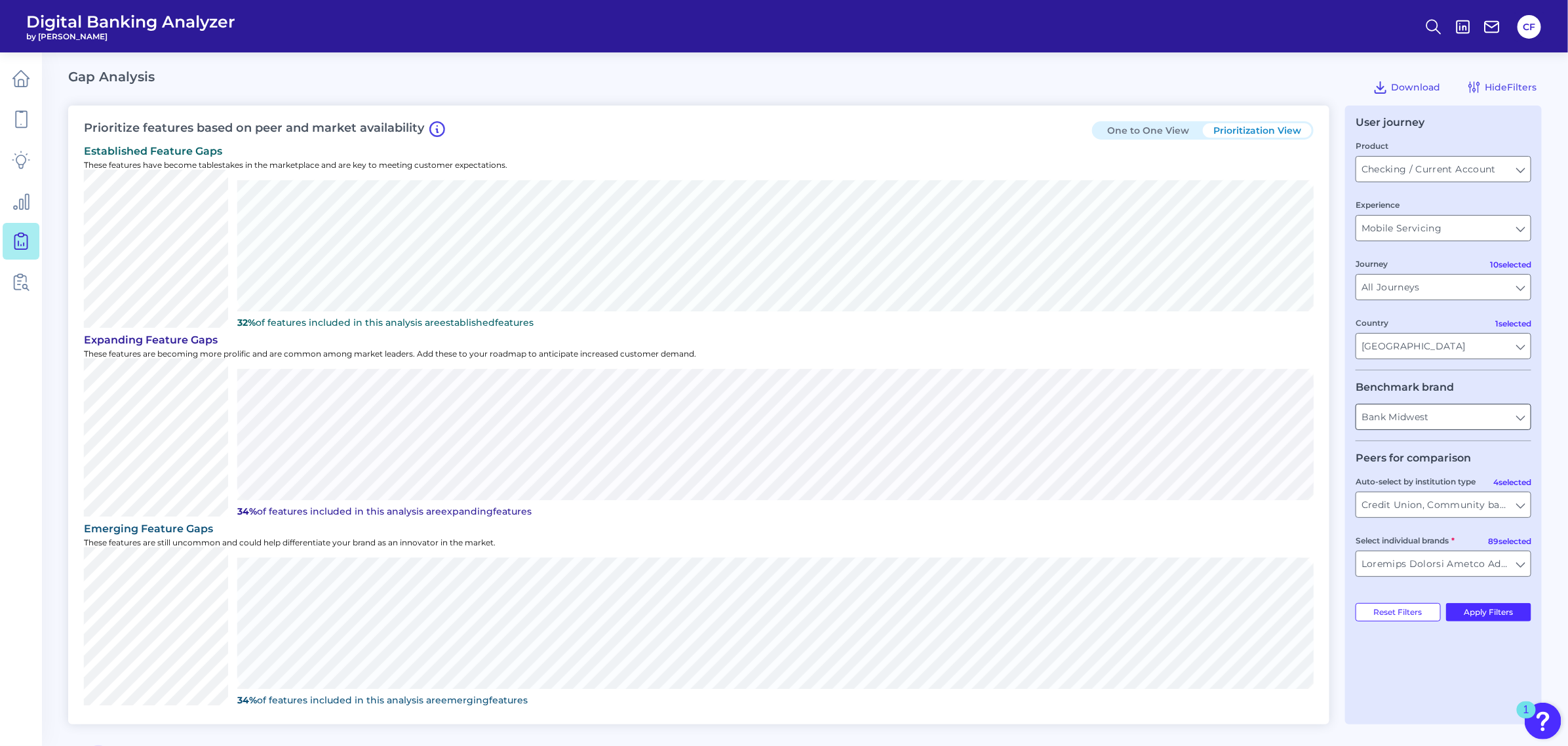
click at [1523, 420] on input "Bank Midwest" at bounding box center [1443, 417] width 174 height 25
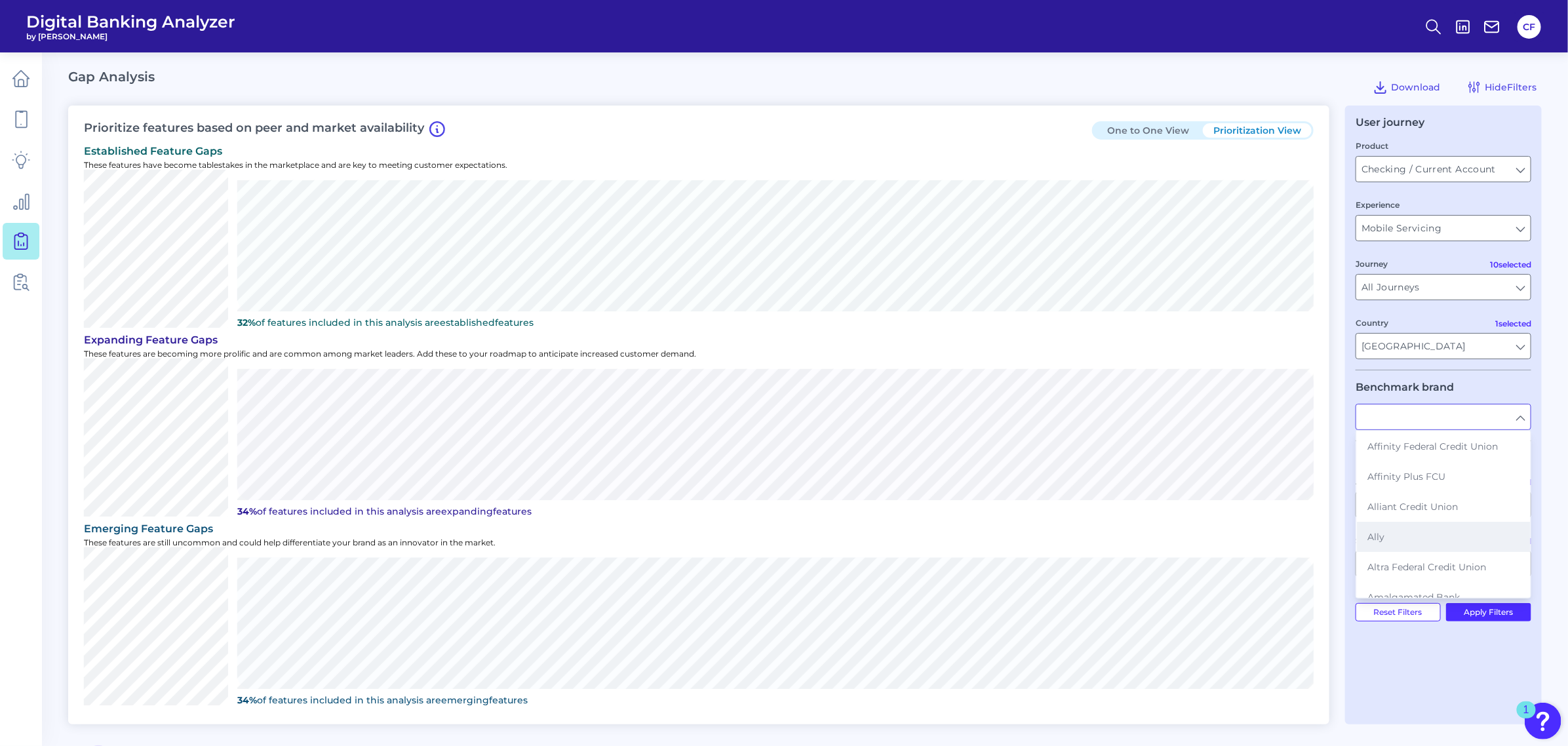
click at [1399, 544] on button "Ally" at bounding box center [1444, 537] width 173 height 31
type input "Ally"
type input "All Auto-select by institution types"
type input "All Select individual brands"
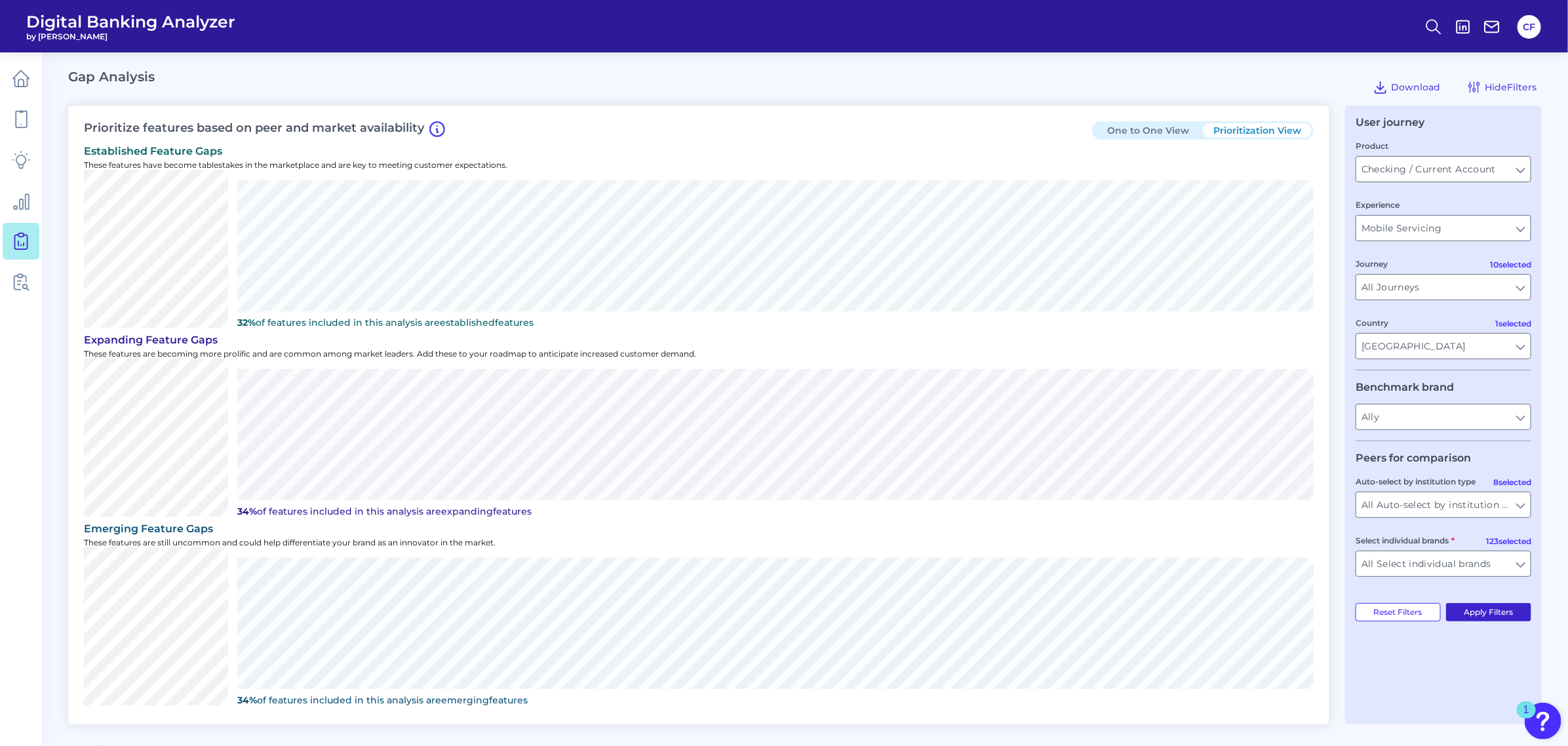
click at [1483, 613] on button "Apply Filters" at bounding box center [1490, 612] width 86 height 18
click at [18, 76] on icon at bounding box center [21, 78] width 18 height 18
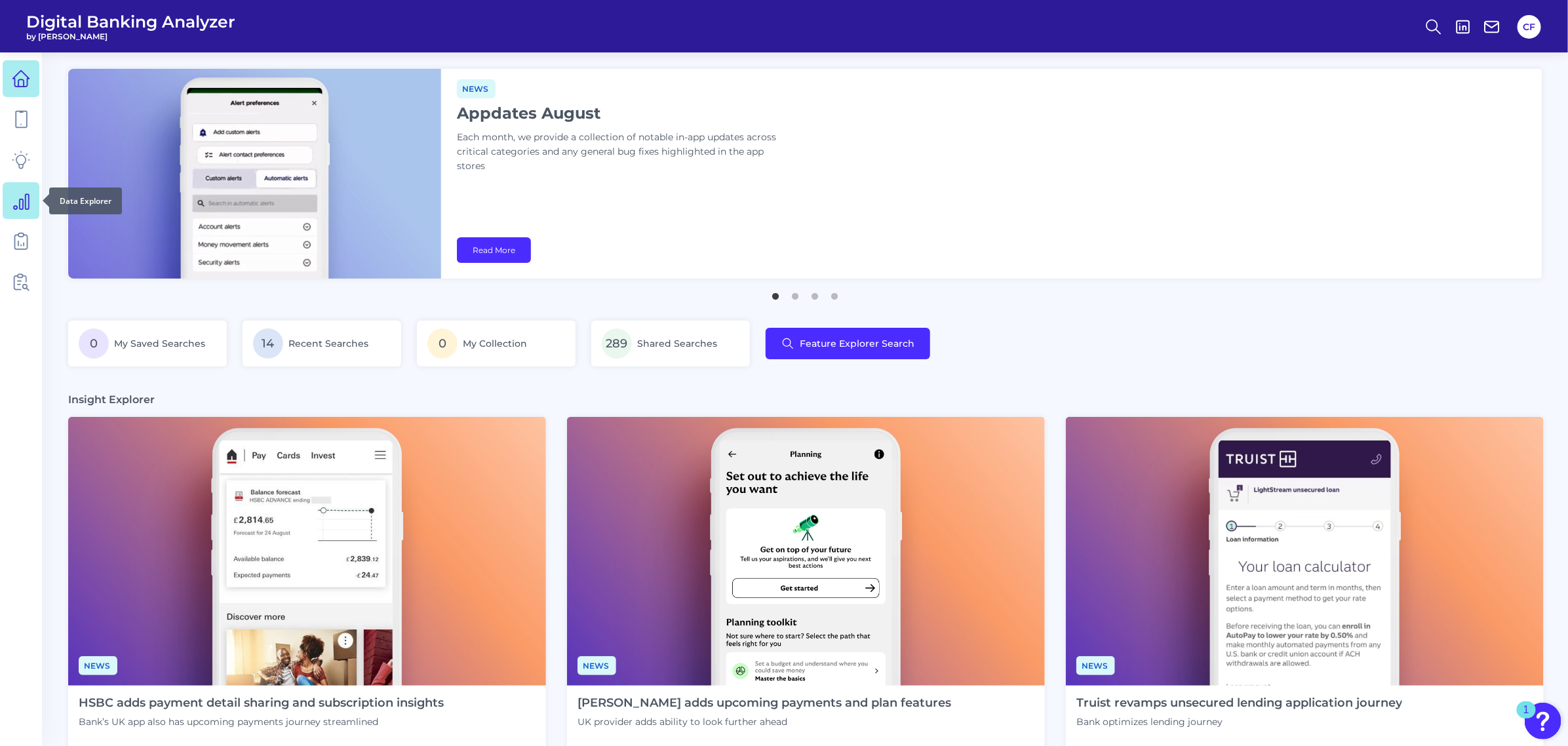
click at [23, 201] on icon at bounding box center [21, 202] width 15 height 15
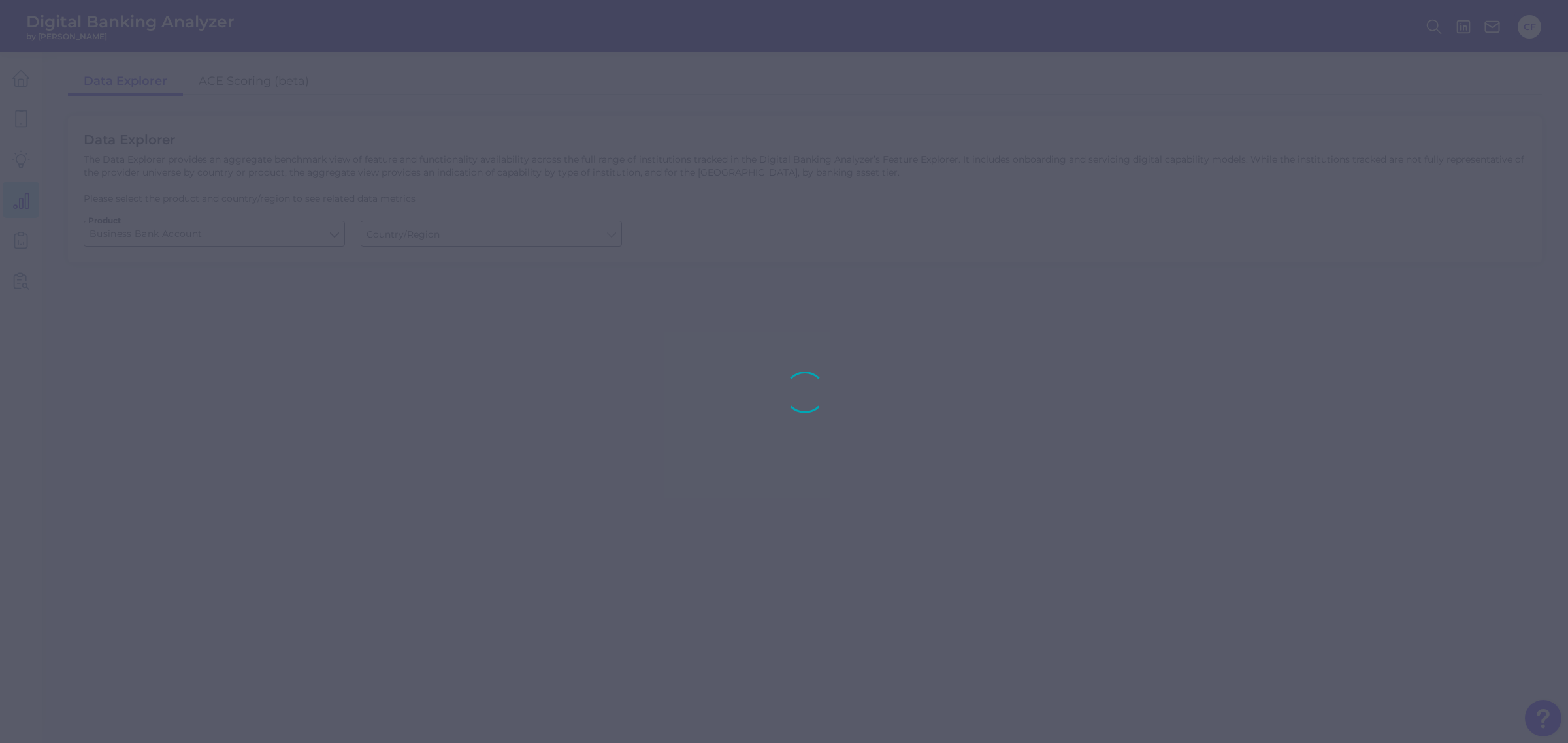
type input "[GEOGRAPHIC_DATA]"
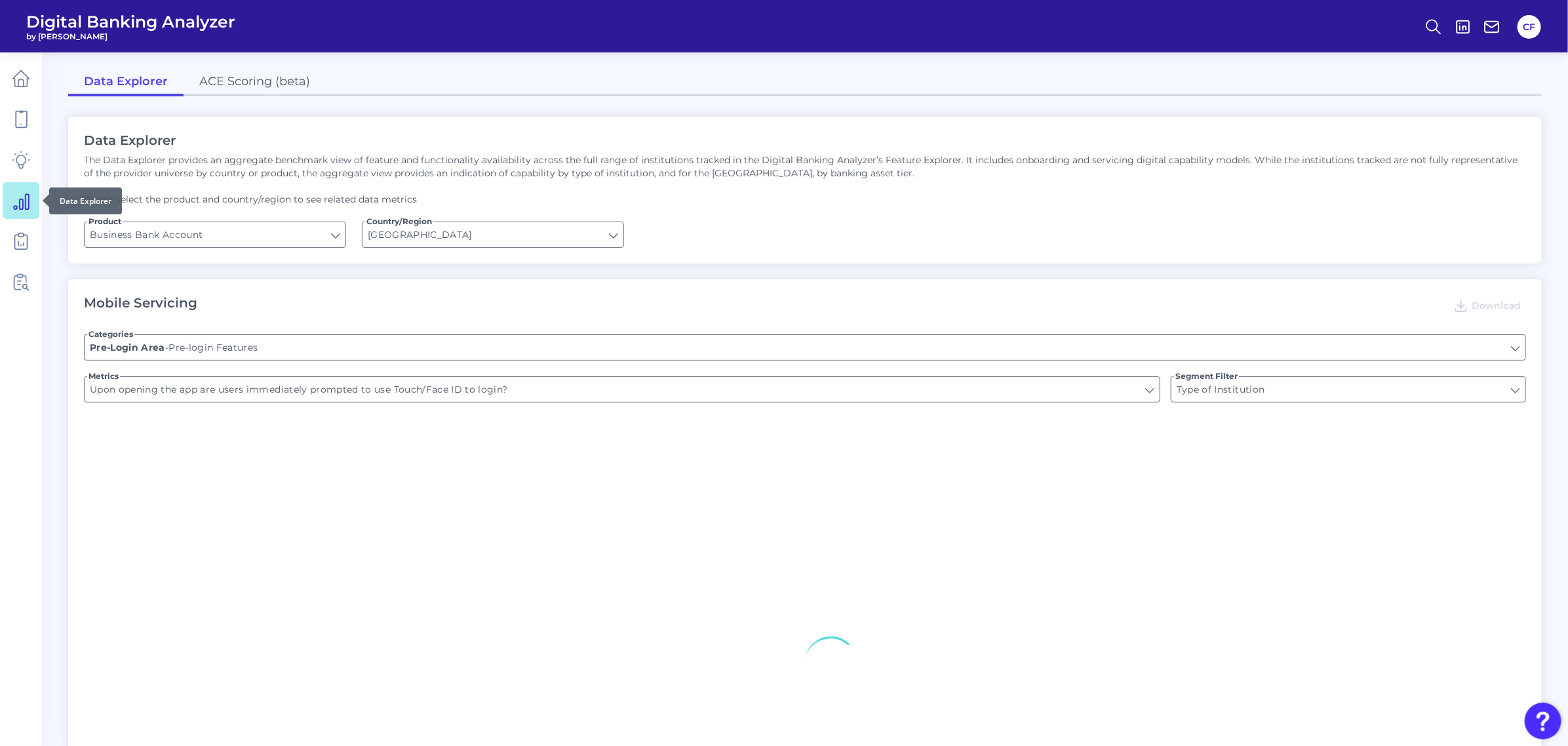
type input "Can you apply for the PRODUCT as a new to brand customer on ANY digital channel?"
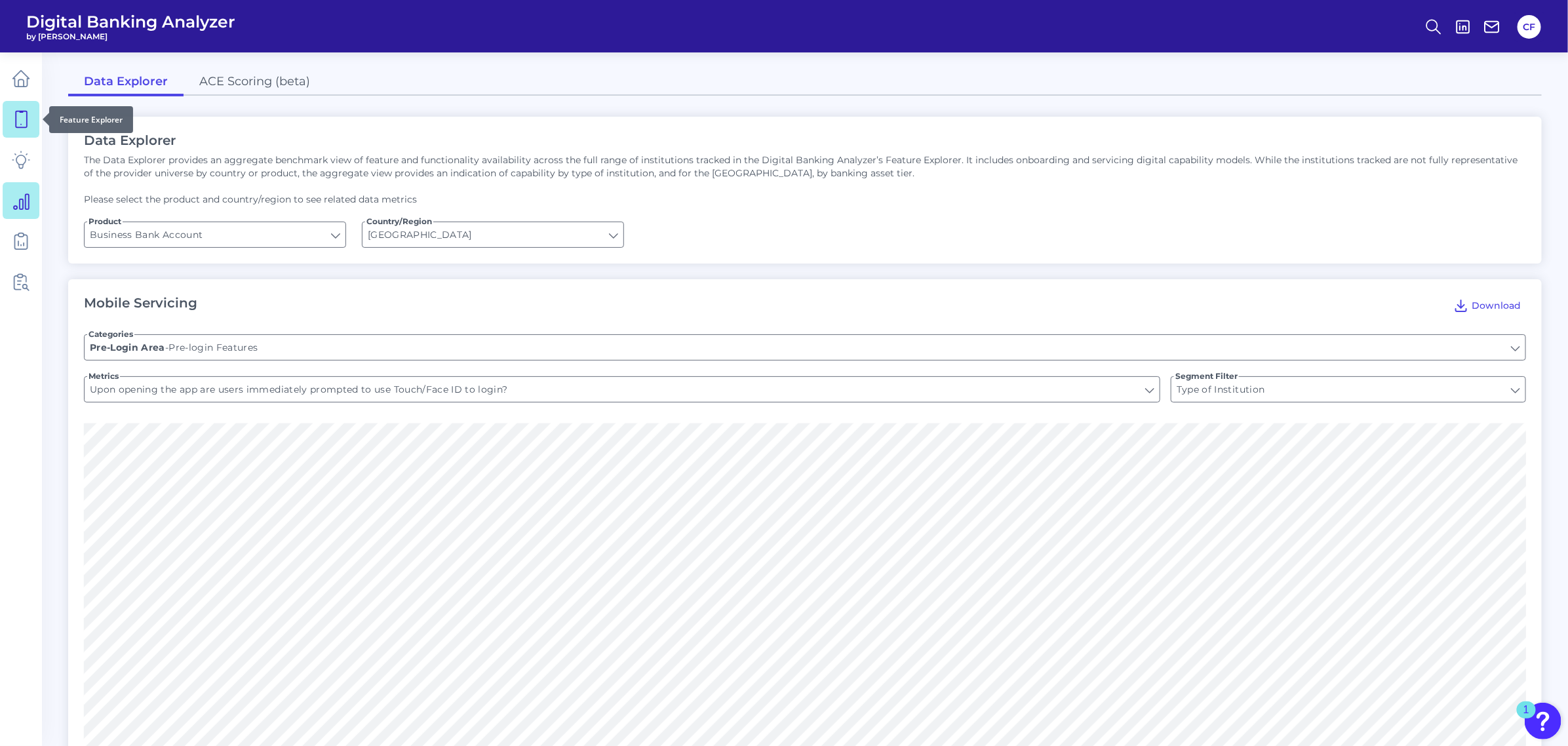
click at [31, 129] on link at bounding box center [21, 119] width 36 height 36
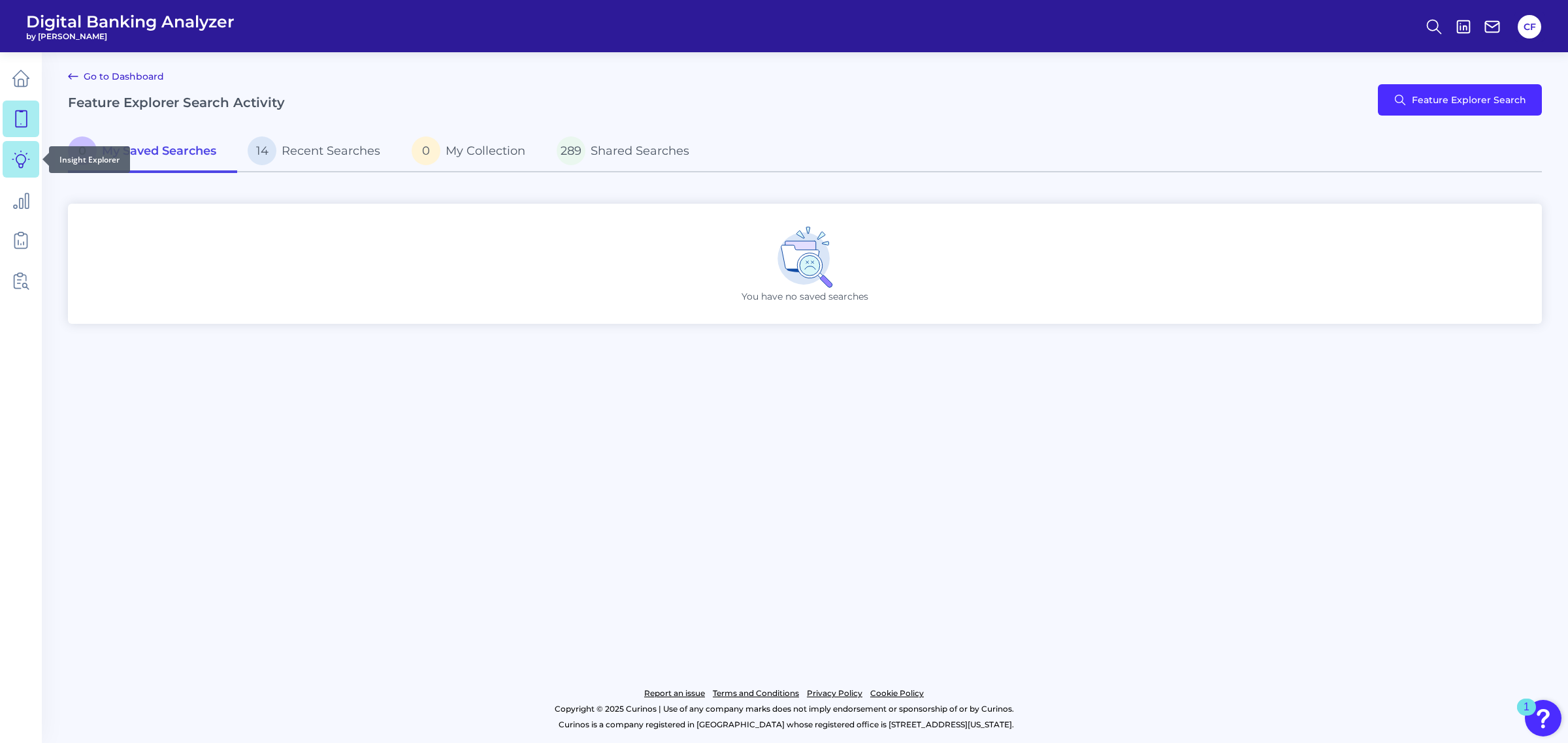
click at [25, 156] on icon at bounding box center [21, 160] width 18 height 18
